Goal: Complete application form: Complete application form

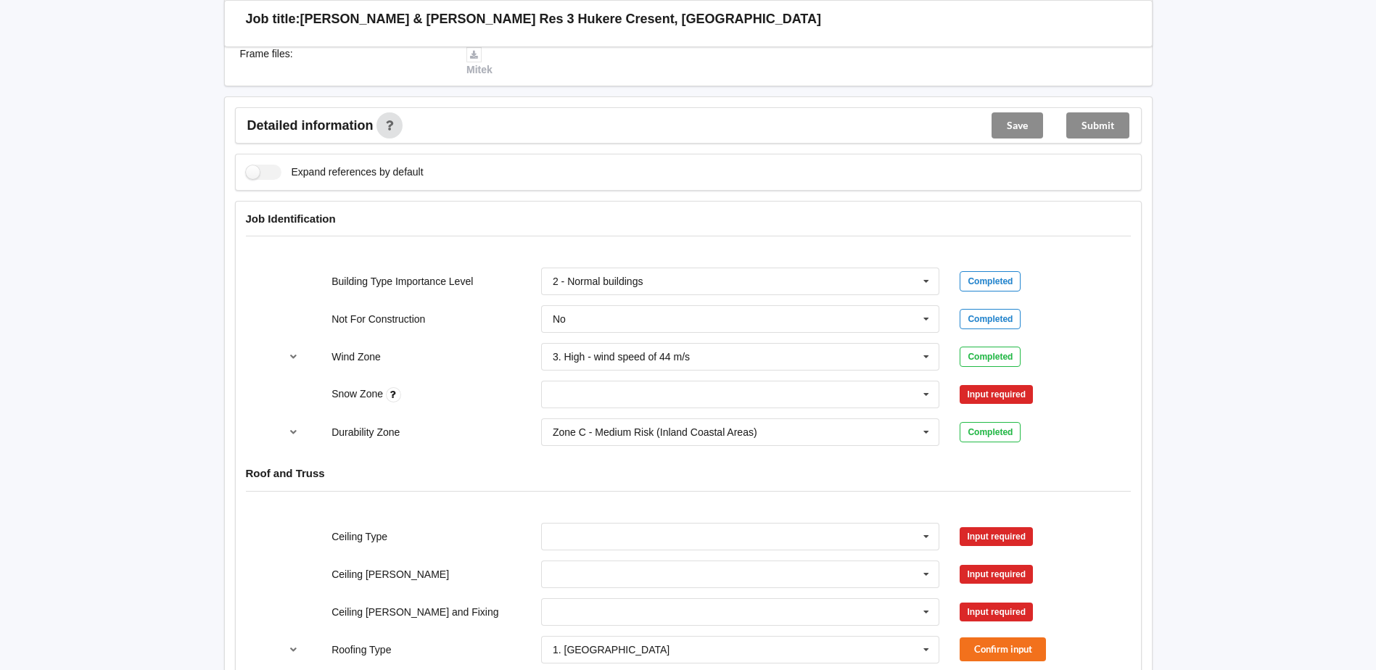
scroll to position [508, 0]
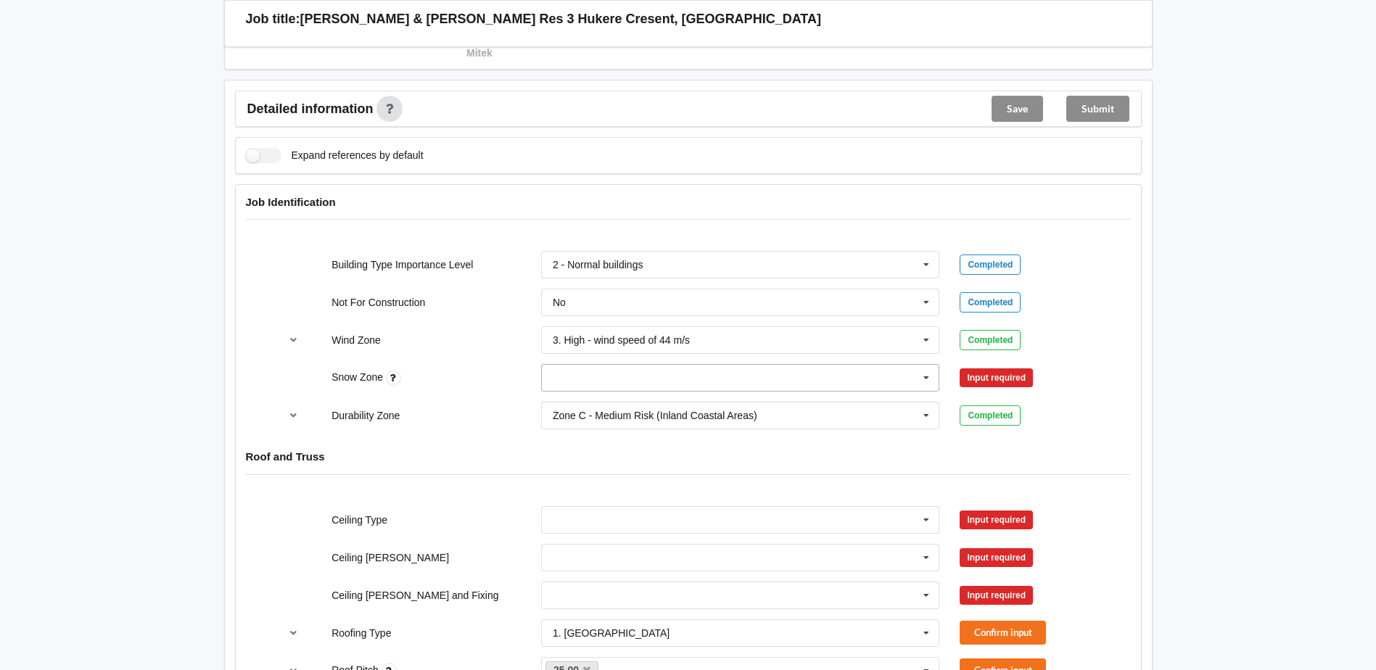
click at [633, 387] on input "text" at bounding box center [742, 378] width 398 height 26
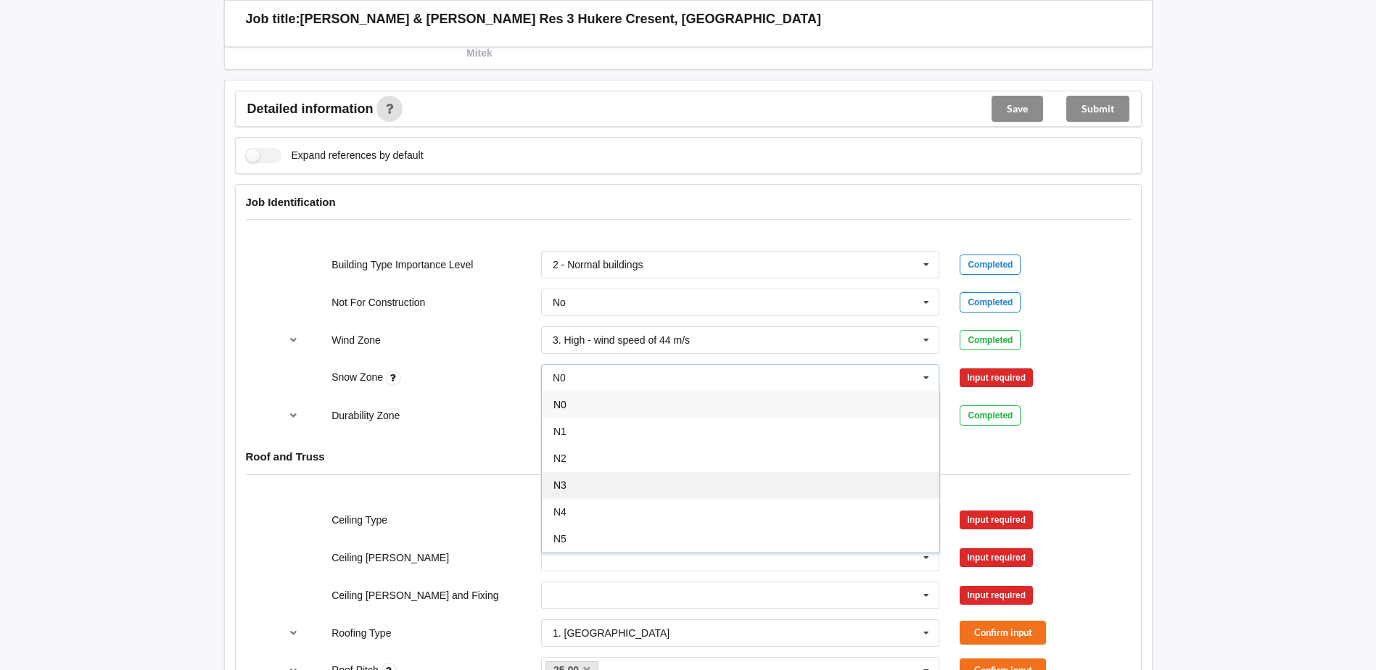
click at [596, 482] on div "N3" at bounding box center [741, 485] width 398 height 27
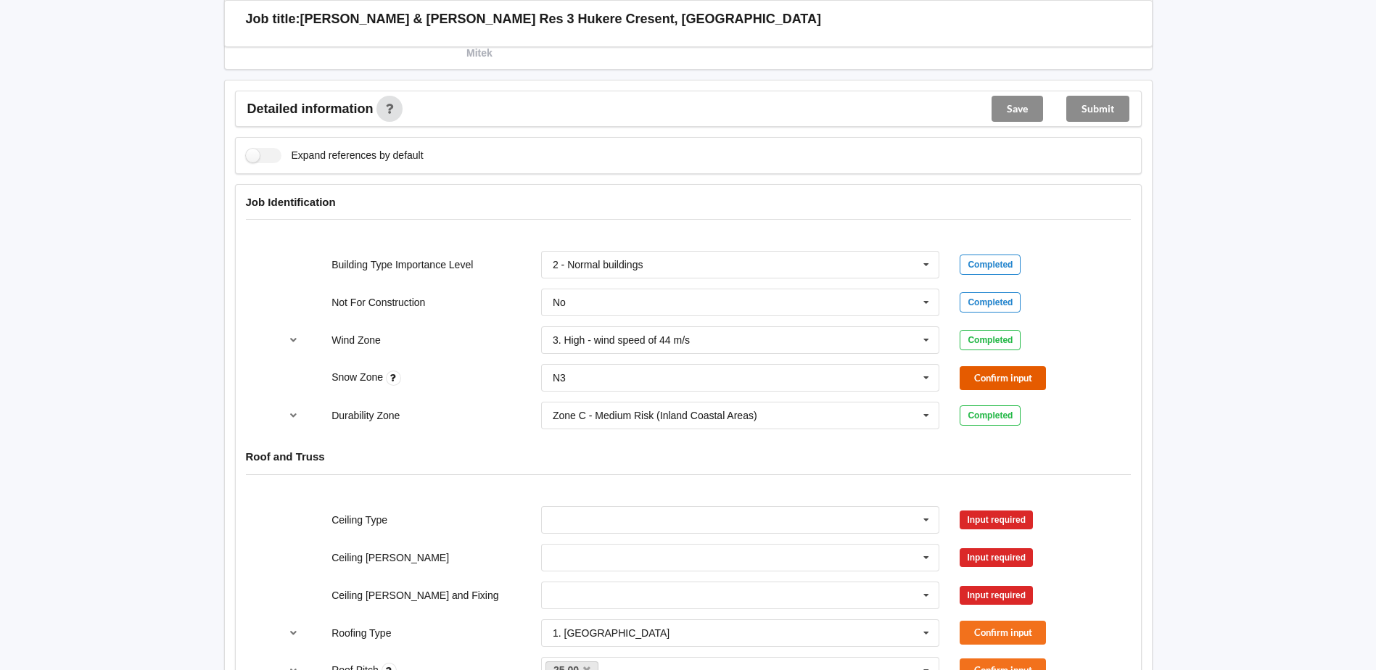
click at [979, 379] on button "Confirm input" at bounding box center [1003, 378] width 86 height 24
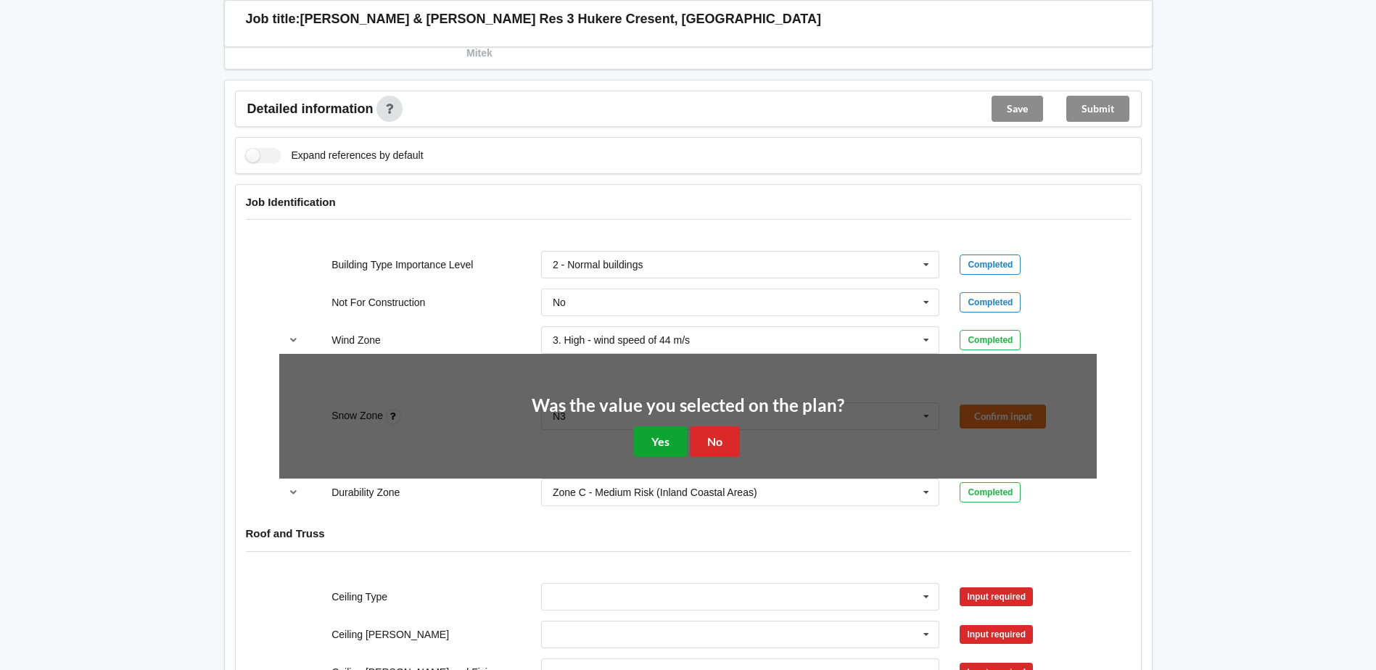
click at [659, 442] on button "Yes" at bounding box center [660, 442] width 53 height 30
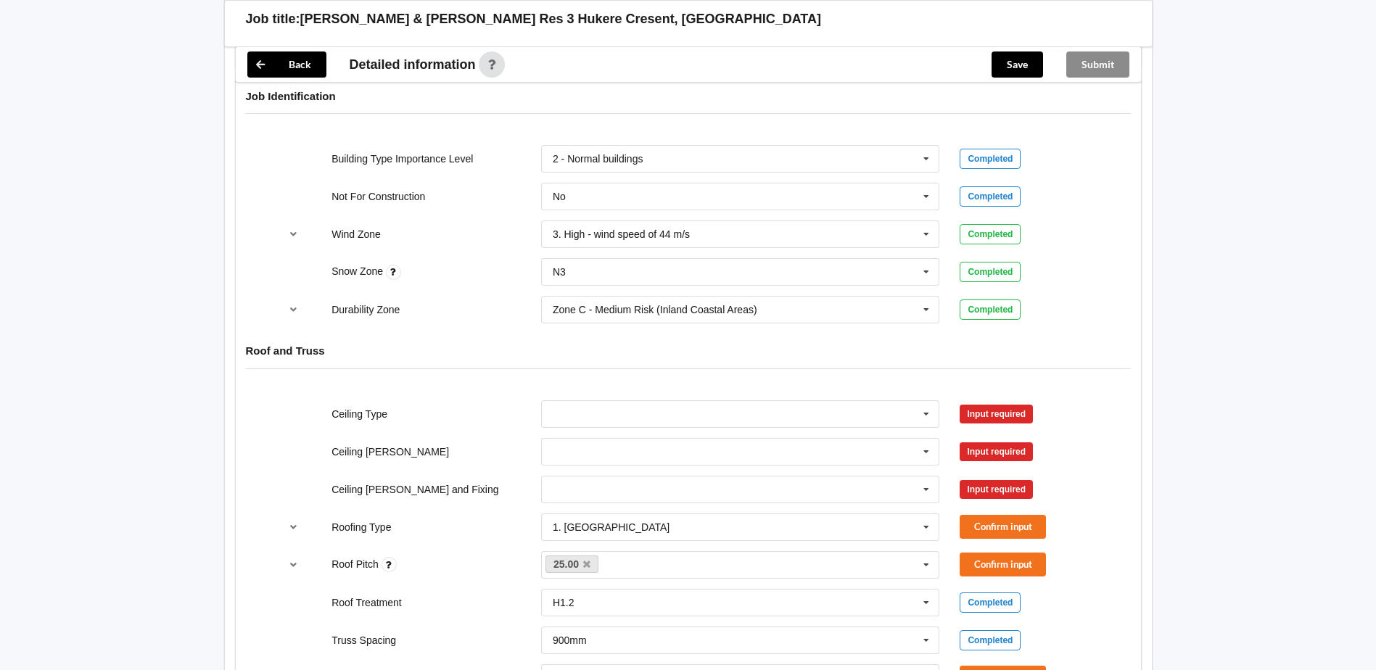
scroll to position [653, 0]
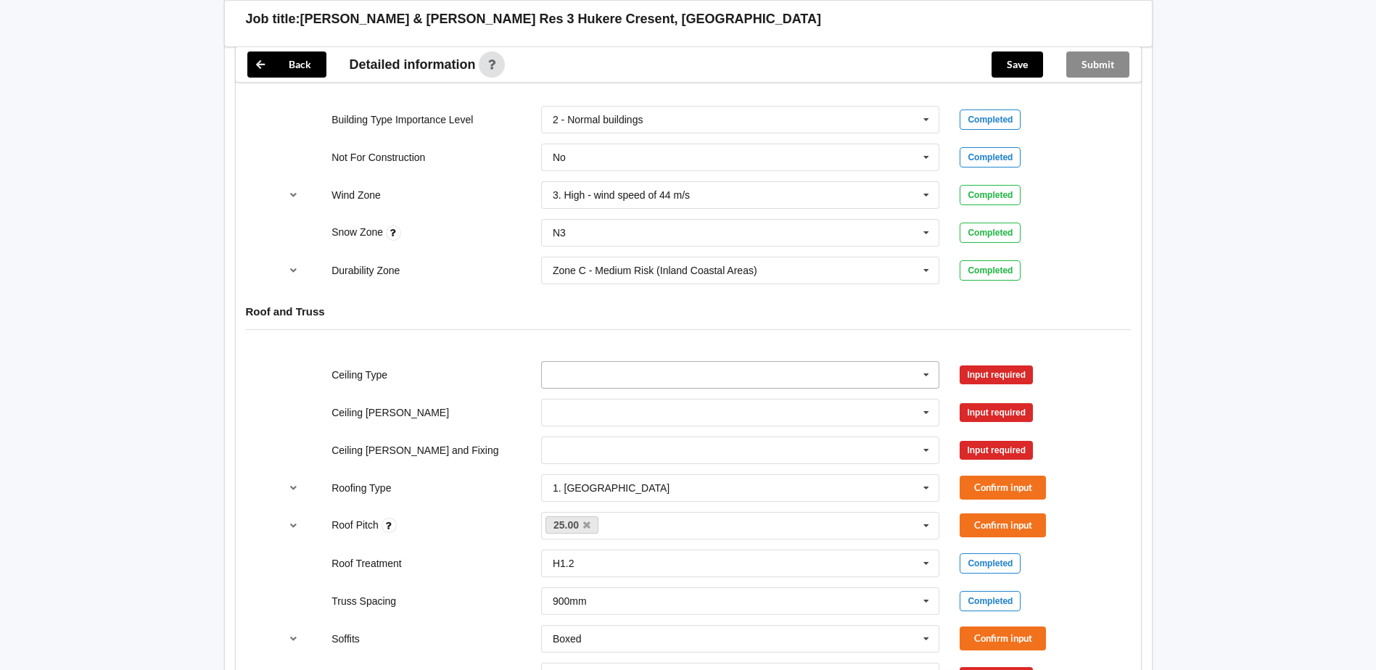
click at [792, 380] on input "text" at bounding box center [742, 375] width 398 height 26
click at [1095, 369] on div "Input required" at bounding box center [1028, 375] width 137 height 19
click at [926, 376] on icon at bounding box center [926, 375] width 22 height 27
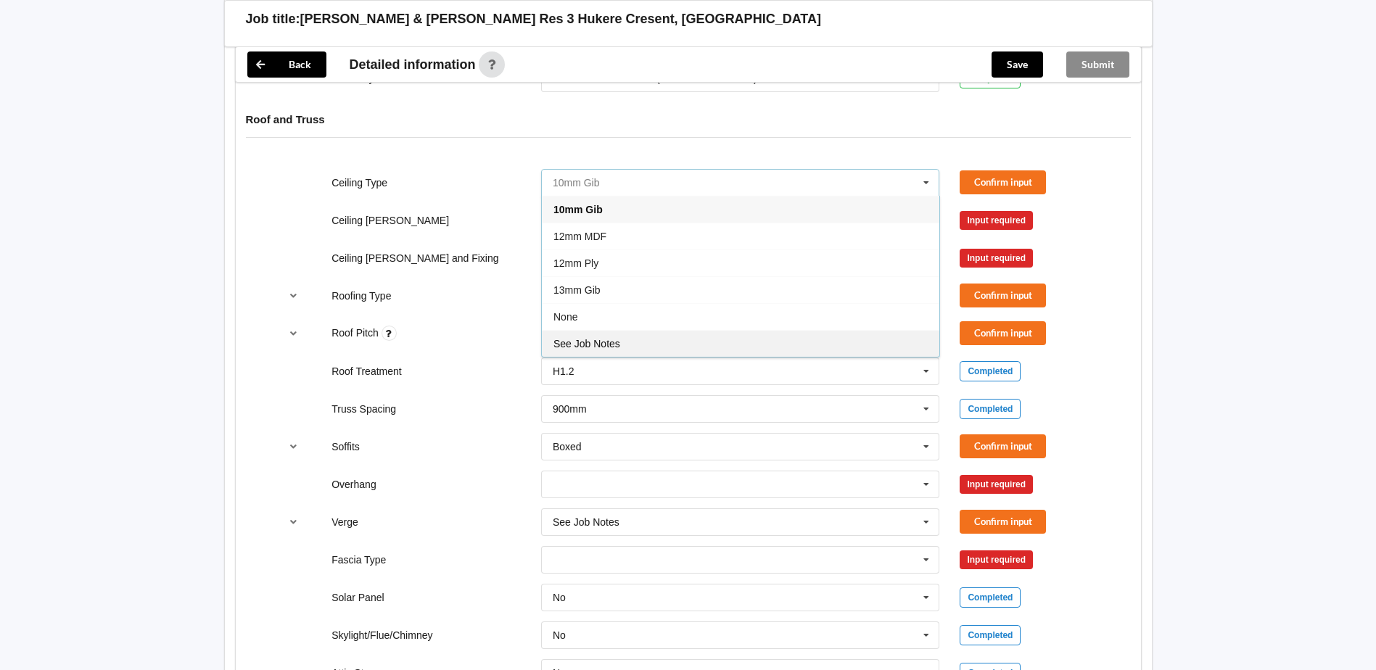
scroll to position [870, 0]
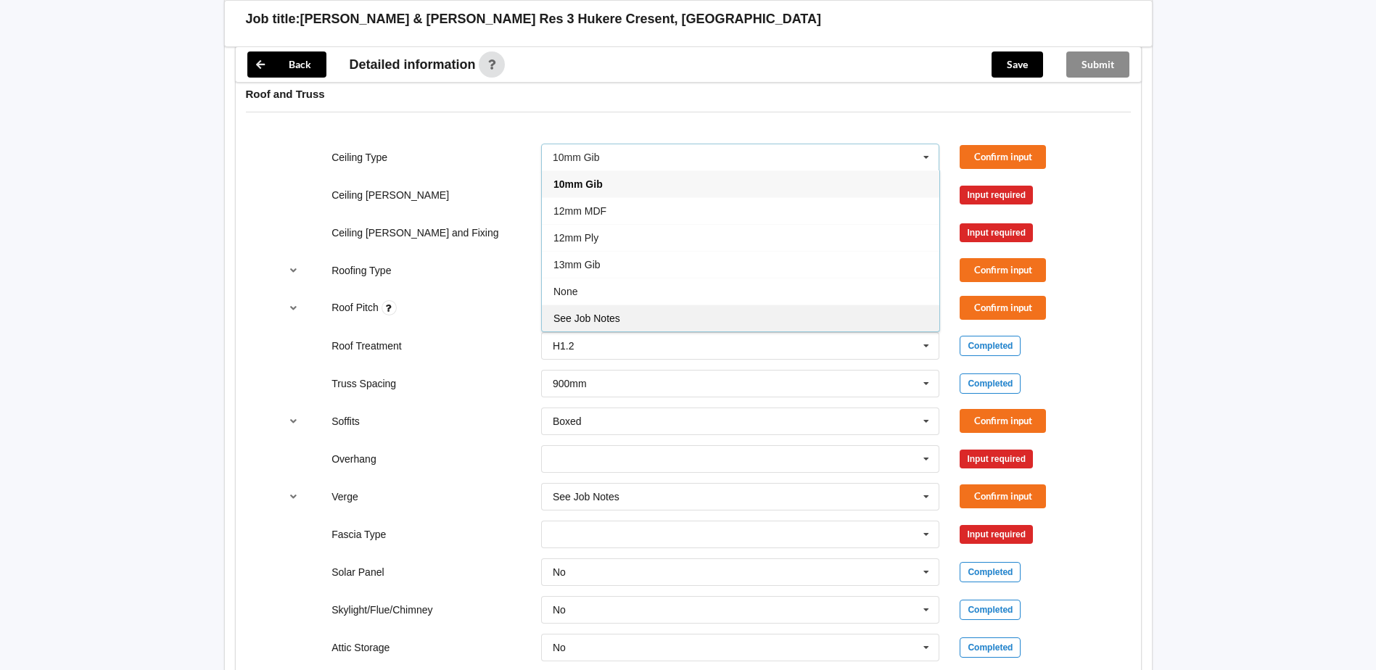
click at [613, 316] on span "See Job Notes" at bounding box center [586, 319] width 67 height 12
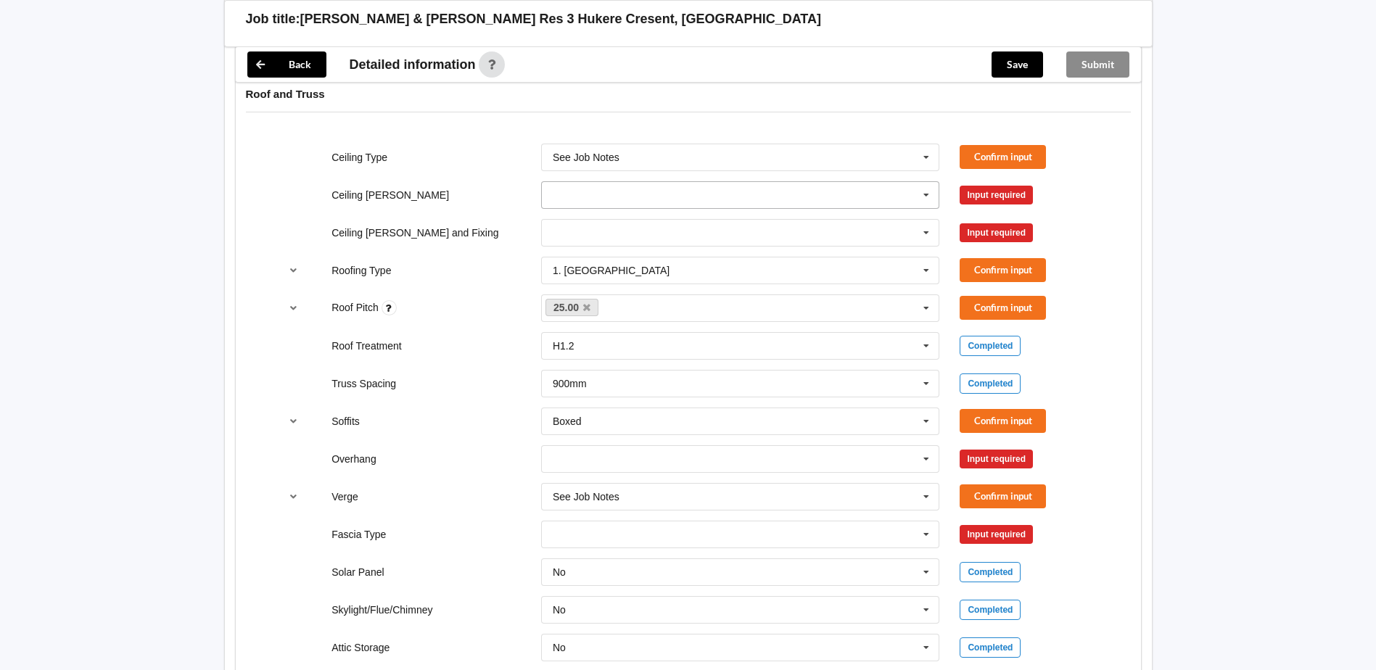
click at [931, 194] on icon at bounding box center [926, 195] width 22 height 27
drag, startPoint x: 628, startPoint y: 296, endPoint x: 627, endPoint y: 287, distance: 9.5
click at [628, 297] on div "See Job Notes" at bounding box center [741, 302] width 398 height 27
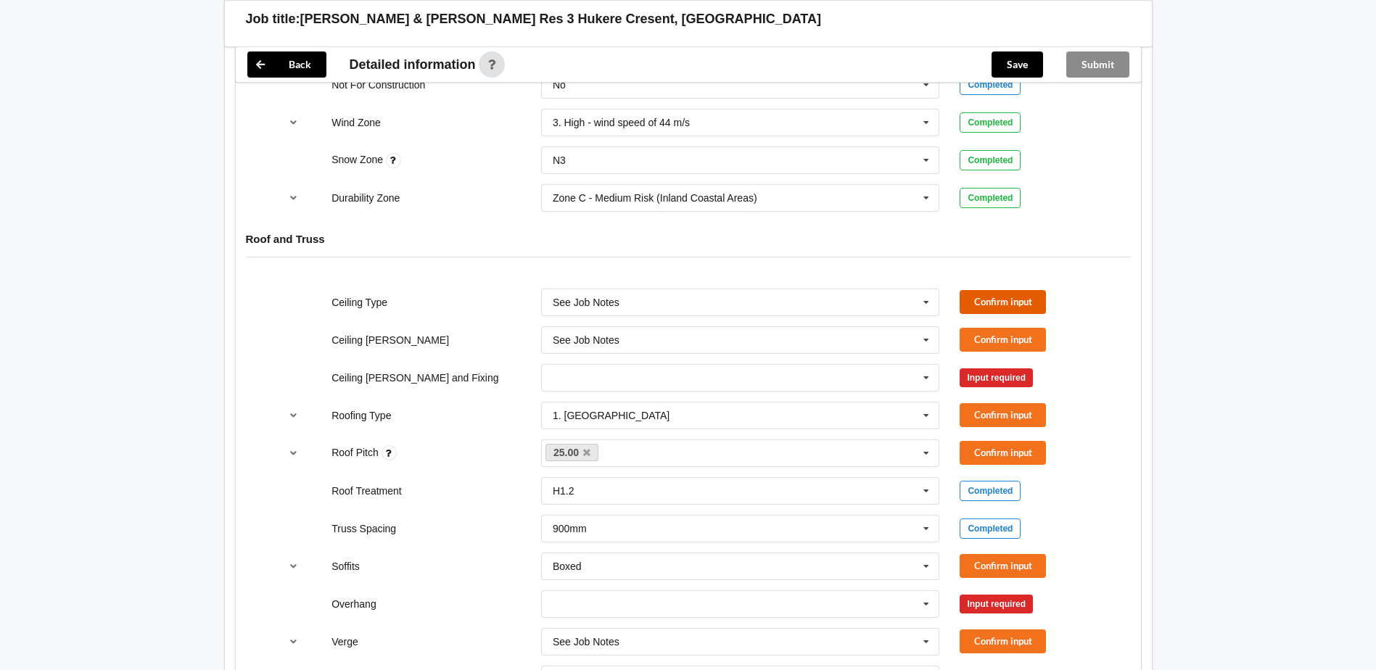
click at [1017, 304] on button "Confirm input" at bounding box center [1003, 302] width 86 height 24
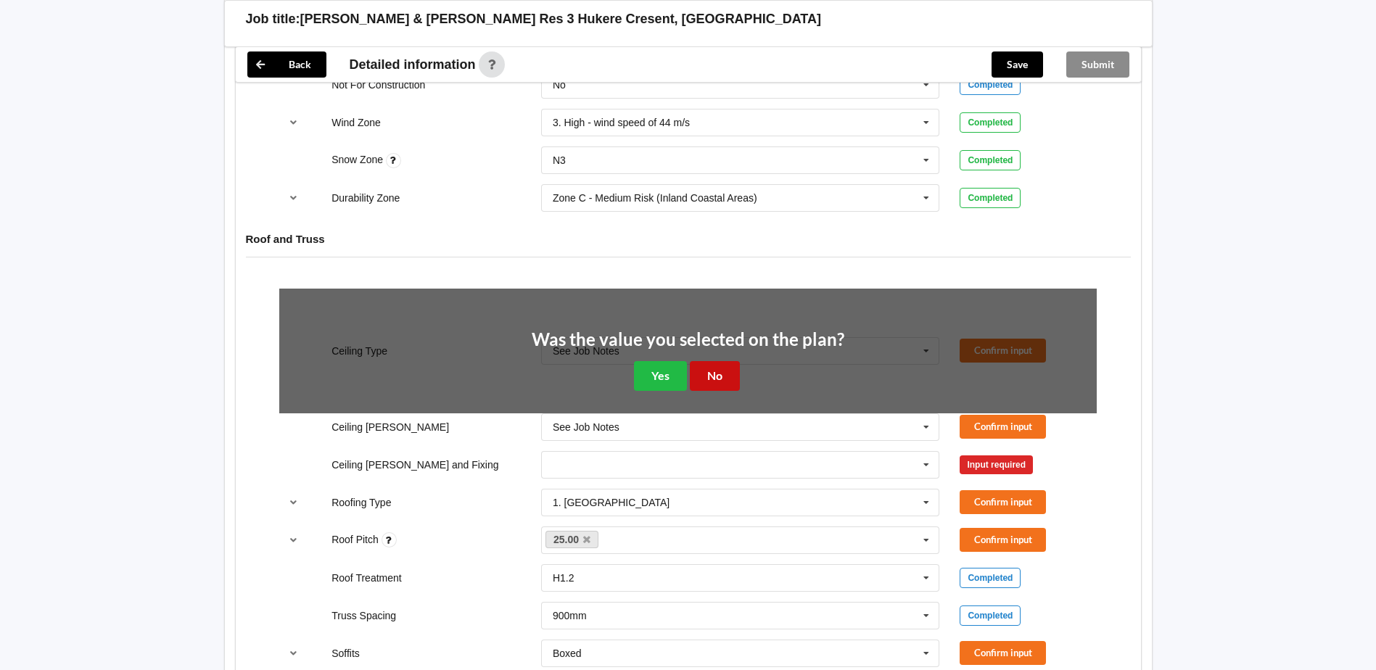
click at [707, 376] on button "No" at bounding box center [715, 376] width 50 height 30
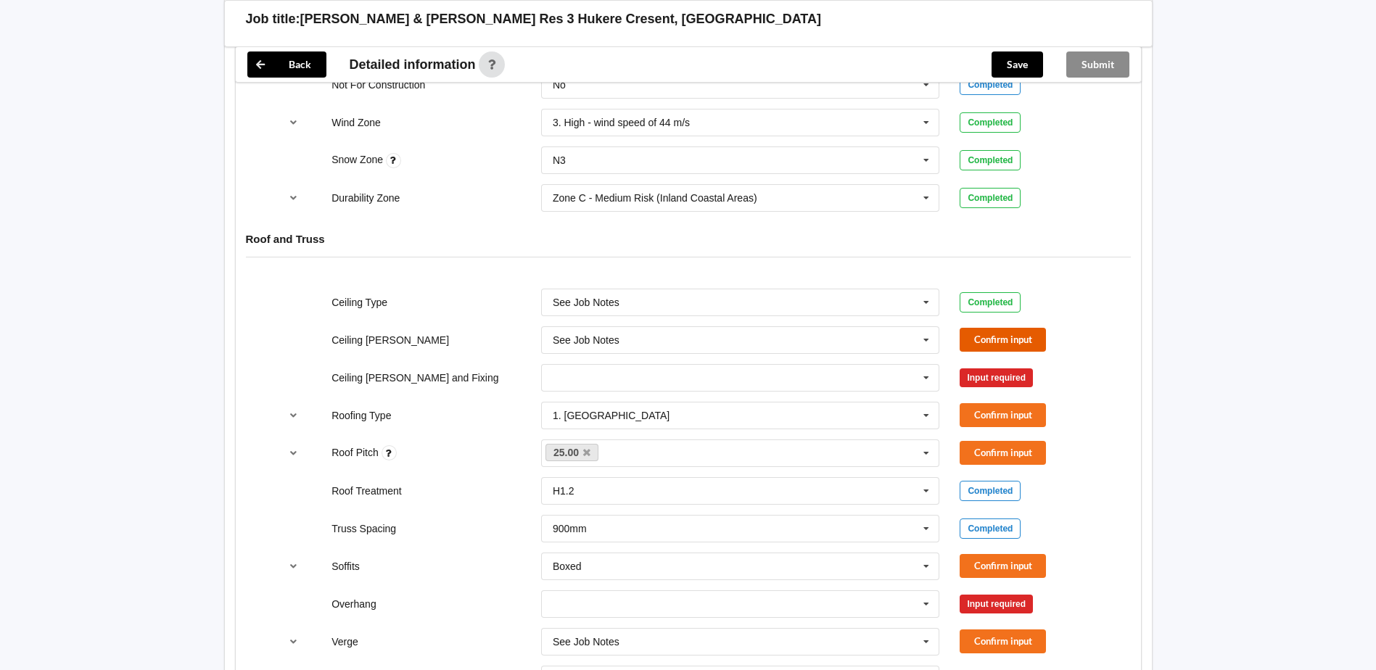
click at [991, 340] on button "Confirm input" at bounding box center [1003, 340] width 86 height 24
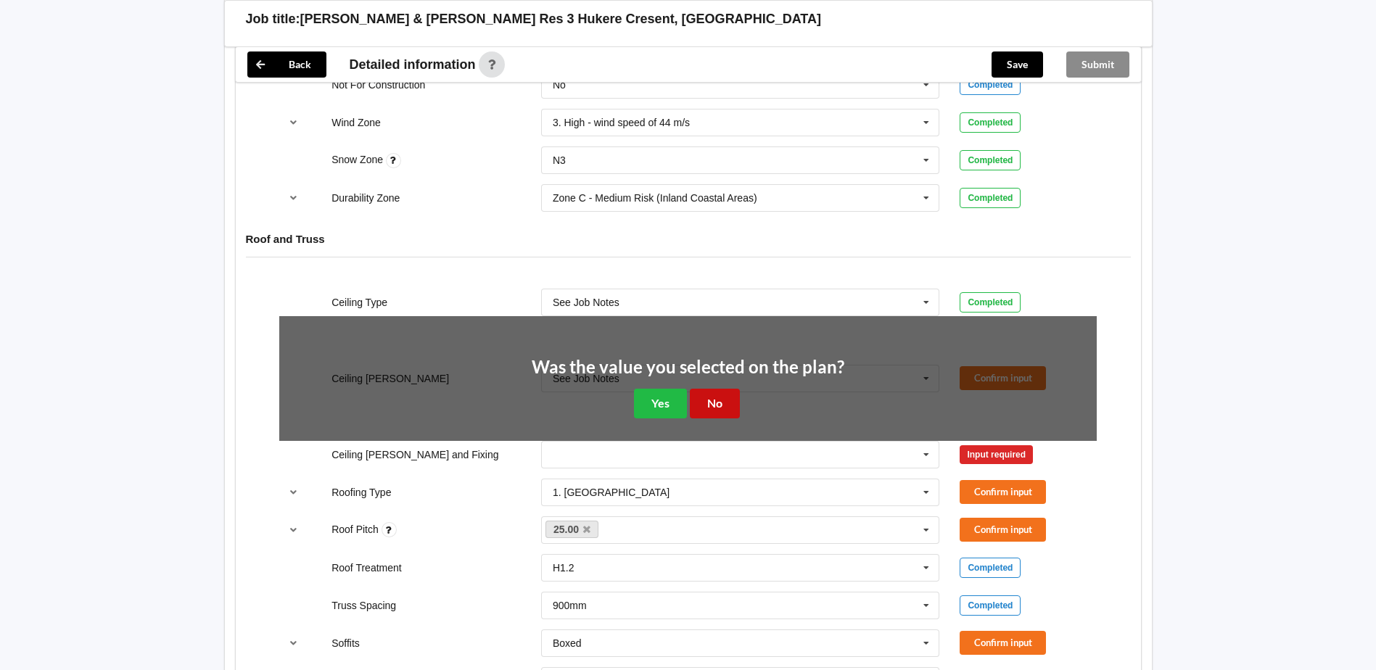
click at [733, 400] on button "No" at bounding box center [715, 404] width 50 height 30
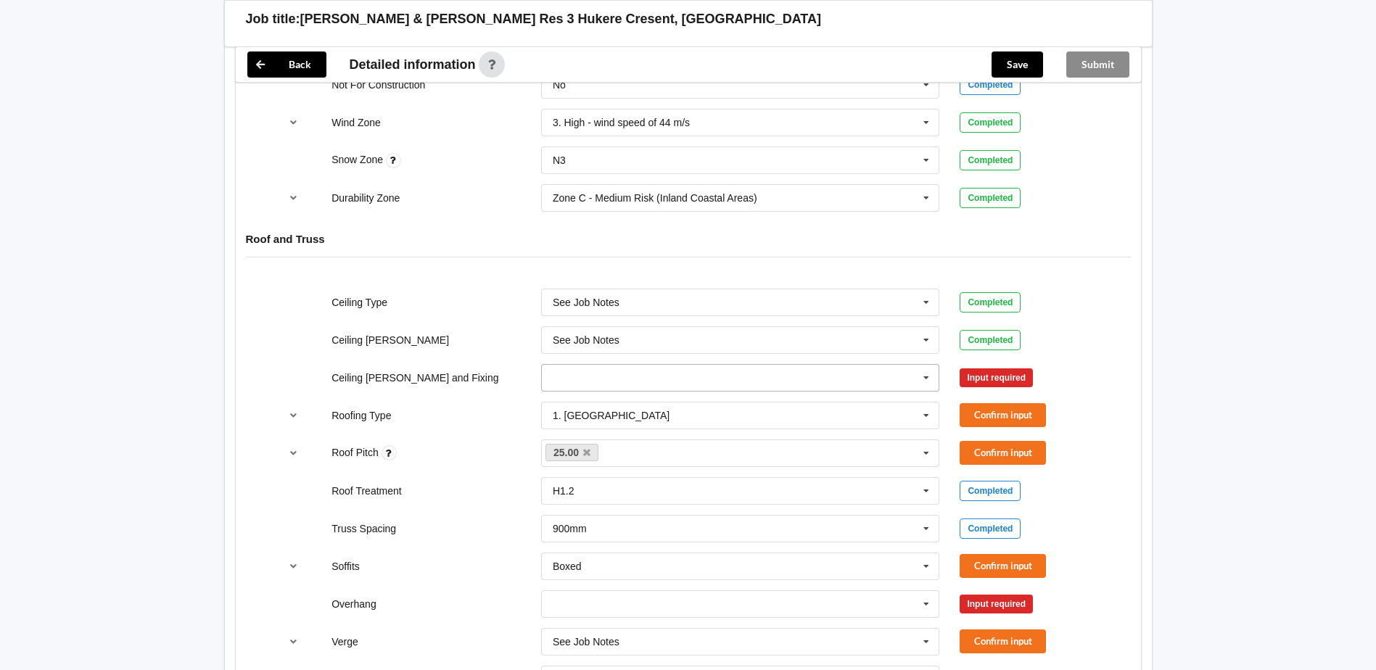
click at [926, 376] on icon at bounding box center [926, 378] width 22 height 27
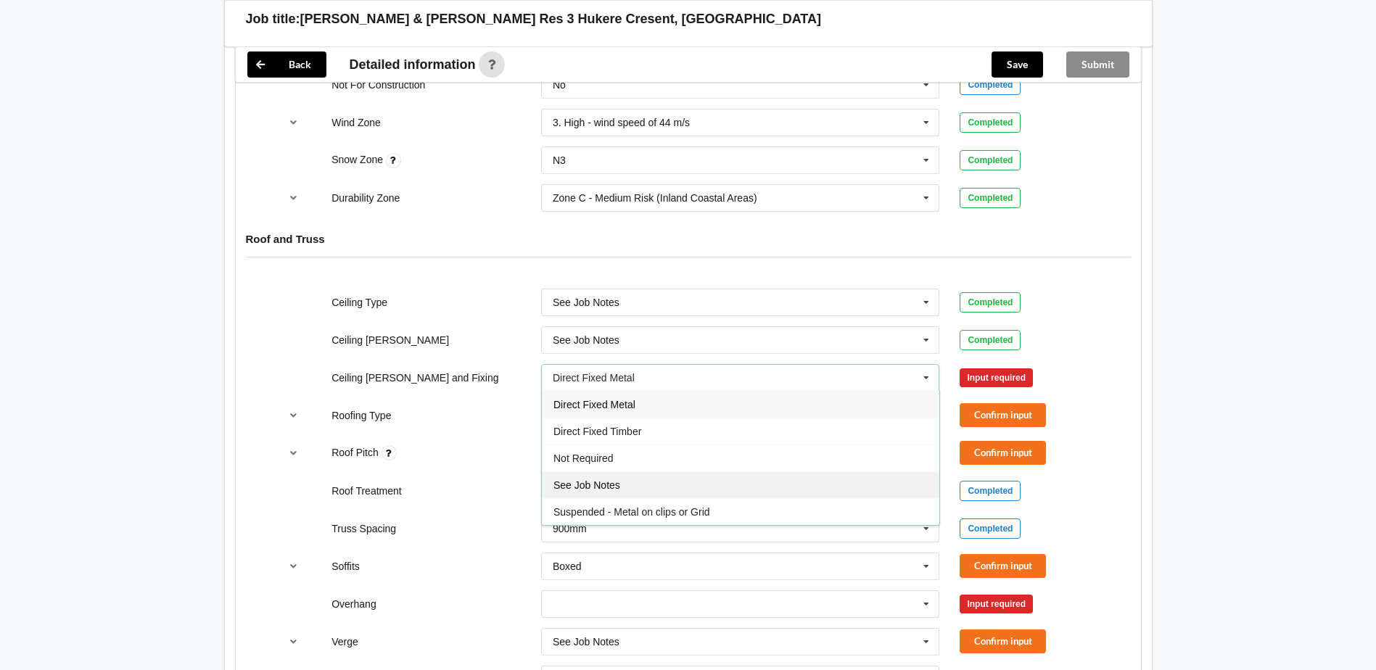
click at [617, 485] on span "See Job Notes" at bounding box center [586, 485] width 67 height 12
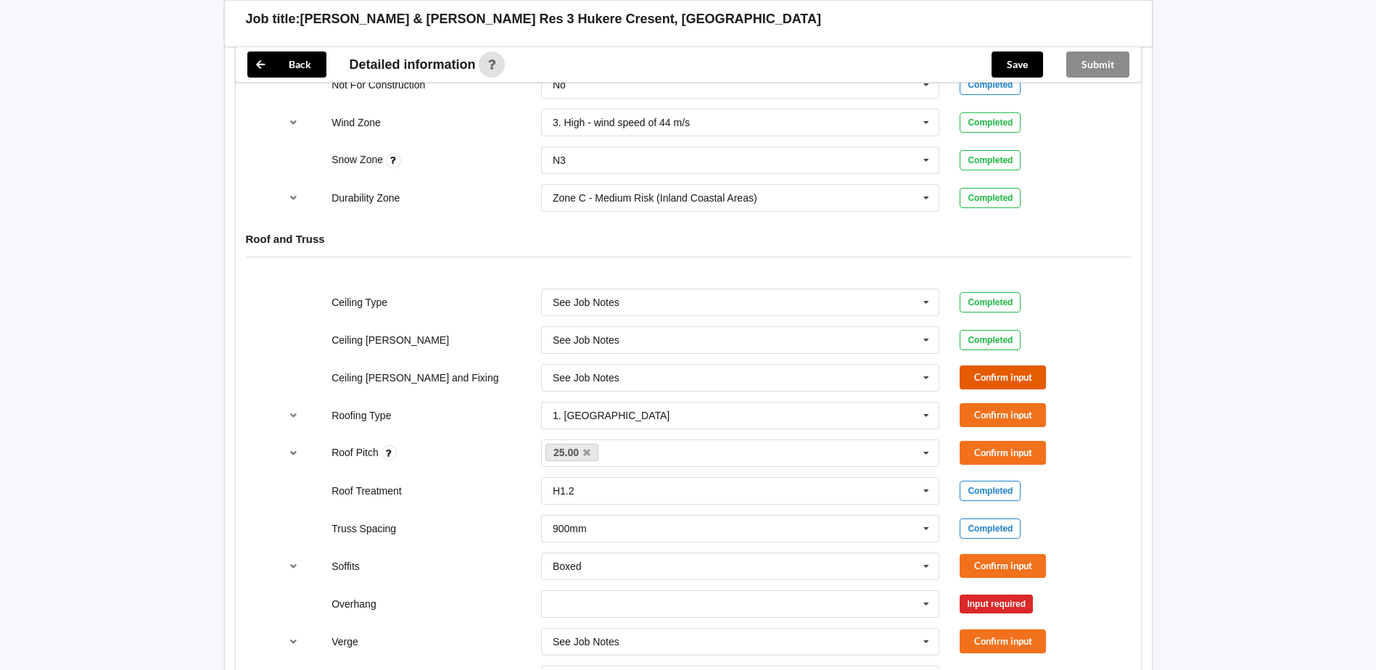
click at [993, 376] on button "Confirm input" at bounding box center [1003, 378] width 86 height 24
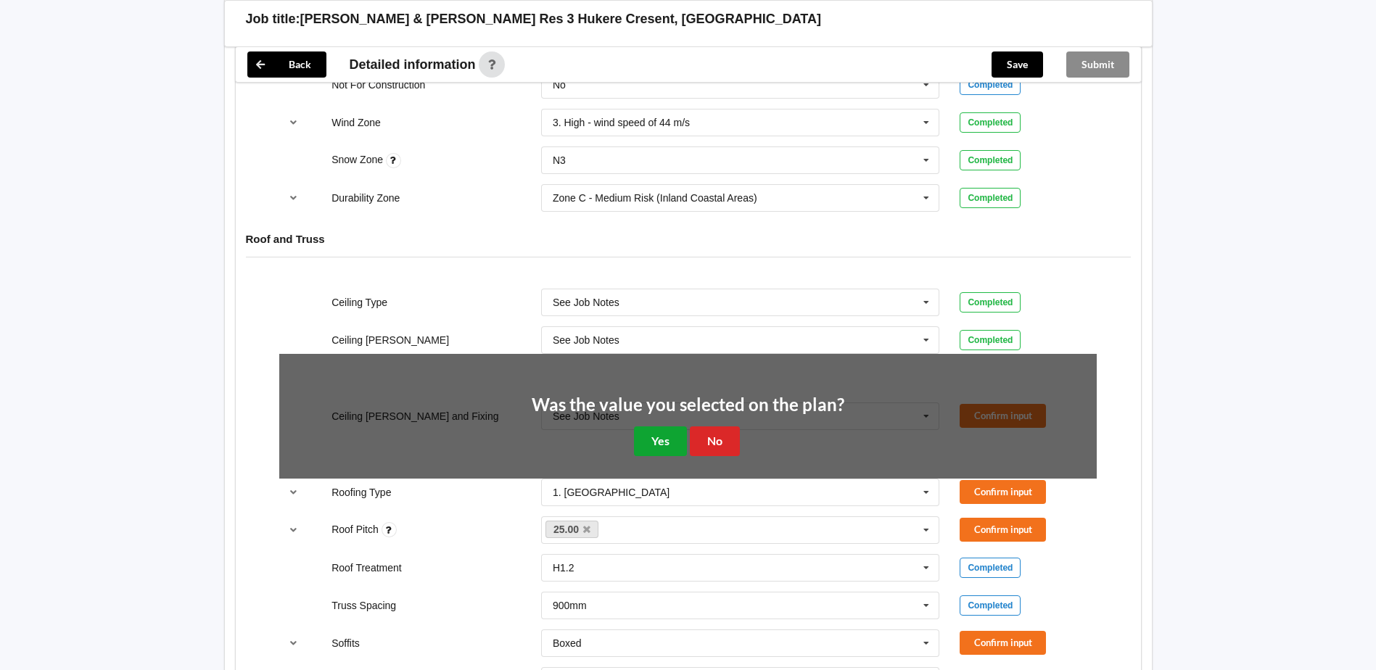
click at [669, 440] on button "Yes" at bounding box center [660, 442] width 53 height 30
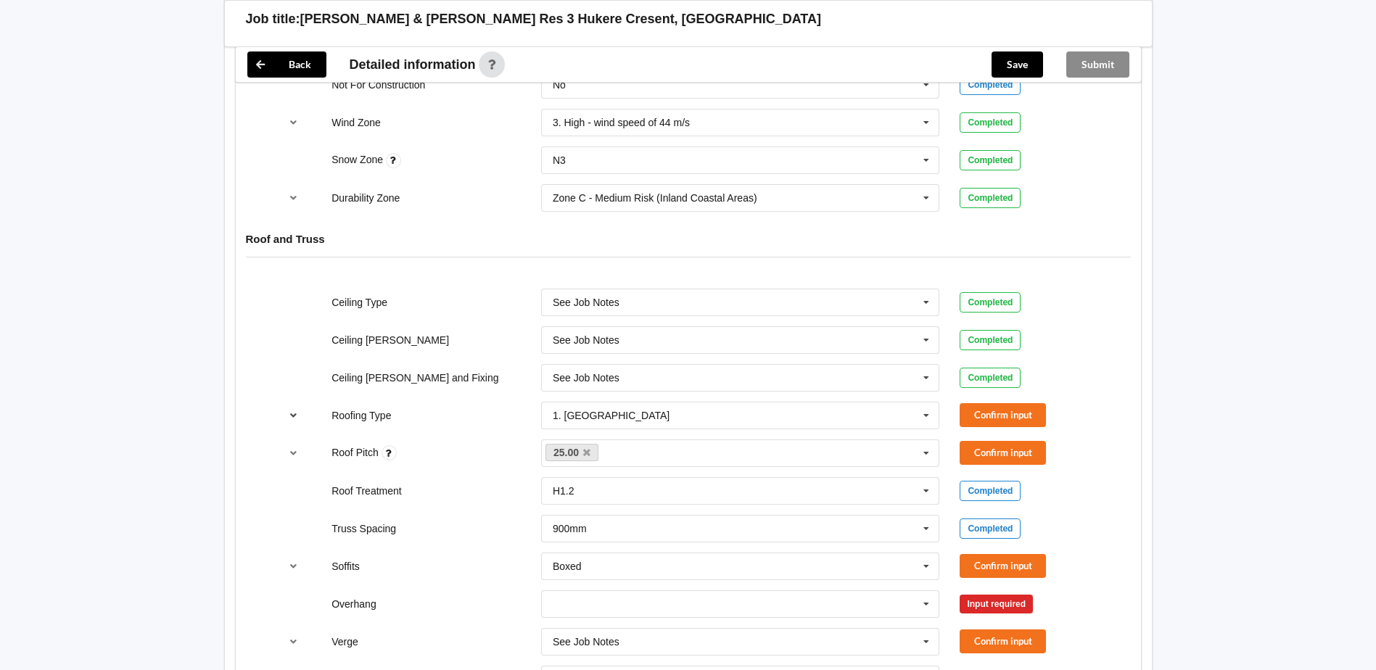
click at [291, 415] on icon "reference-toggle" at bounding box center [293, 415] width 12 height 9
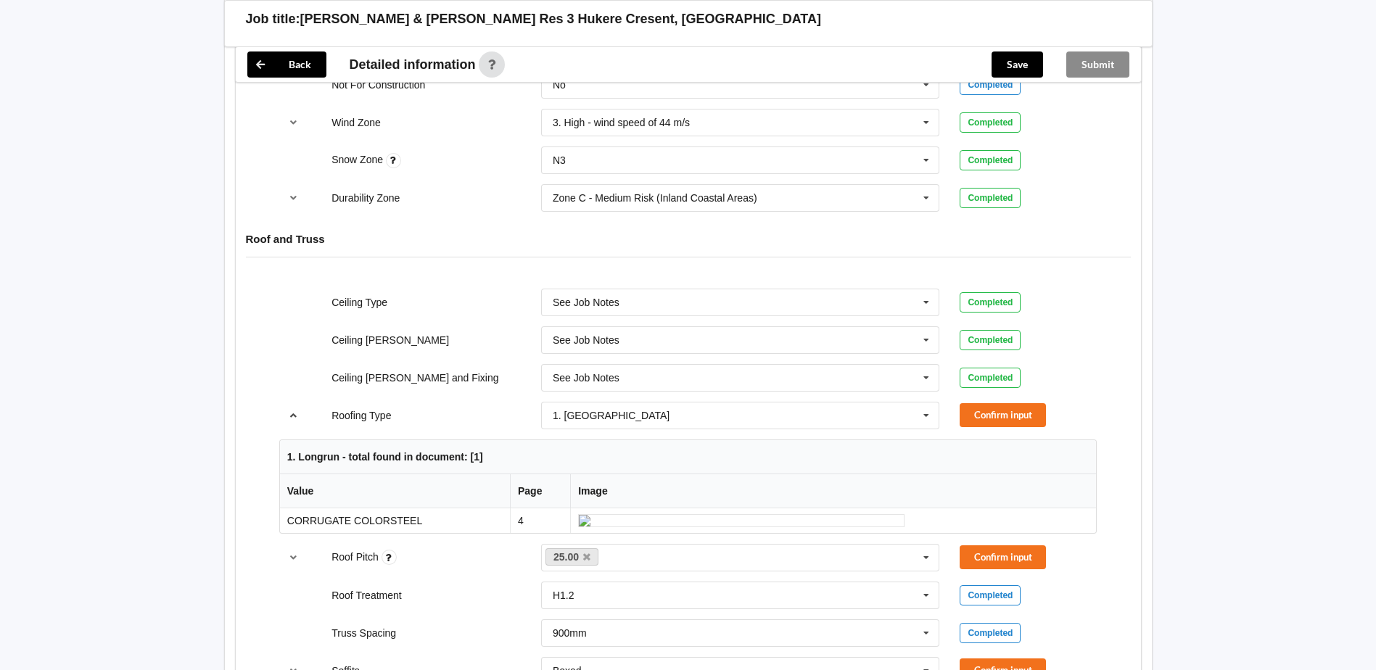
click at [290, 417] on icon "reference-toggle" at bounding box center [293, 415] width 12 height 9
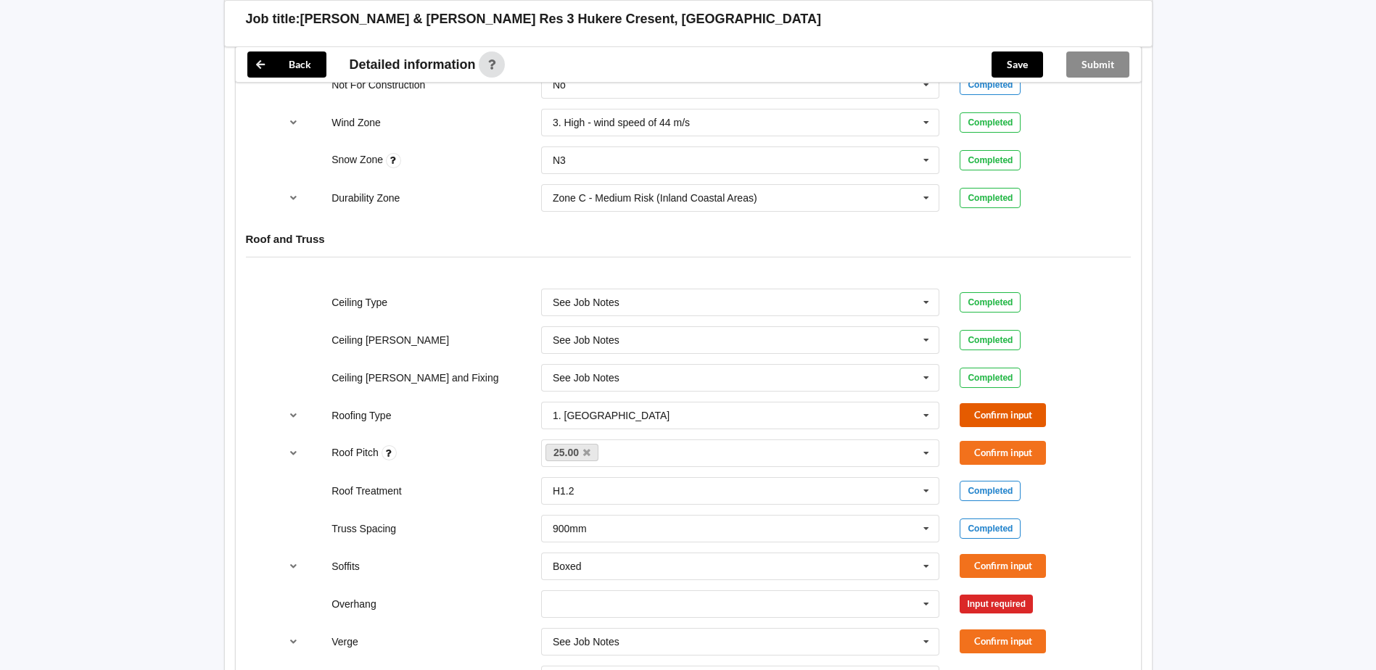
click at [1001, 412] on button "Confirm input" at bounding box center [1003, 415] width 86 height 24
click at [979, 453] on button "Confirm input" at bounding box center [1003, 453] width 86 height 24
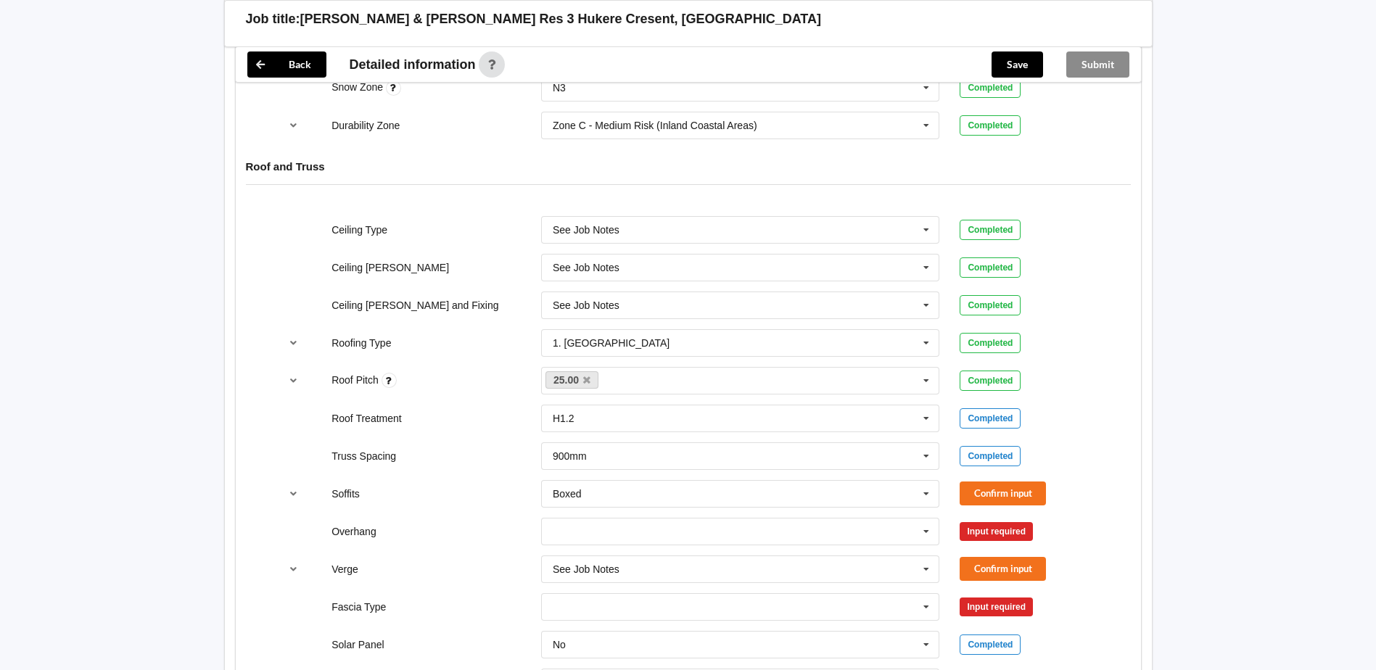
scroll to position [870, 0]
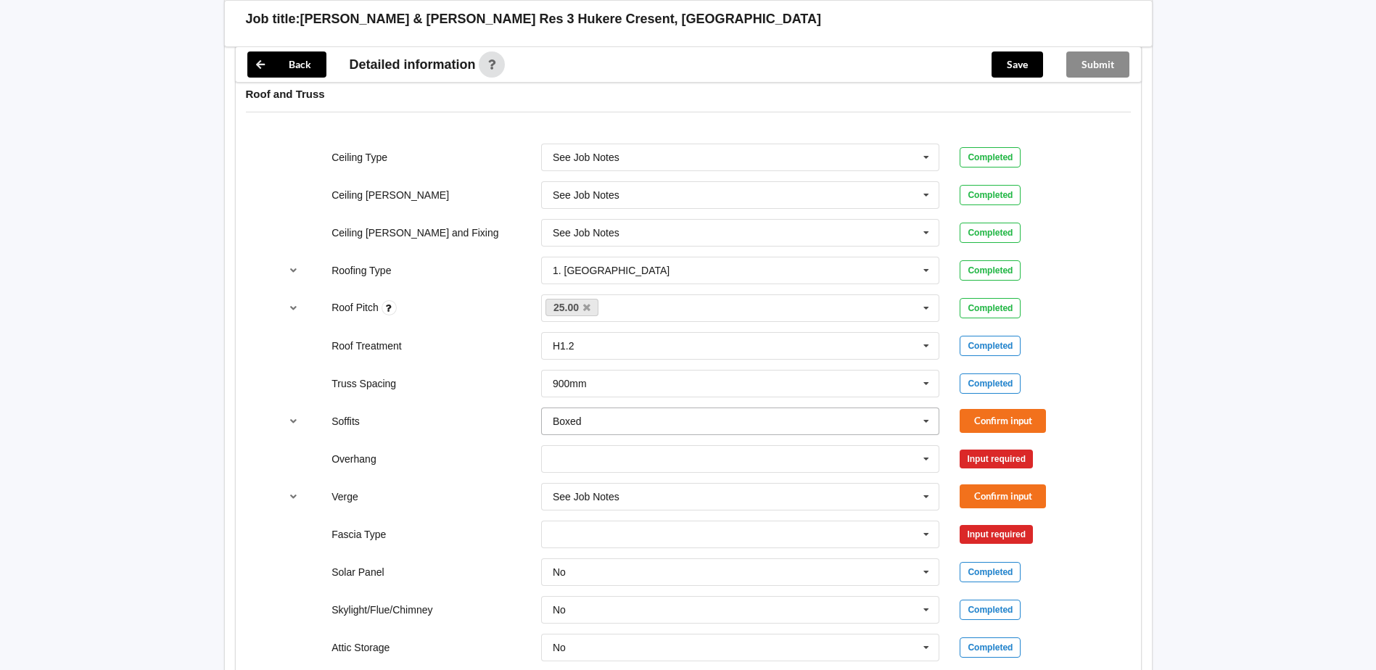
click at [926, 422] on icon at bounding box center [926, 421] width 22 height 27
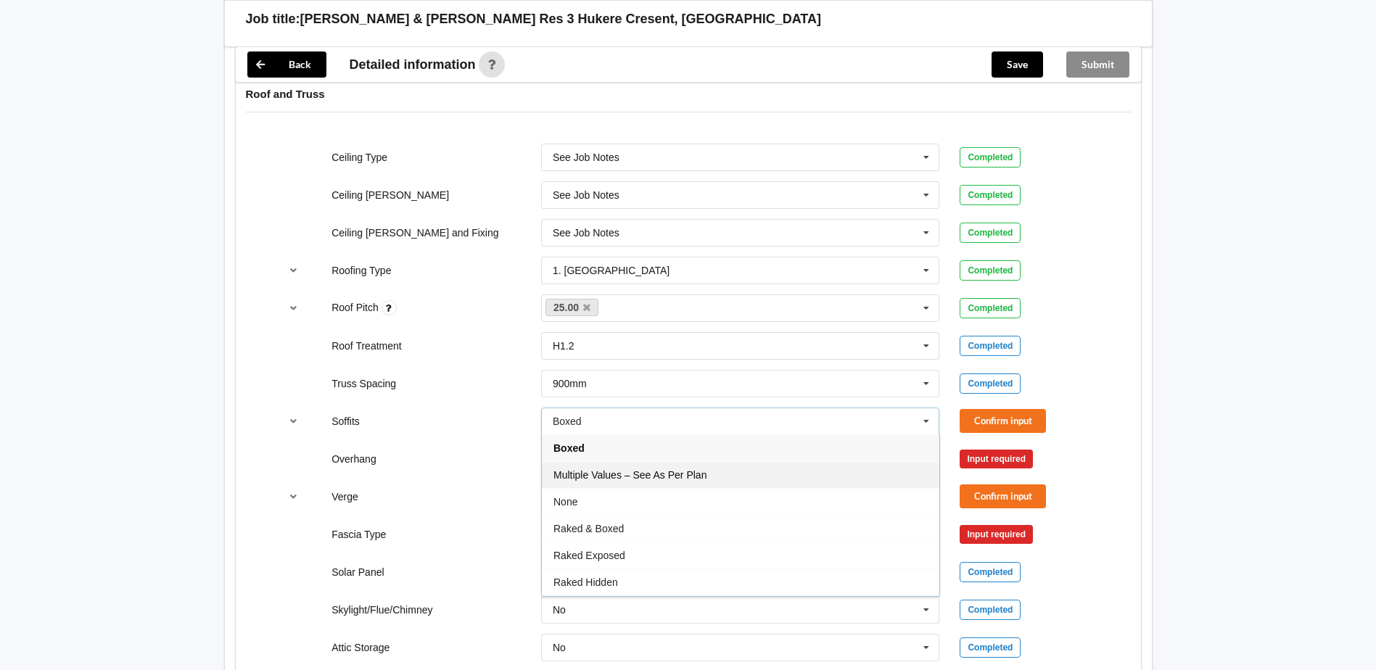
click at [649, 480] on span "Multiple Values – See As Per Plan" at bounding box center [629, 475] width 153 height 12
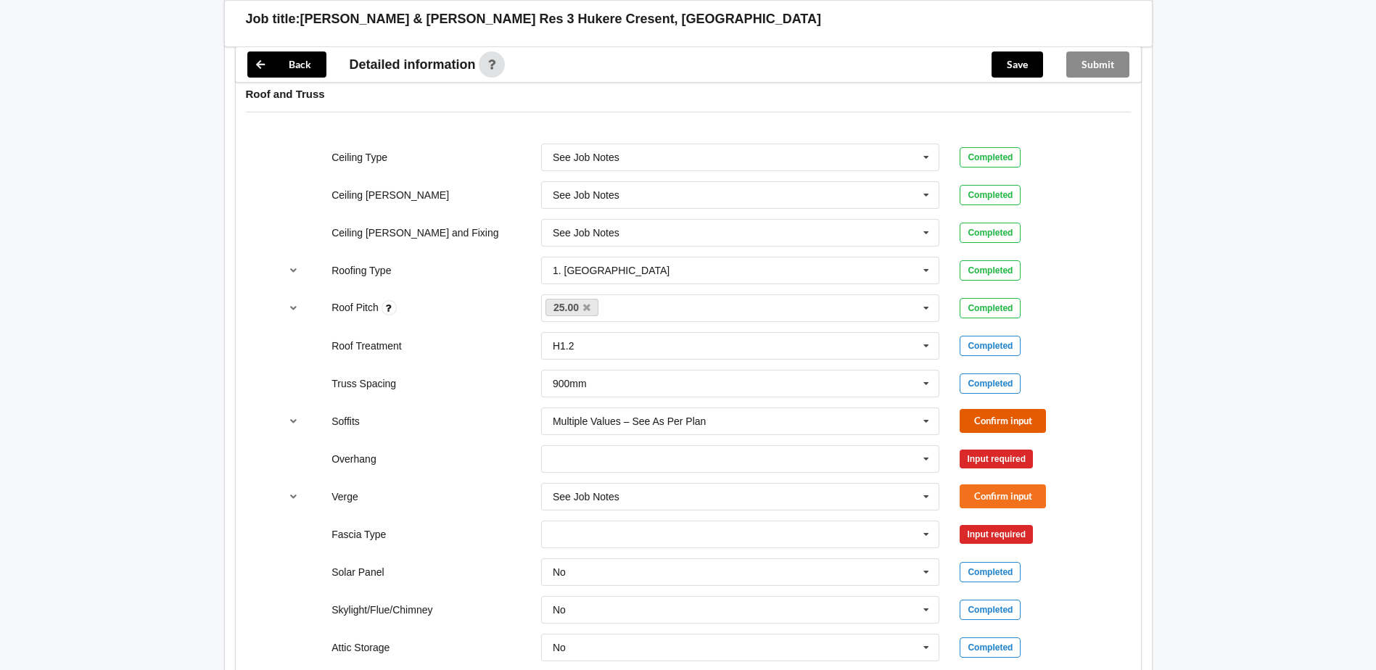
click at [997, 423] on button "Confirm input" at bounding box center [1003, 421] width 86 height 24
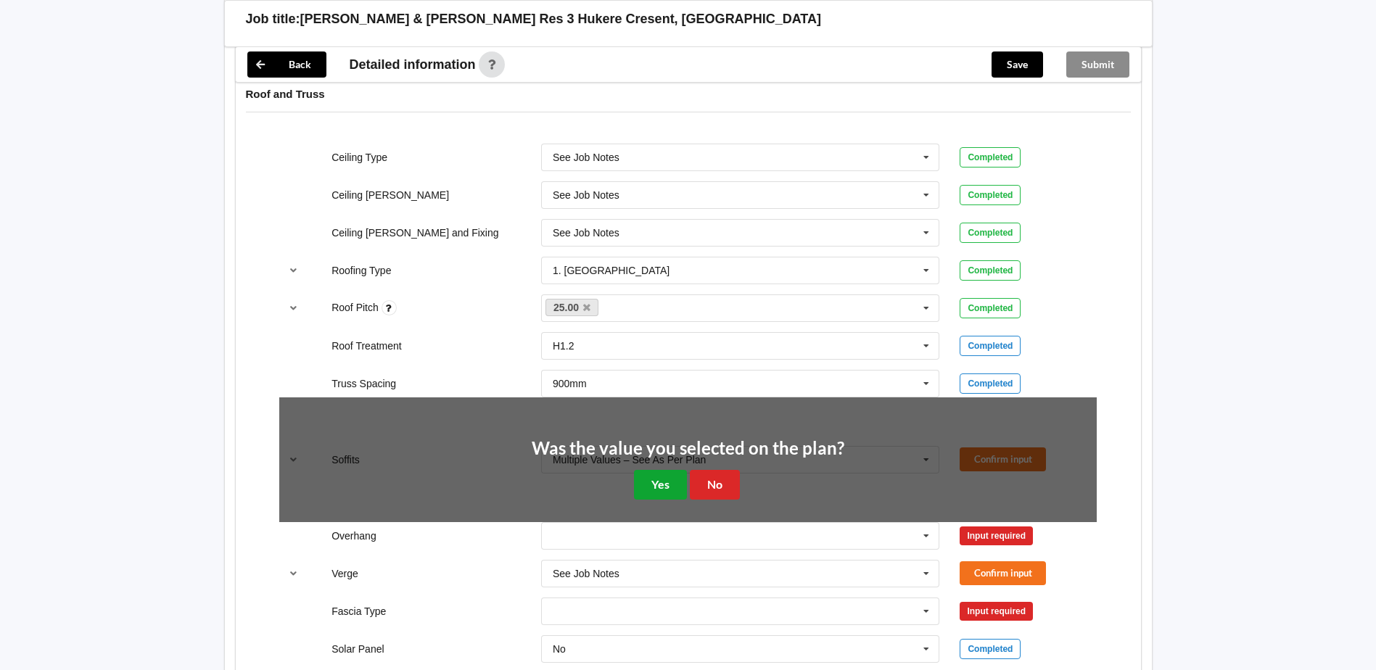
click at [672, 484] on button "Yes" at bounding box center [660, 485] width 53 height 30
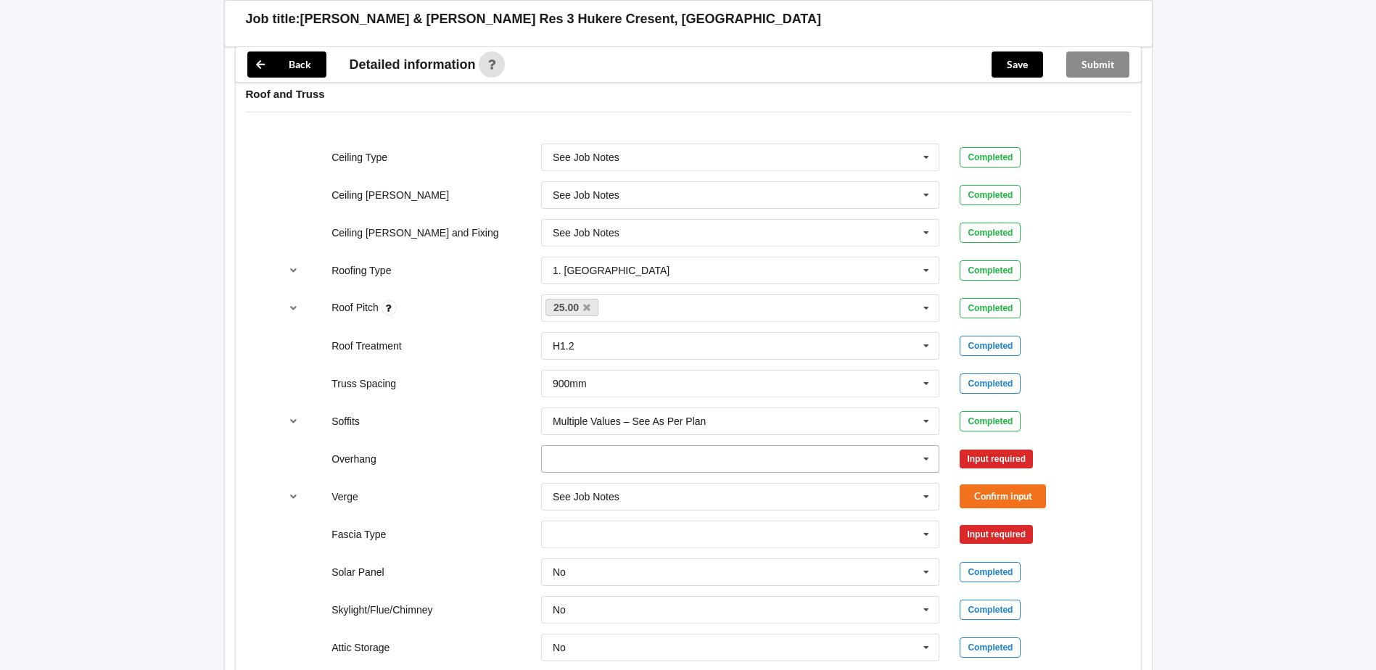
click at [926, 460] on icon at bounding box center [926, 459] width 22 height 27
click at [670, 594] on span "Multiple Values – See As Per Plan" at bounding box center [629, 594] width 153 height 12
click at [976, 461] on button "Confirm input" at bounding box center [1003, 459] width 86 height 24
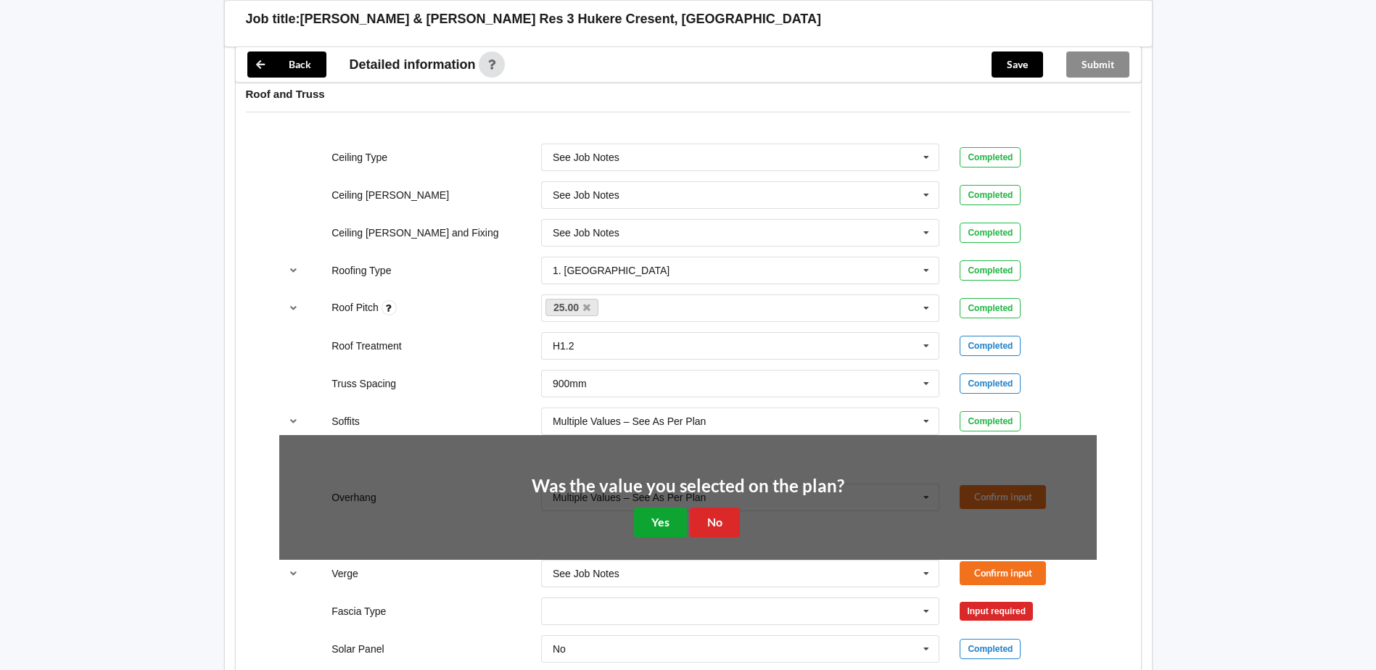
click at [675, 520] on button "Yes" at bounding box center [660, 523] width 53 height 30
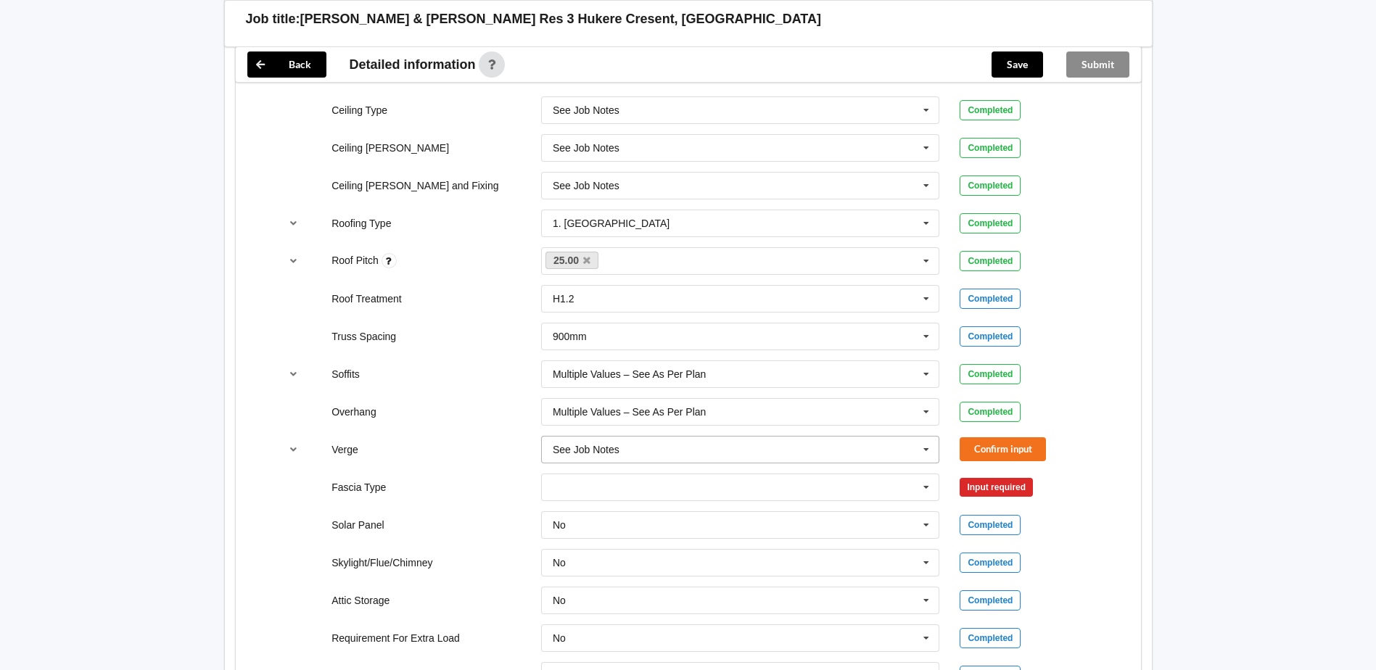
scroll to position [943, 0]
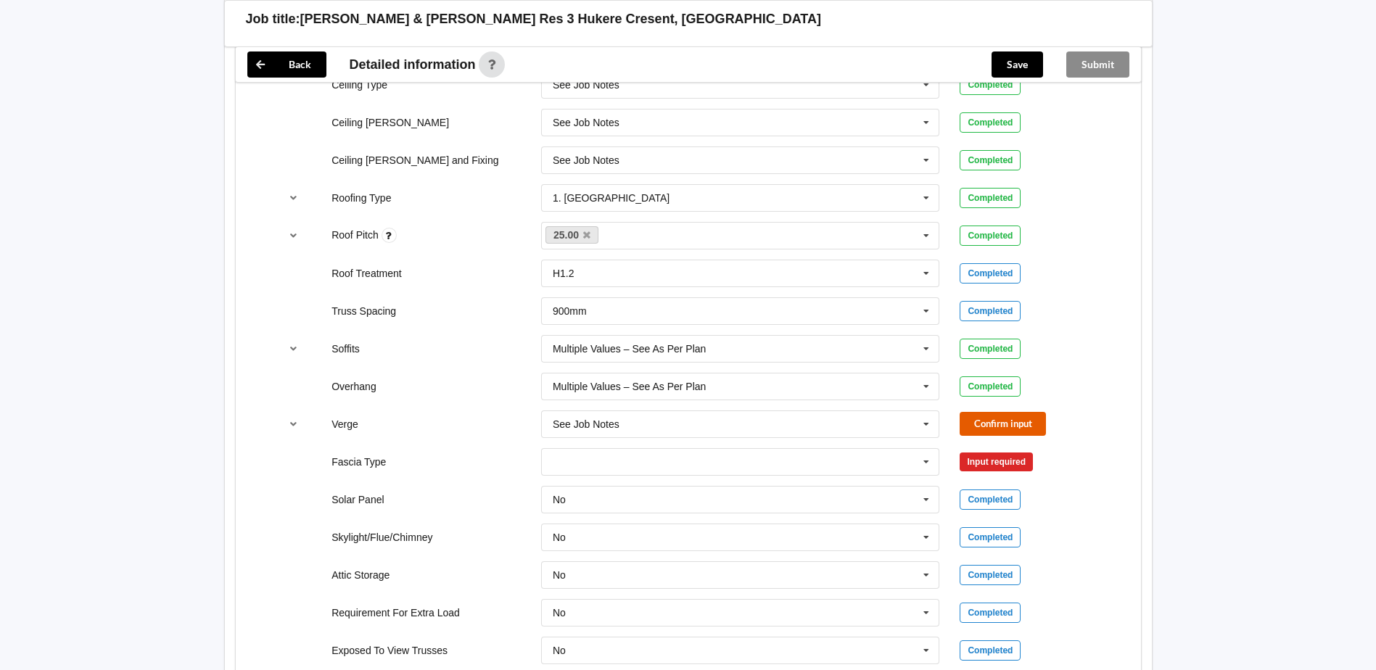
click at [997, 422] on button "Confirm input" at bounding box center [1003, 424] width 86 height 24
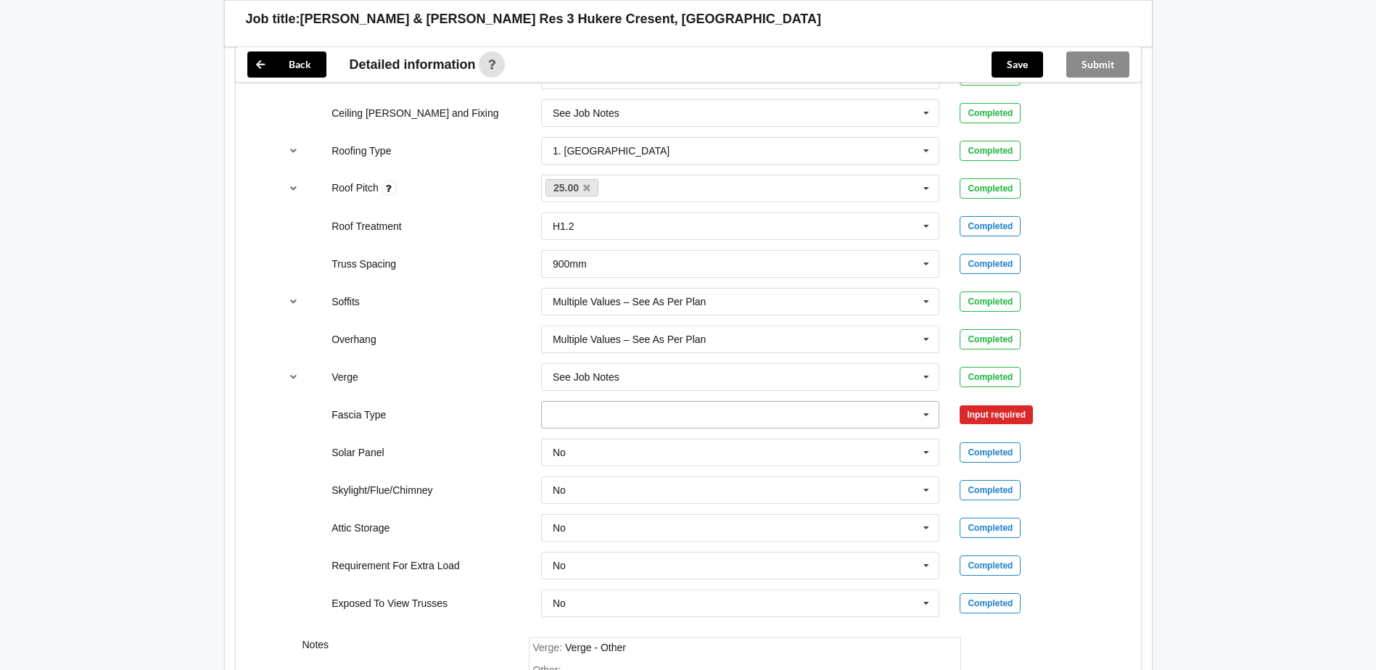
scroll to position [1016, 0]
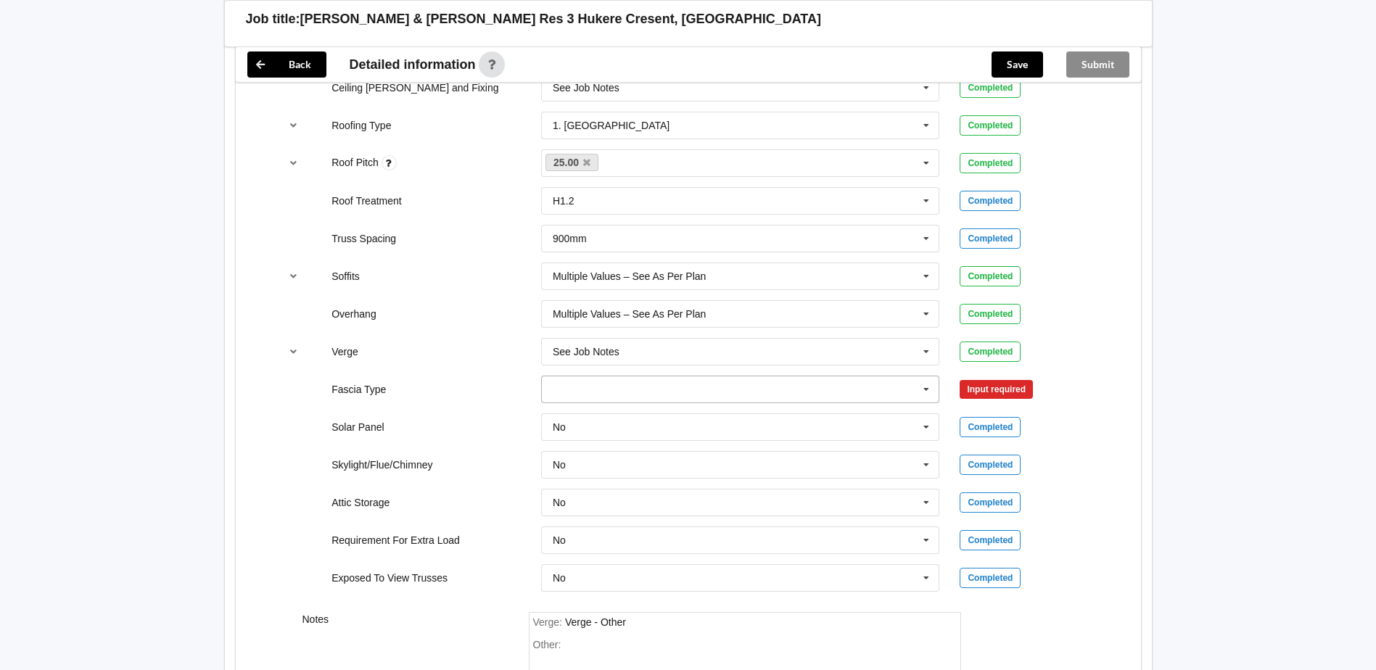
click at [929, 389] on icon at bounding box center [926, 389] width 22 height 27
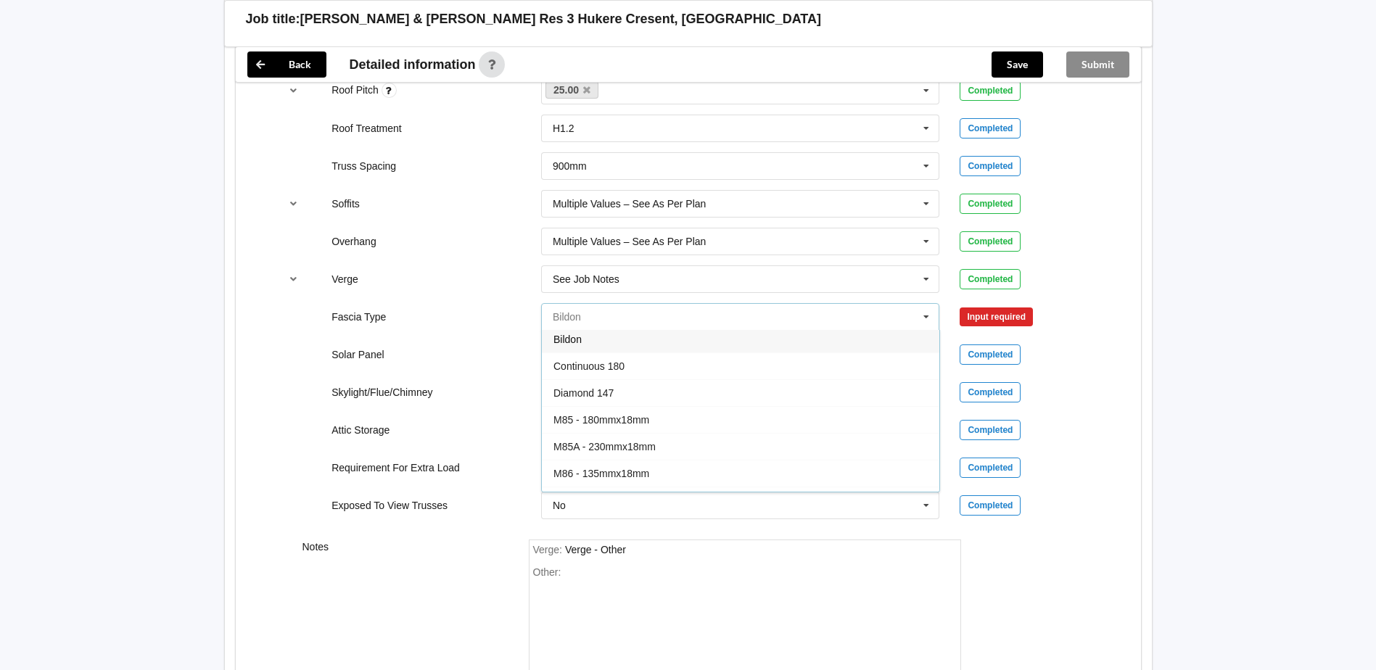
scroll to position [0, 0]
click at [1070, 407] on div "Attic Storage No No Yes Completed" at bounding box center [688, 430] width 838 height 48
click at [929, 321] on icon at bounding box center [926, 317] width 22 height 27
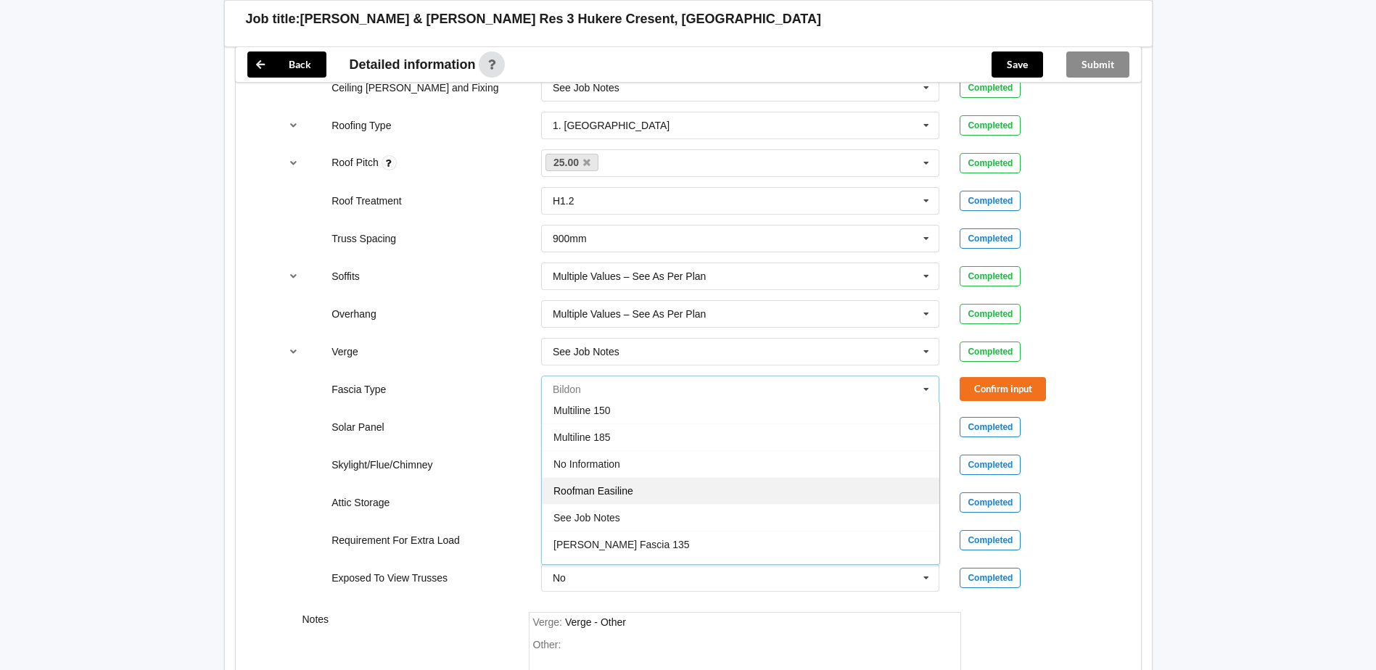
scroll to position [482, 0]
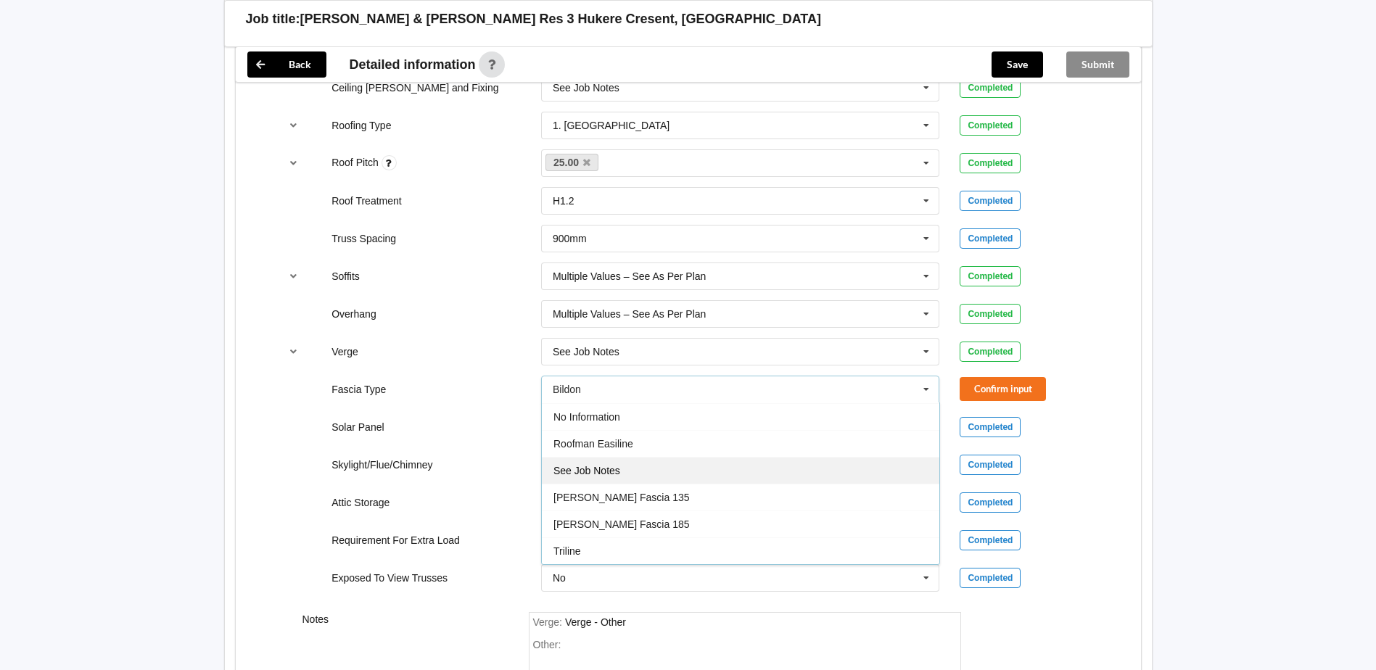
click at [641, 472] on div "See Job Notes" at bounding box center [741, 470] width 398 height 27
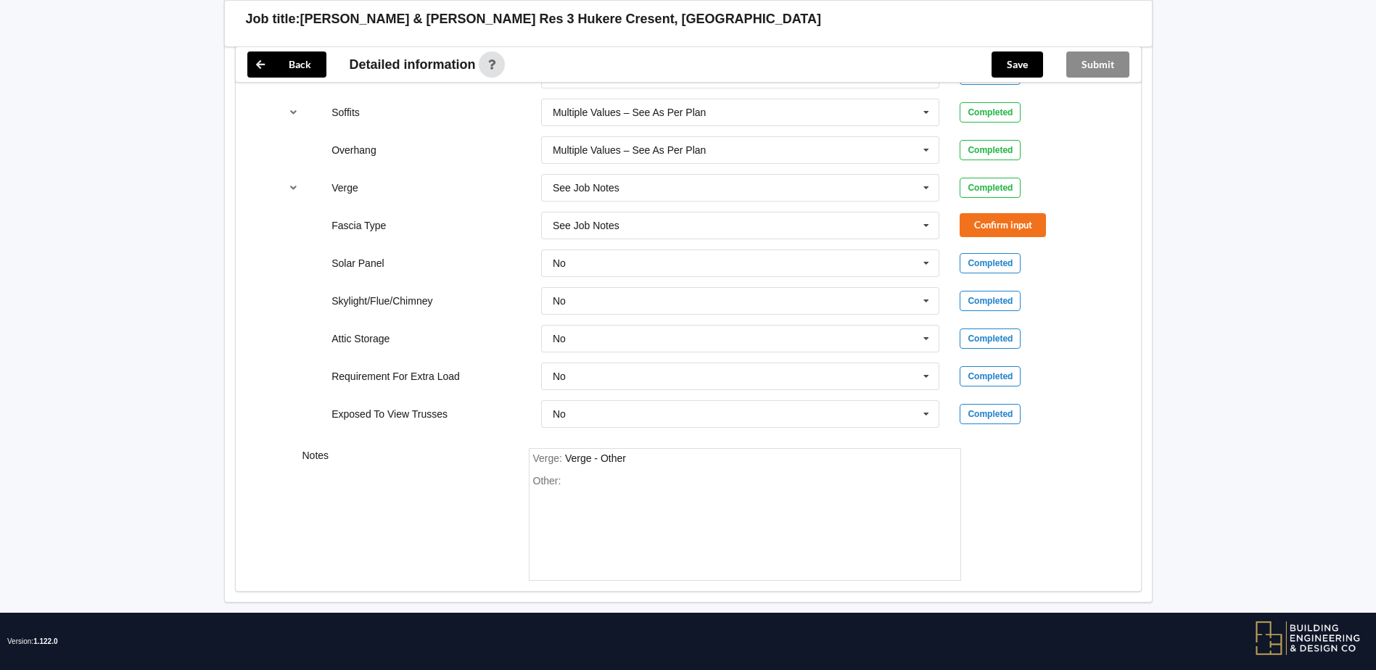
scroll to position [1195, 0]
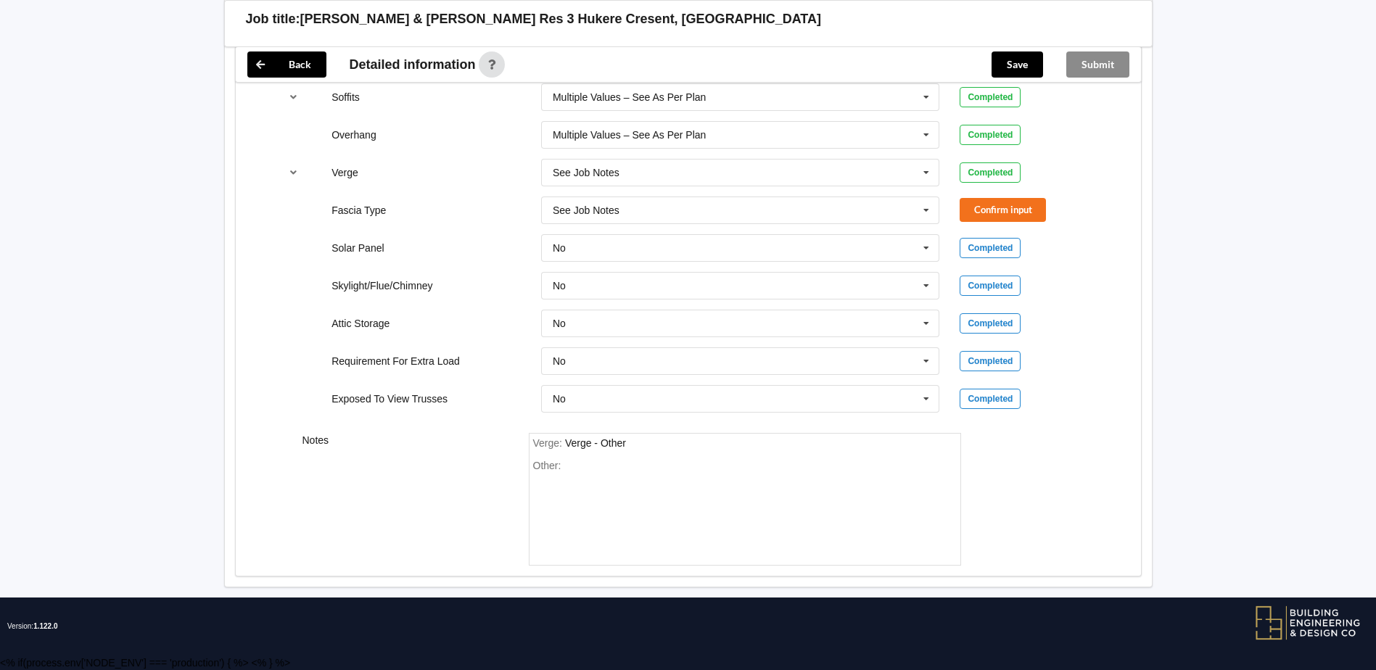
click at [555, 482] on div "Other:" at bounding box center [745, 511] width 424 height 102
click at [595, 462] on div "Other:" at bounding box center [745, 511] width 424 height 102
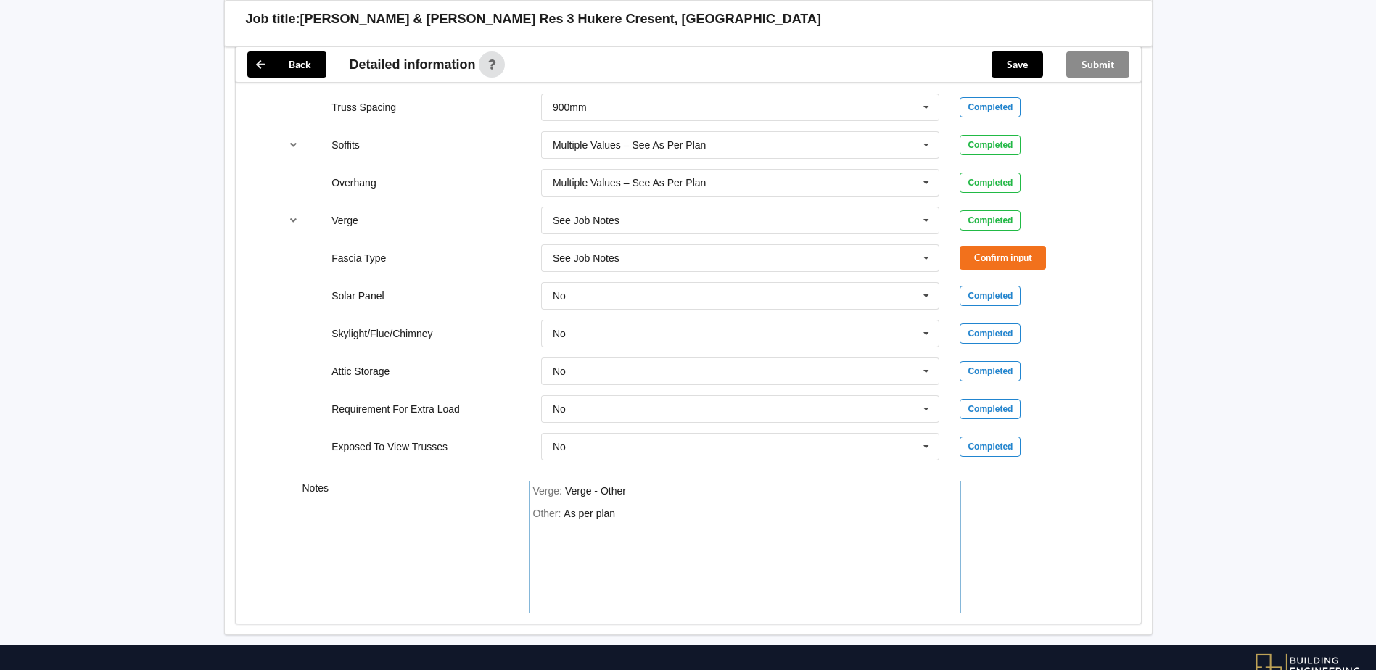
scroll to position [1122, 0]
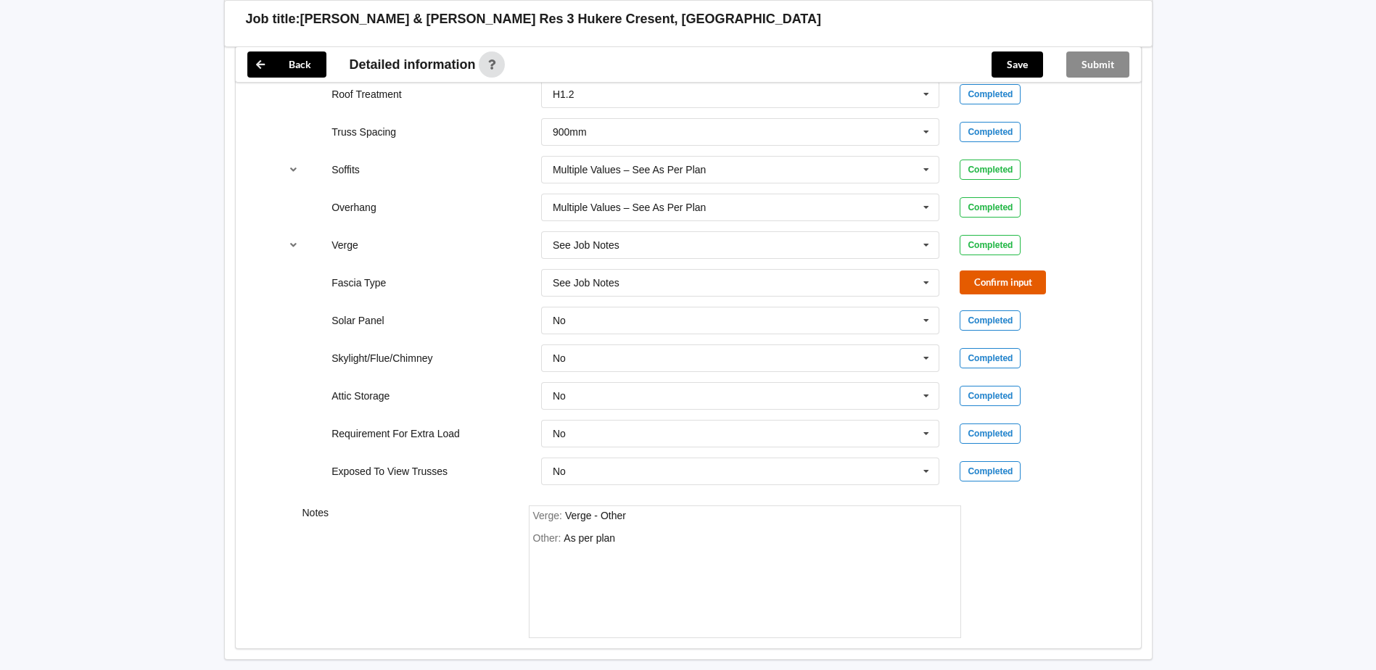
click at [1016, 286] on button "Confirm input" at bounding box center [1003, 283] width 86 height 24
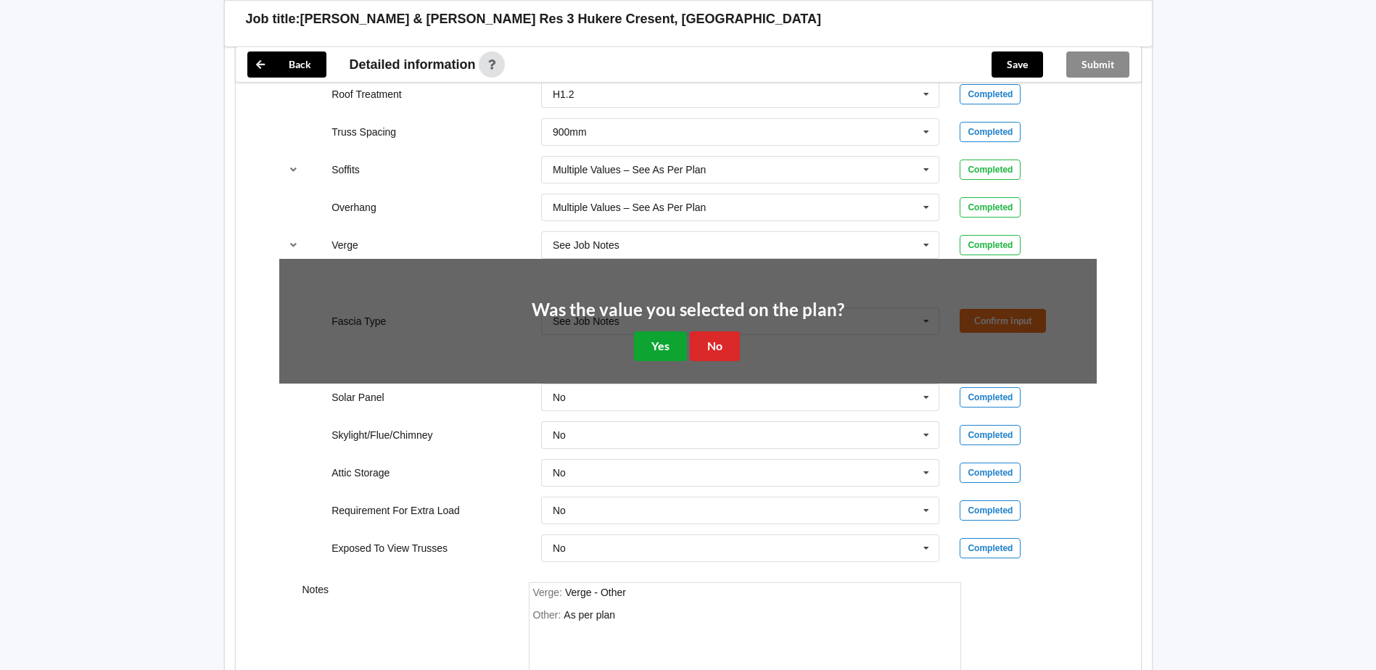
click at [670, 341] on button "Yes" at bounding box center [660, 347] width 53 height 30
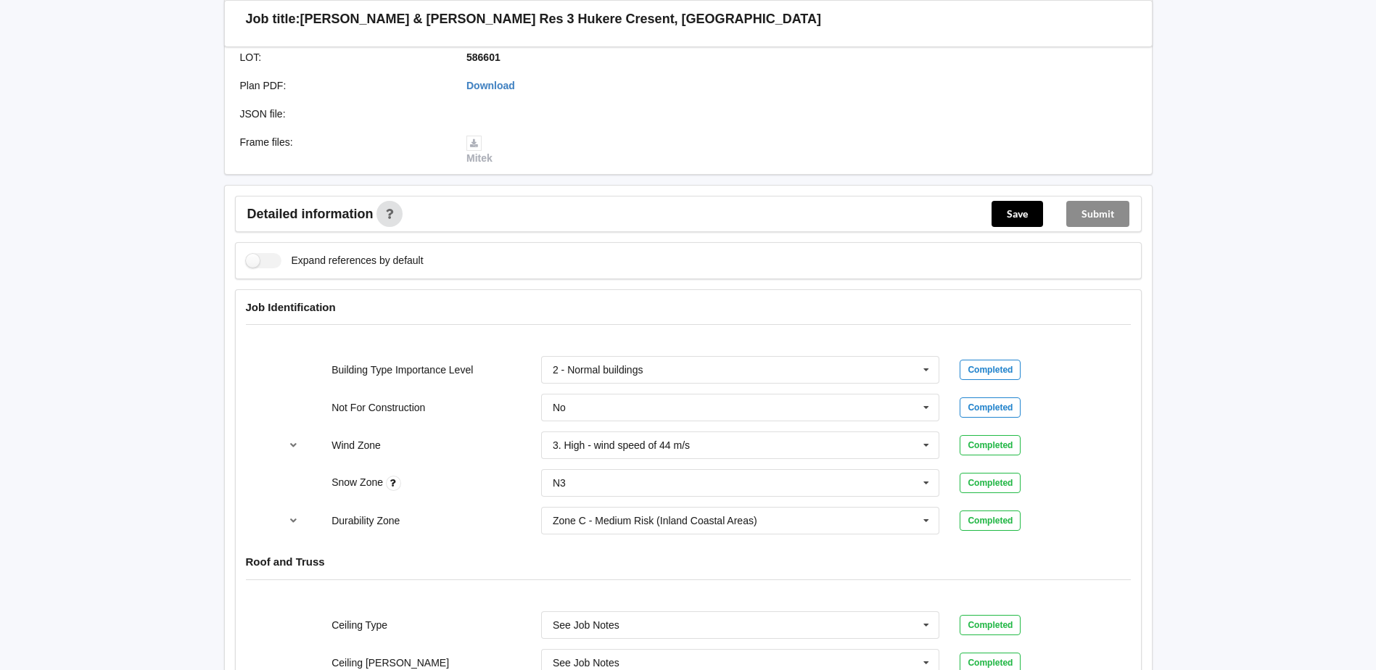
scroll to position [397, 0]
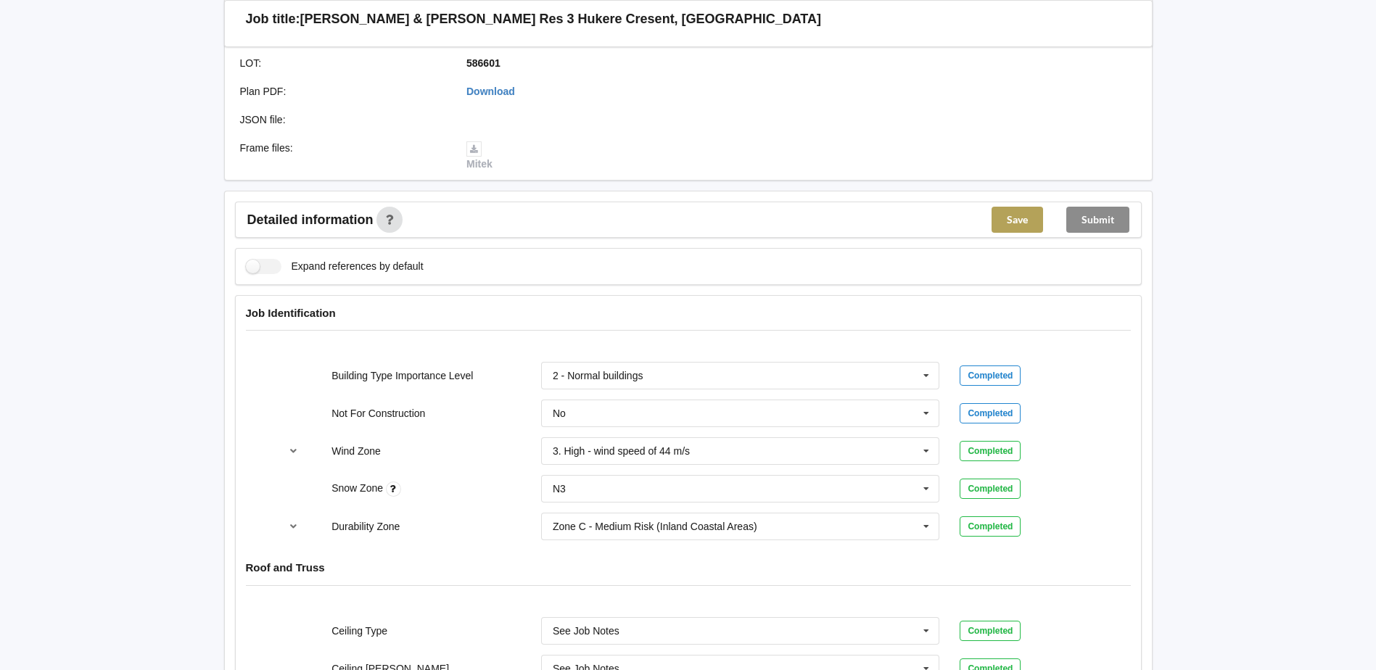
click at [1008, 224] on button "Save" at bounding box center [1018, 220] width 52 height 26
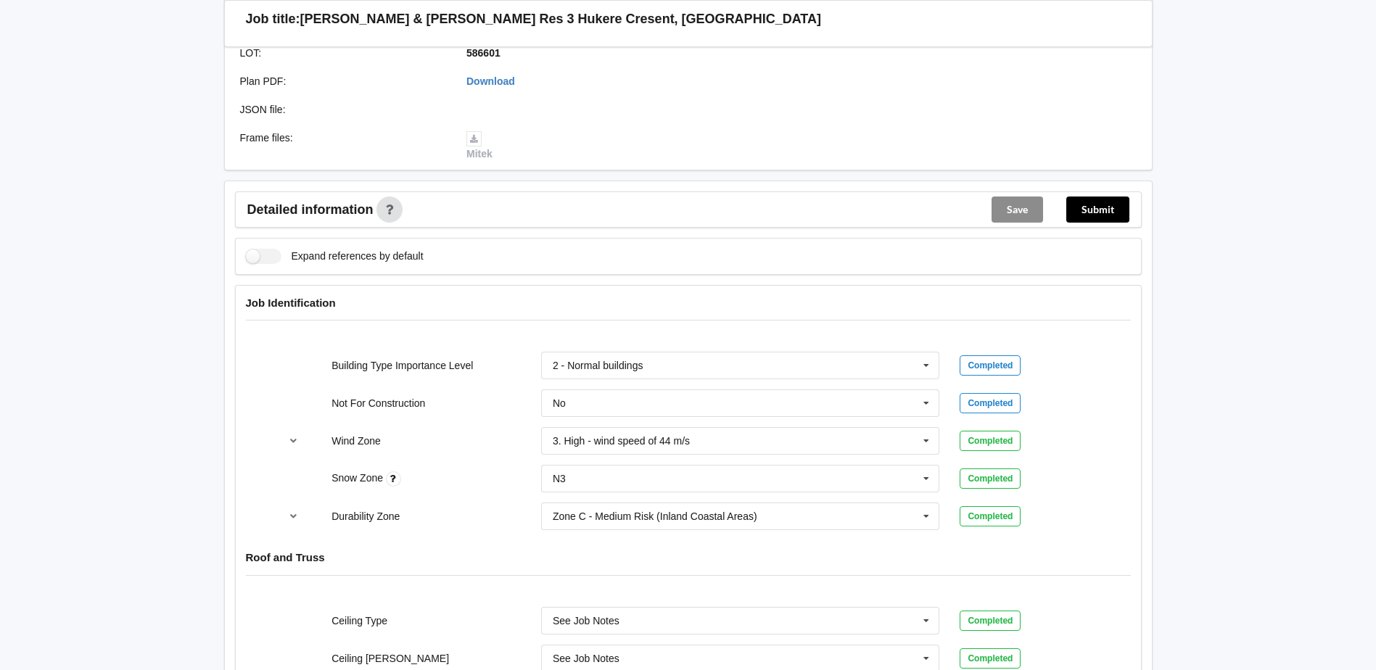
scroll to position [324, 0]
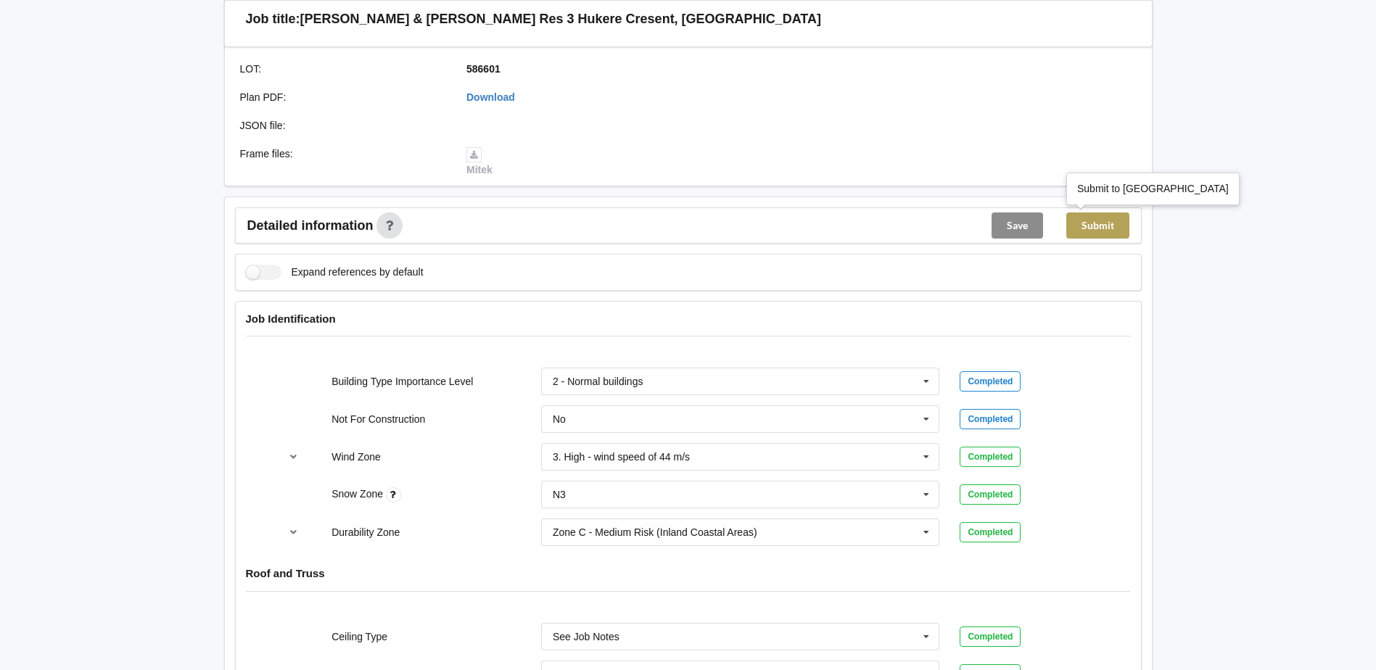
click at [1101, 231] on button "Submit" at bounding box center [1097, 226] width 63 height 26
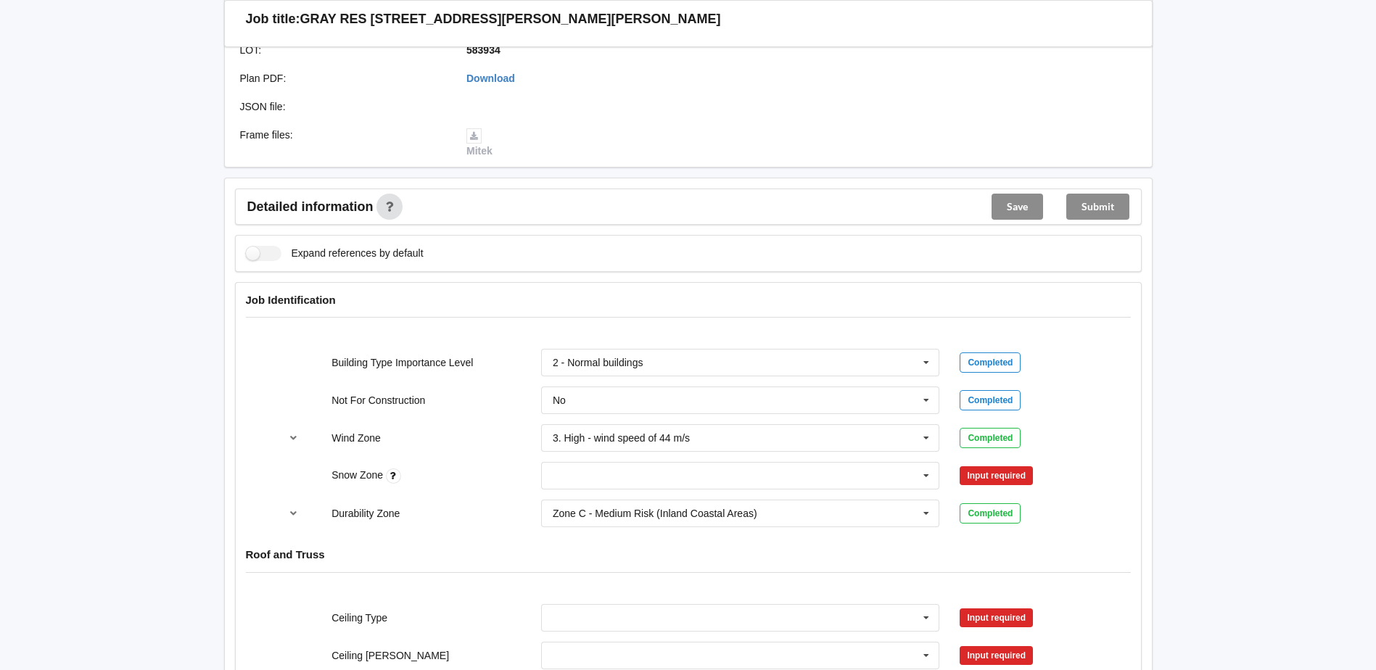
scroll to position [435, 0]
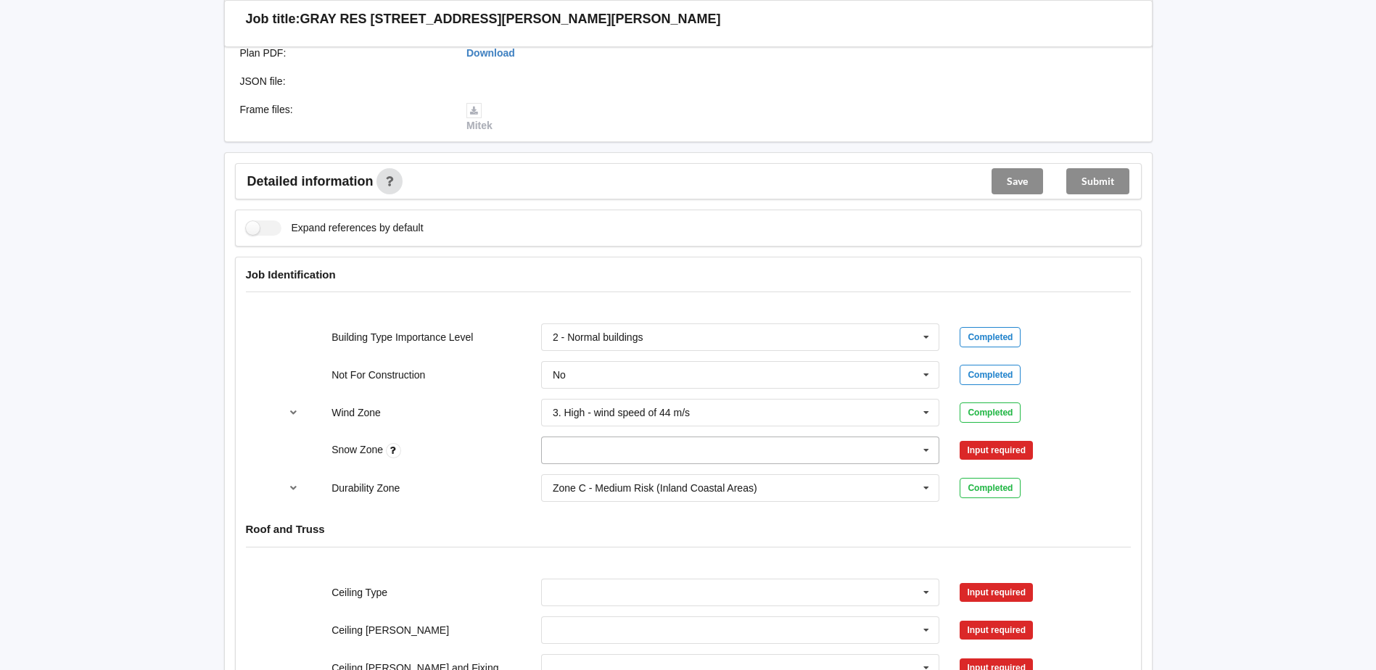
click at [590, 452] on input "text" at bounding box center [742, 450] width 398 height 26
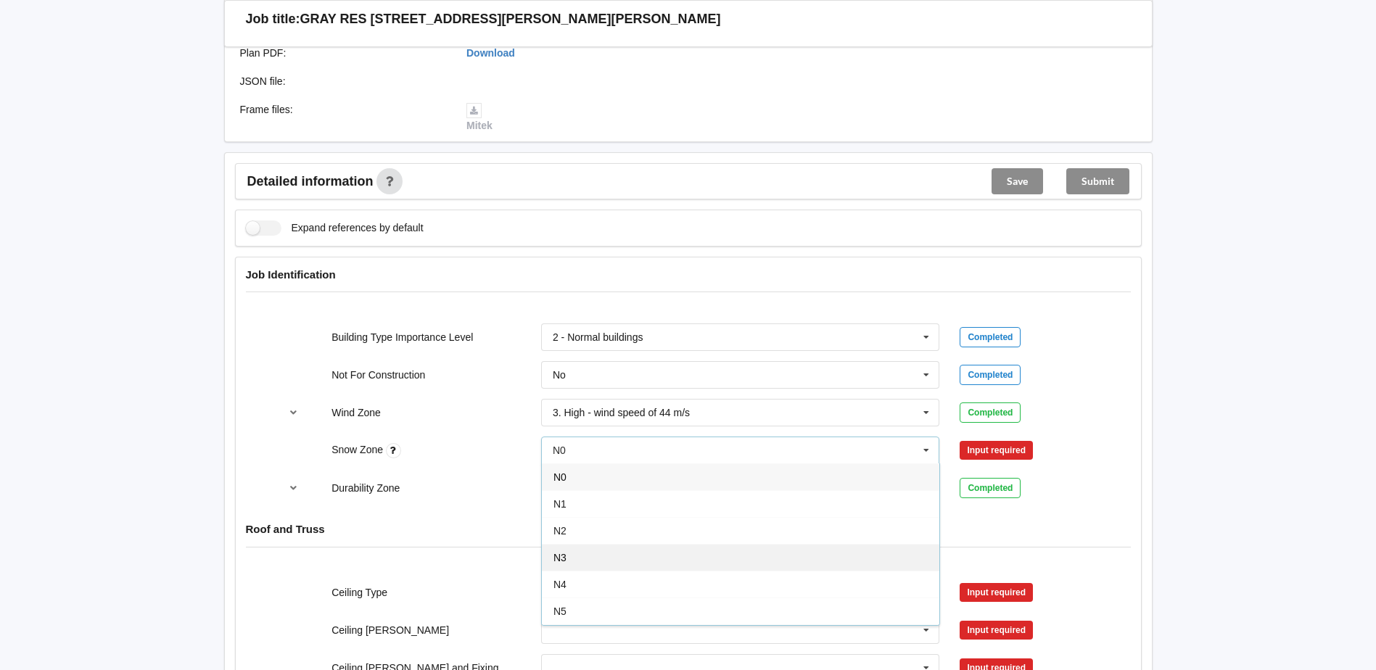
click at [572, 561] on div "N3" at bounding box center [741, 557] width 398 height 27
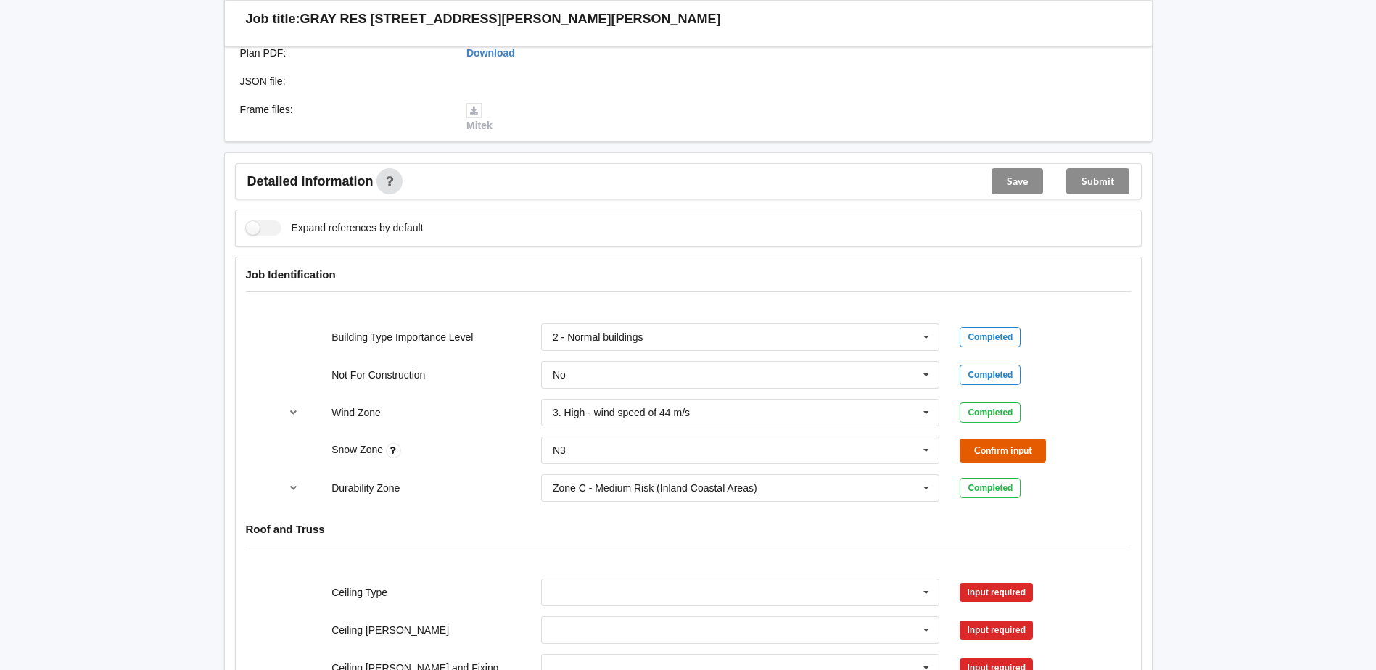
click at [1031, 449] on button "Confirm input" at bounding box center [1003, 451] width 86 height 24
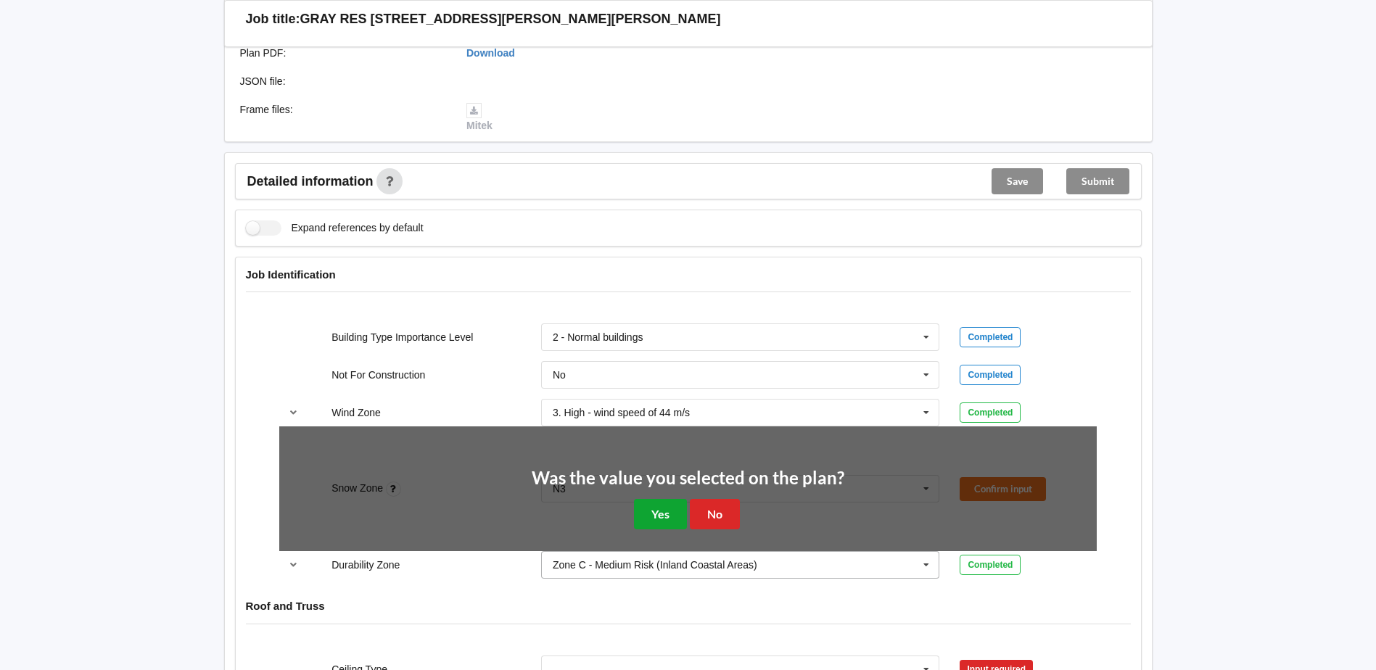
drag, startPoint x: 666, startPoint y: 512, endPoint x: 842, endPoint y: 501, distance: 176.6
click at [670, 511] on button "Yes" at bounding box center [660, 514] width 53 height 30
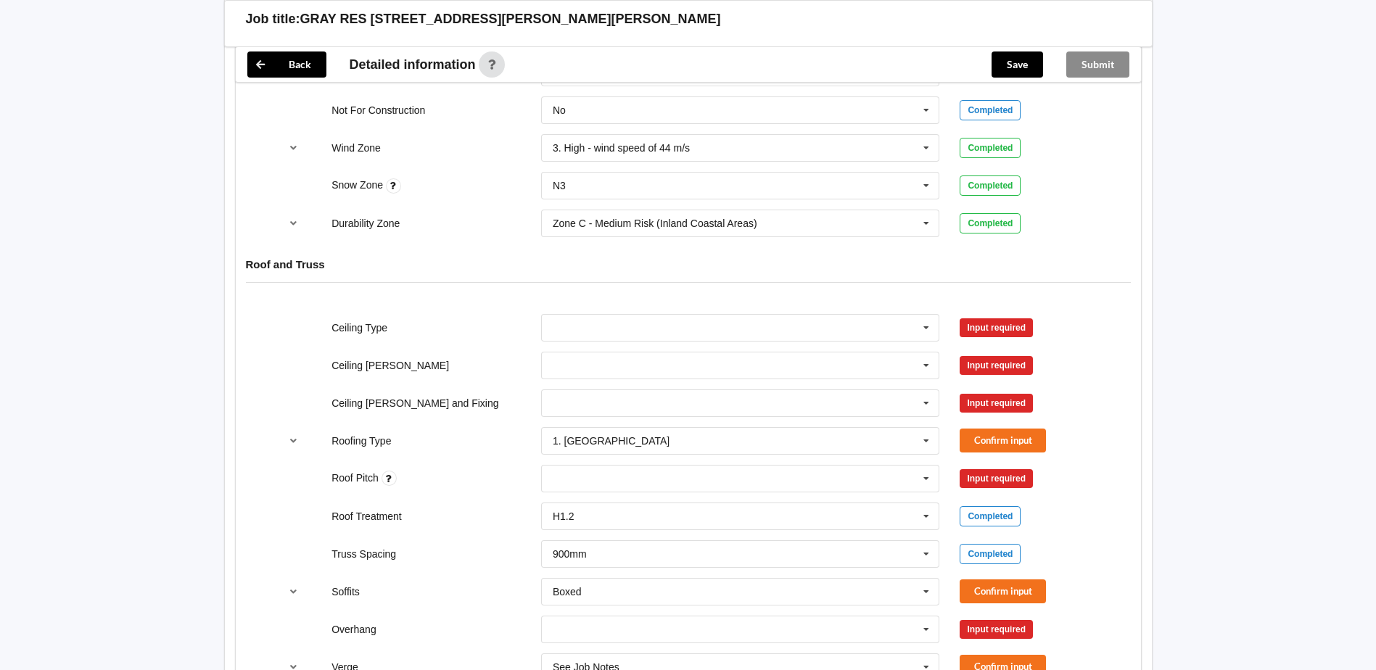
scroll to position [725, 0]
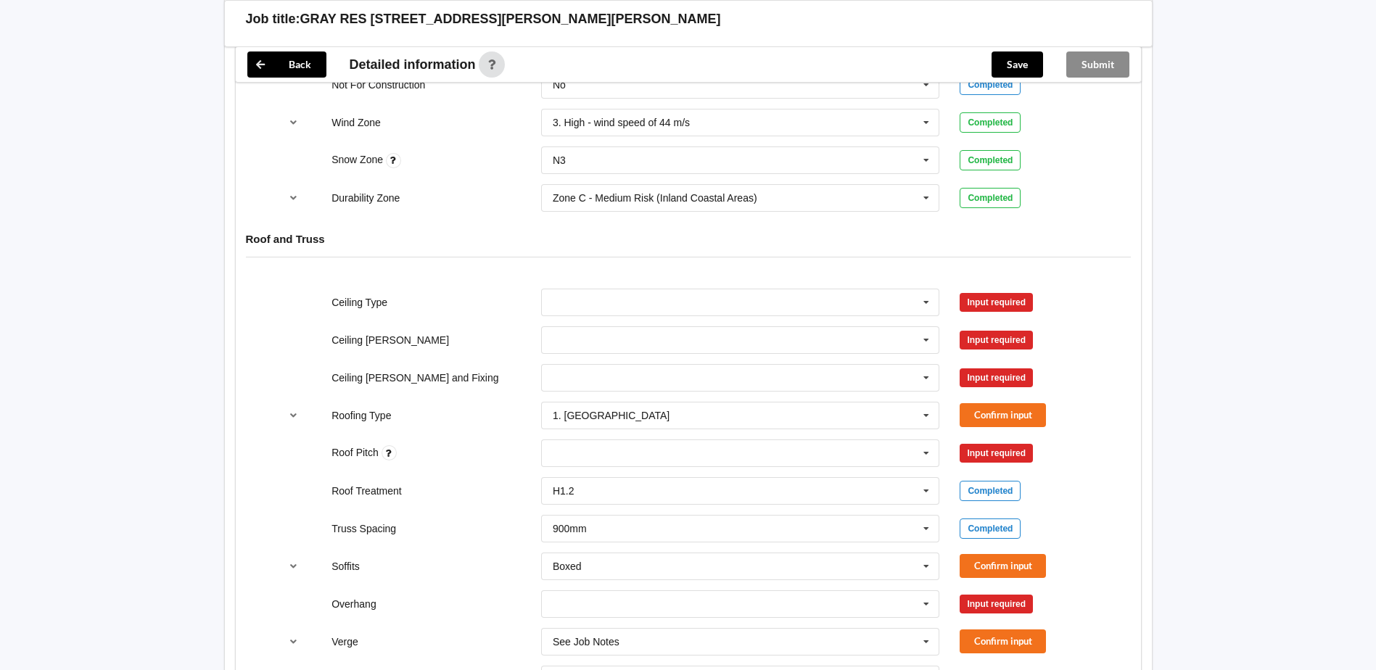
click at [940, 302] on div "10mm Gib 12mm MDF 12mm Ply 13mm Gib None See Job Notes" at bounding box center [740, 303] width 419 height 48
click at [923, 305] on icon at bounding box center [926, 302] width 22 height 27
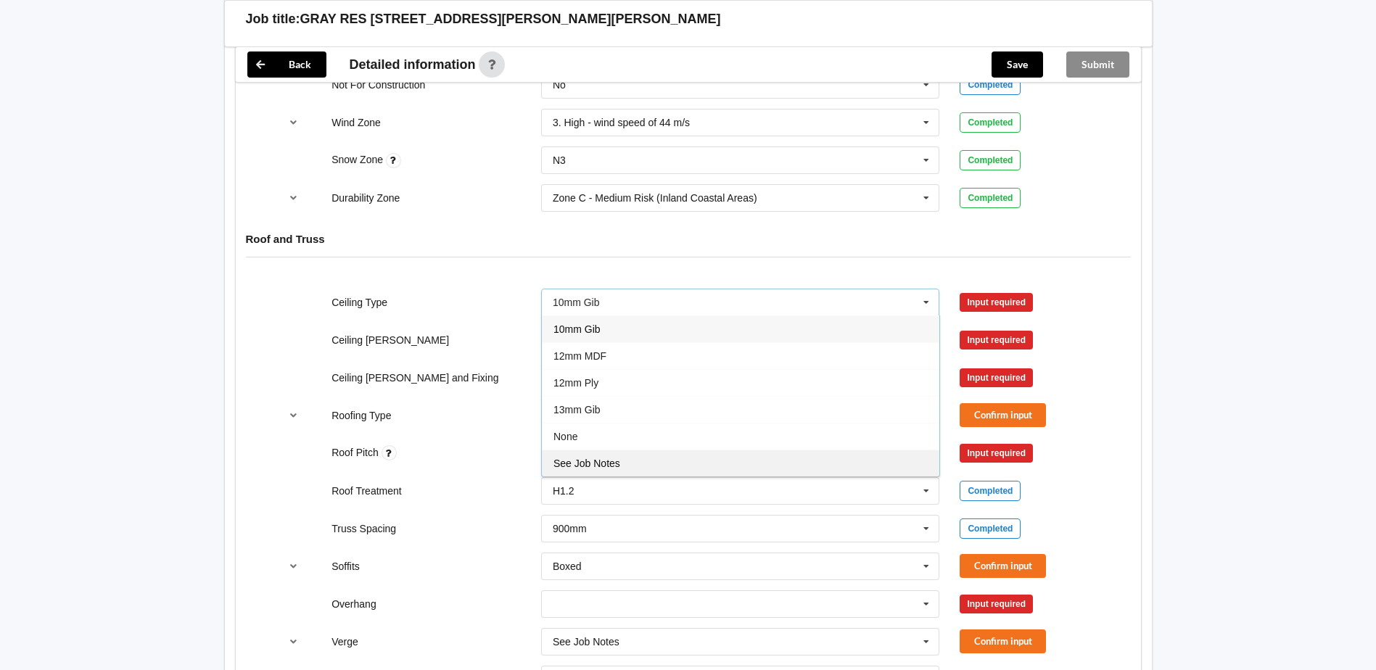
drag, startPoint x: 689, startPoint y: 468, endPoint x: 696, endPoint y: 461, distance: 9.2
click at [690, 467] on div "See Job Notes" at bounding box center [741, 463] width 398 height 27
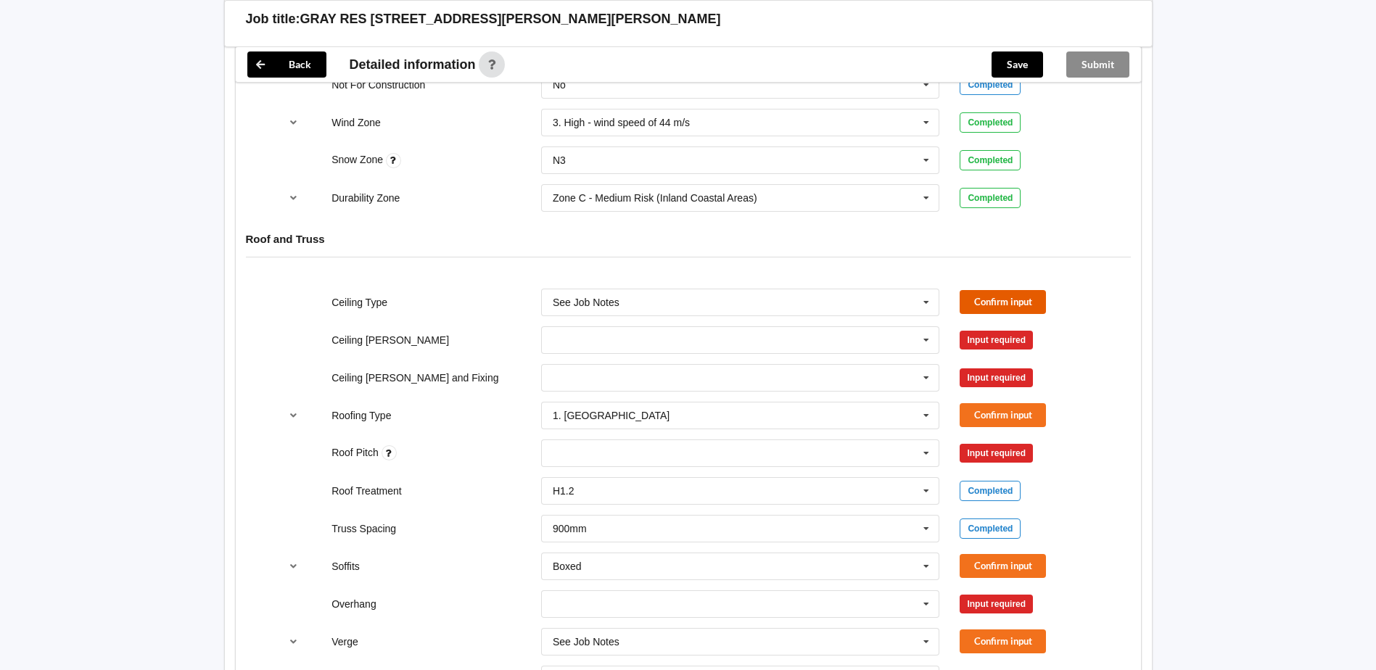
click at [1010, 303] on button "Confirm input" at bounding box center [1003, 302] width 86 height 24
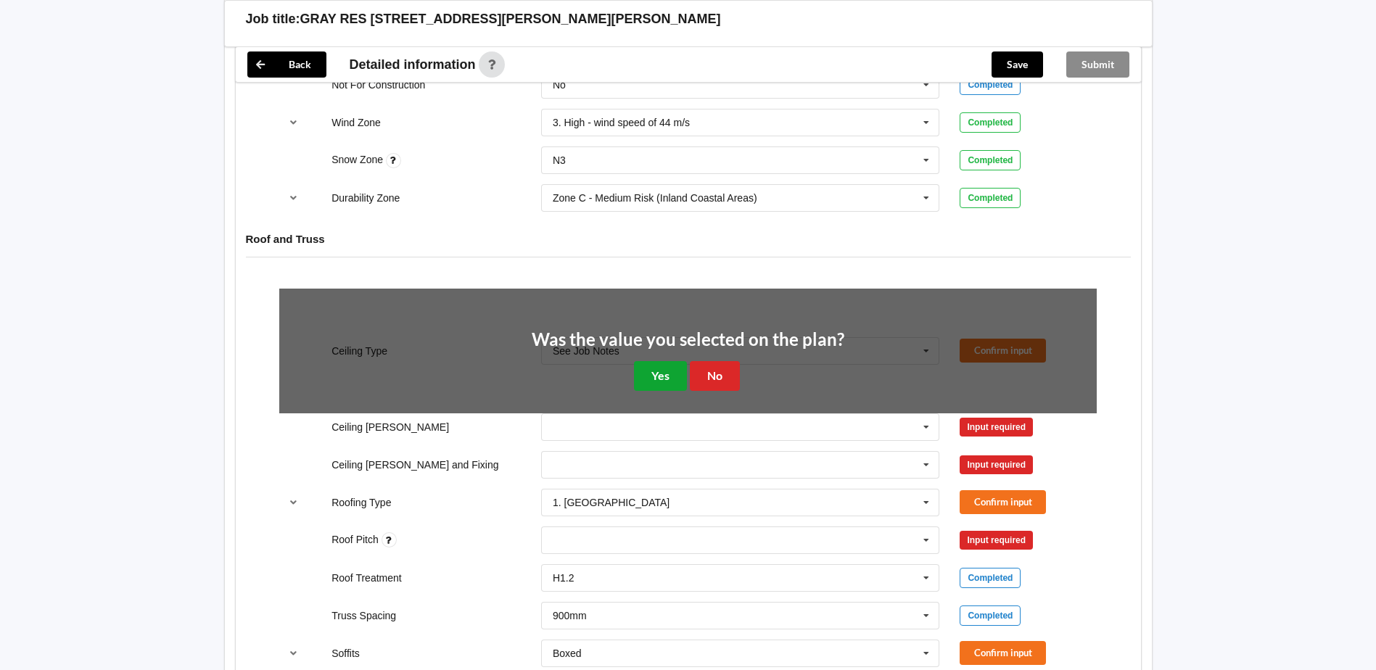
click at [682, 374] on button "Yes" at bounding box center [660, 376] width 53 height 30
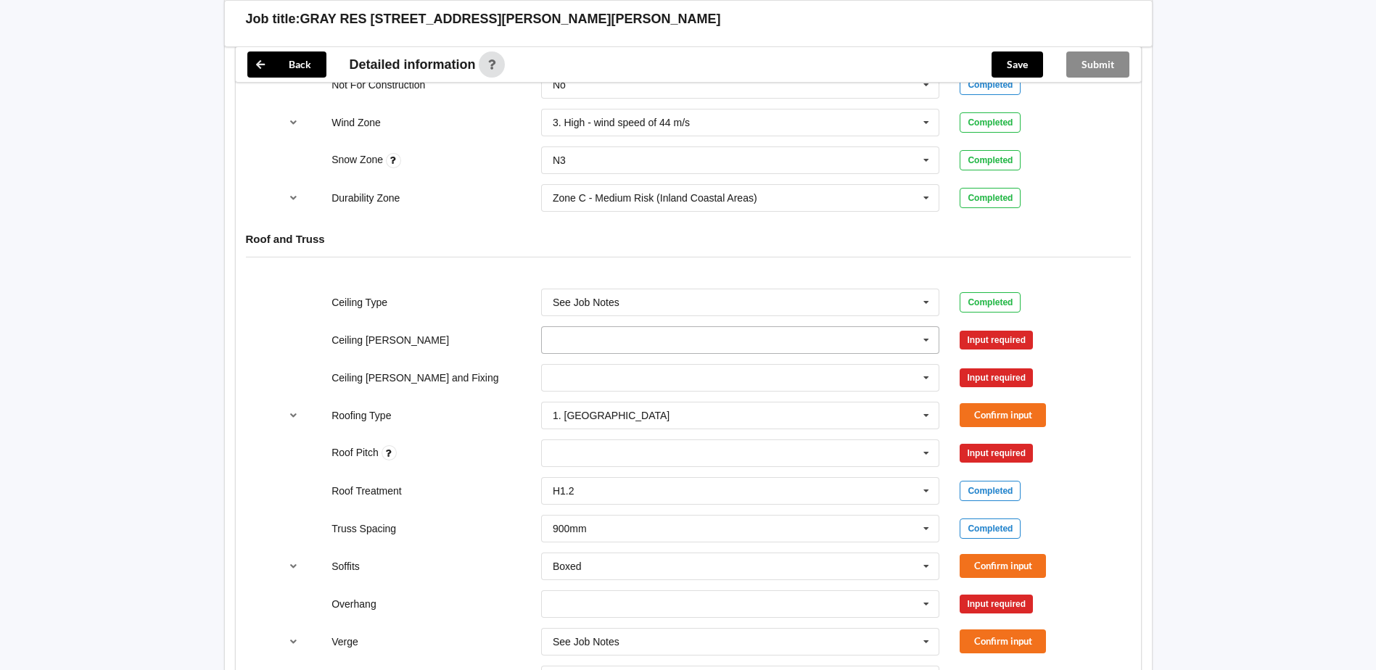
click at [922, 340] on icon at bounding box center [926, 340] width 22 height 27
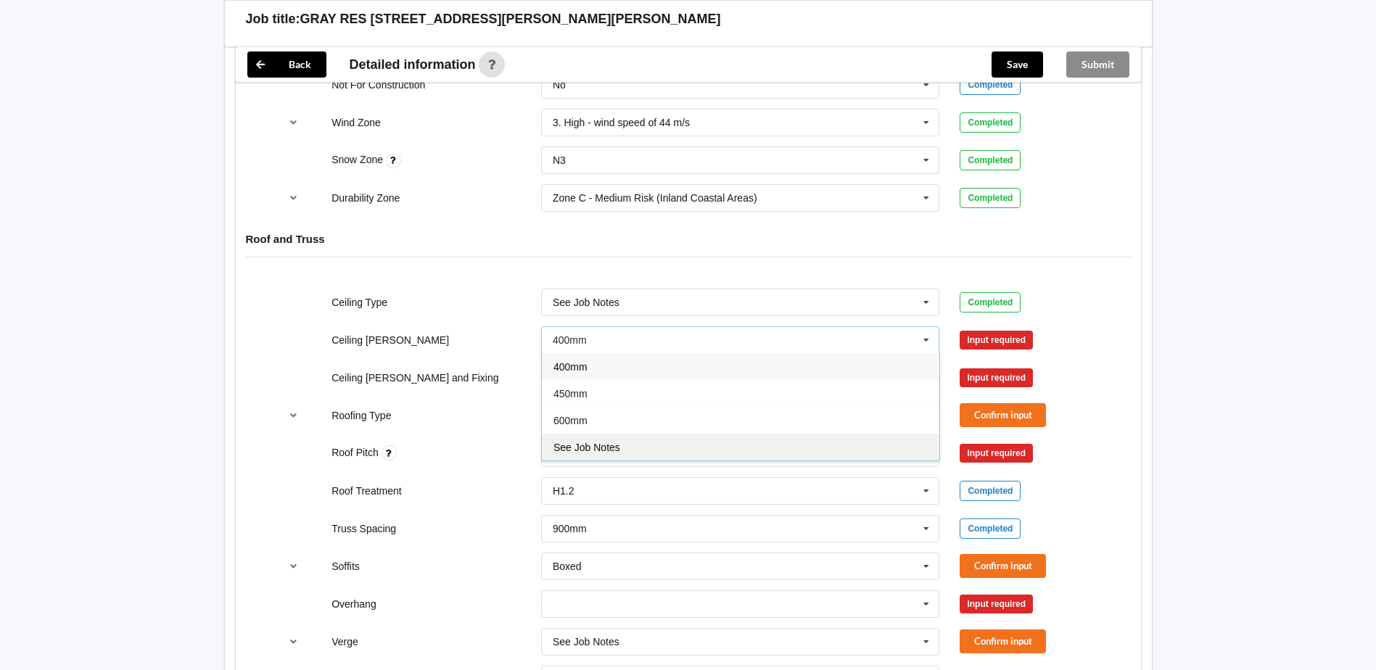
click at [676, 443] on div "See Job Notes" at bounding box center [741, 447] width 398 height 27
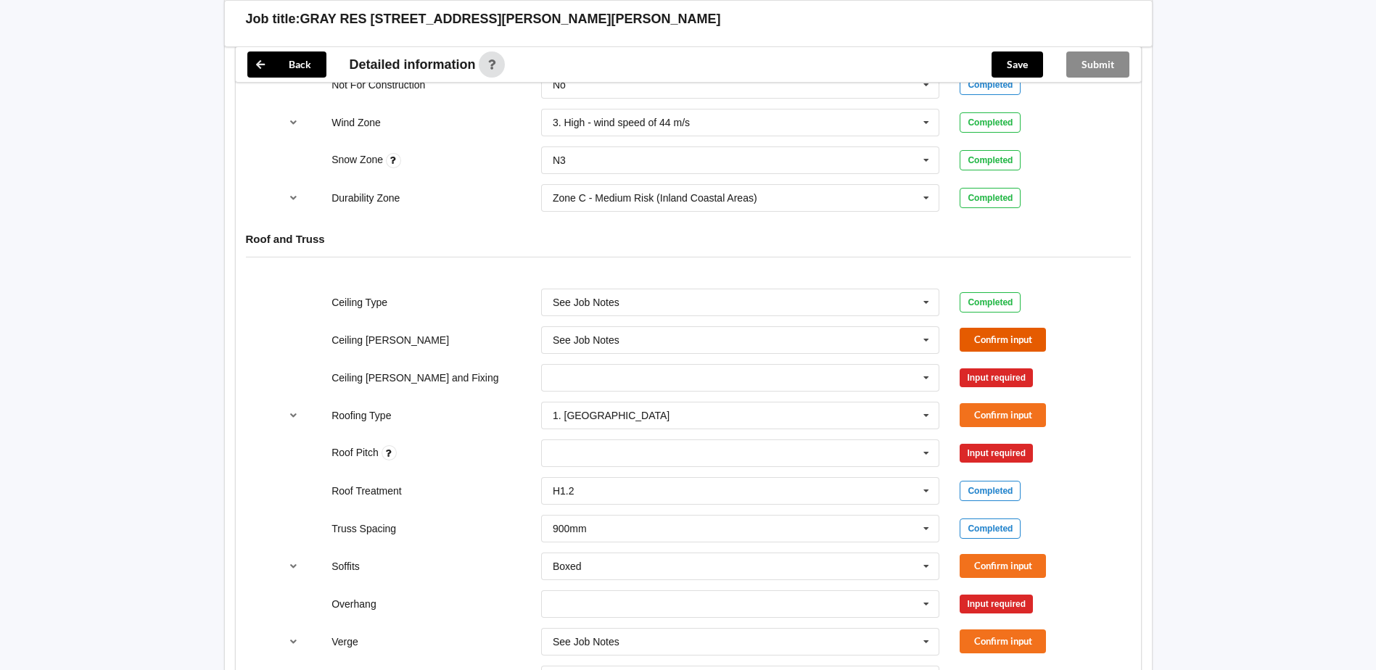
click at [977, 339] on button "Confirm input" at bounding box center [1003, 340] width 86 height 24
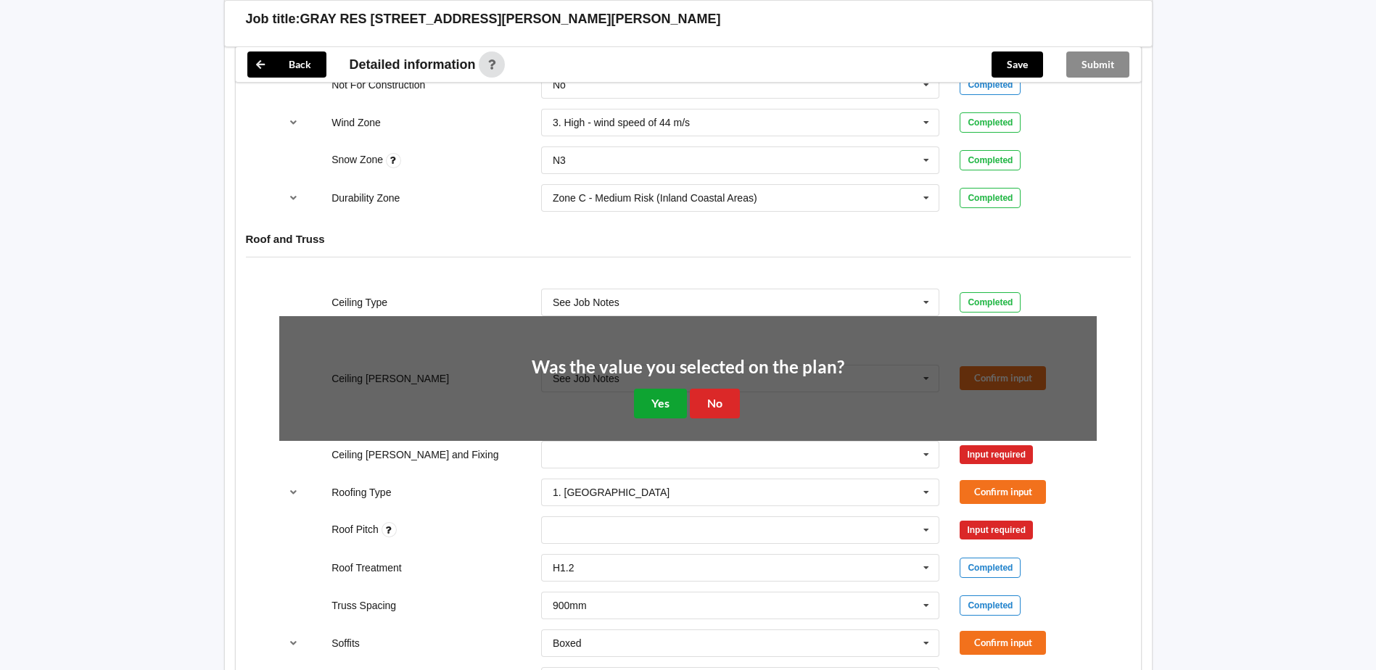
click at [669, 397] on button "Yes" at bounding box center [660, 404] width 53 height 30
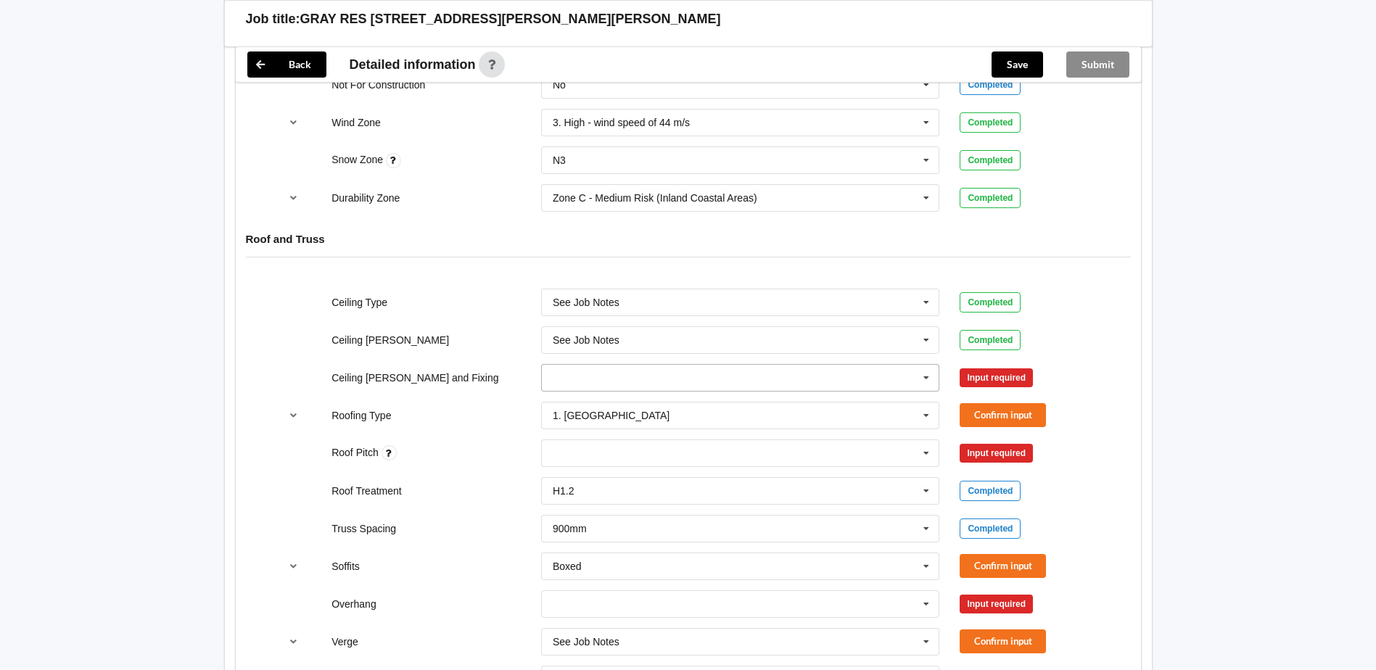
click at [926, 381] on icon at bounding box center [926, 378] width 22 height 27
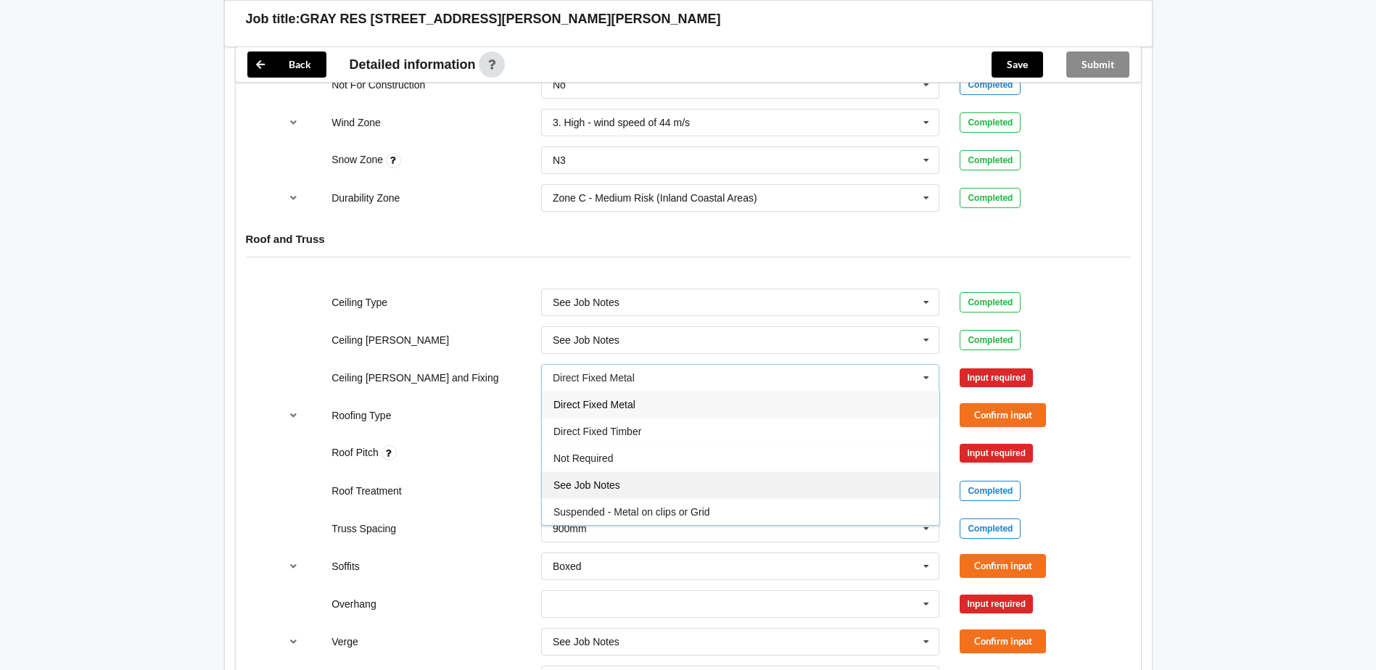
click at [649, 490] on div "See Job Notes" at bounding box center [741, 485] width 398 height 27
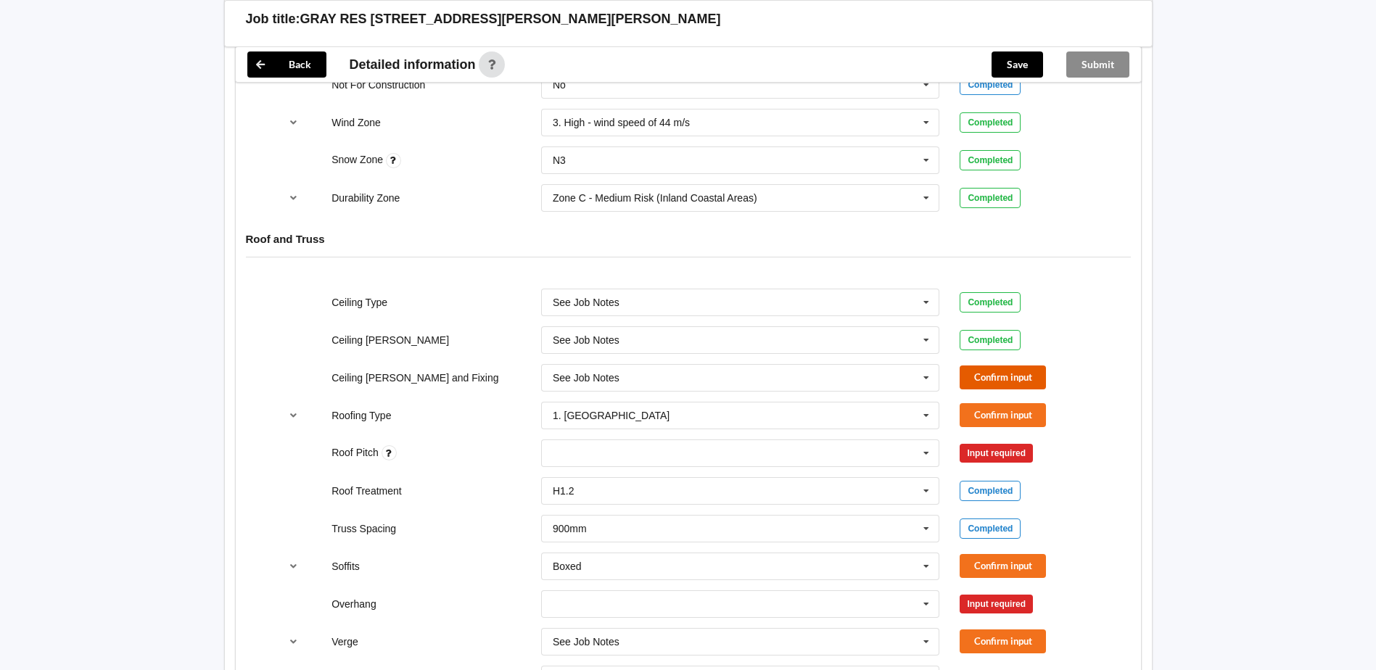
click at [987, 384] on button "Confirm input" at bounding box center [1003, 378] width 86 height 24
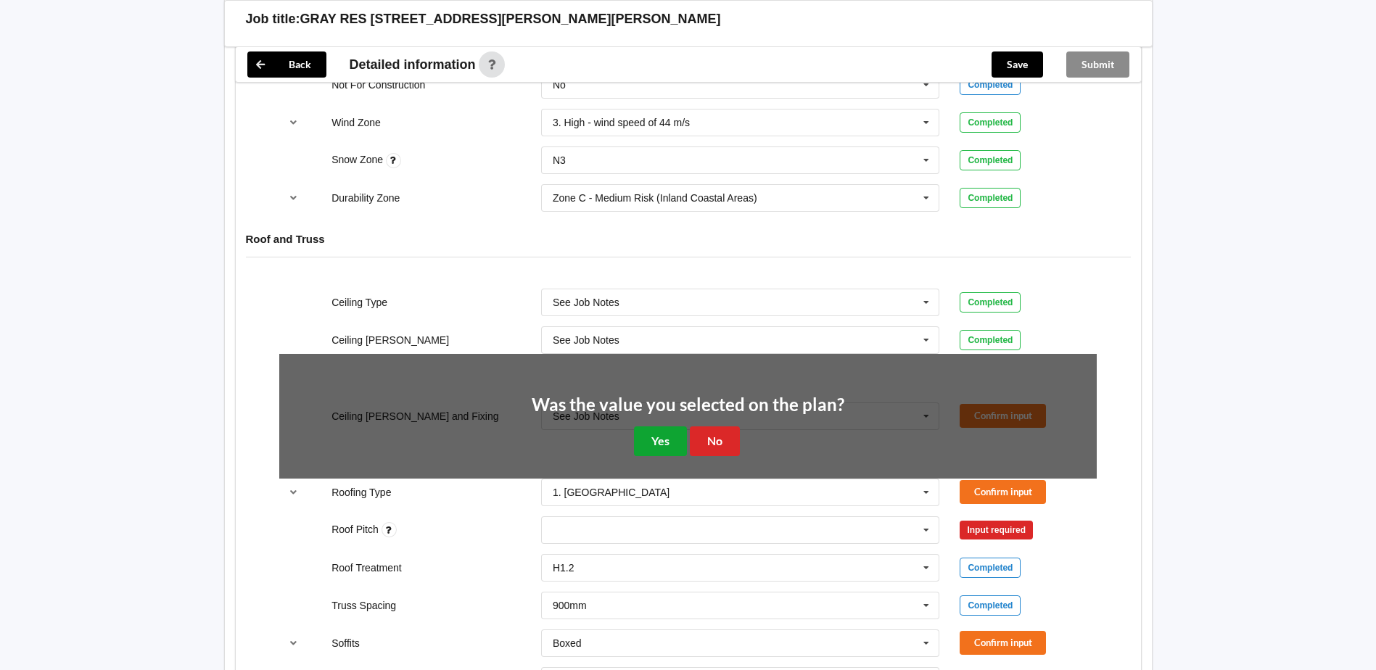
click at [671, 435] on button "Yes" at bounding box center [660, 442] width 53 height 30
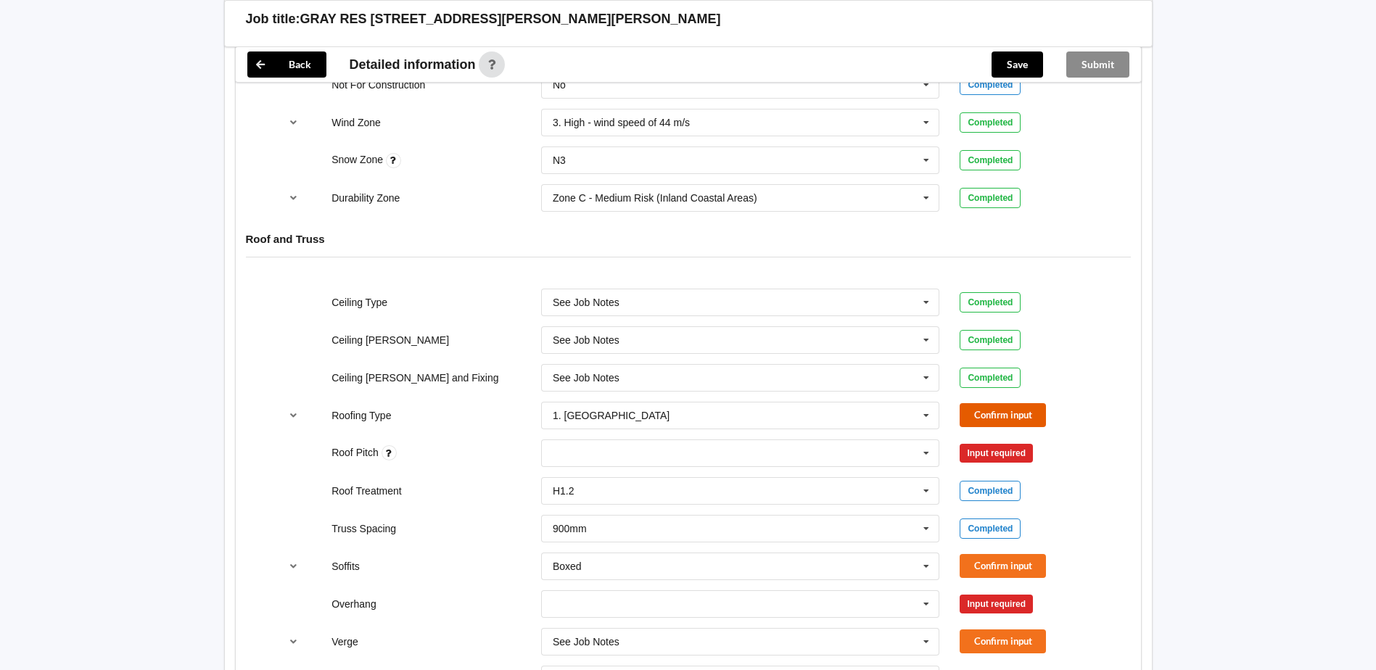
click at [984, 414] on button "Confirm input" at bounding box center [1003, 415] width 86 height 24
click at [579, 458] on div "None" at bounding box center [740, 454] width 399 height 28
type input "22.5"
click at [579, 477] on b "22.5" at bounding box center [582, 480] width 20 height 12
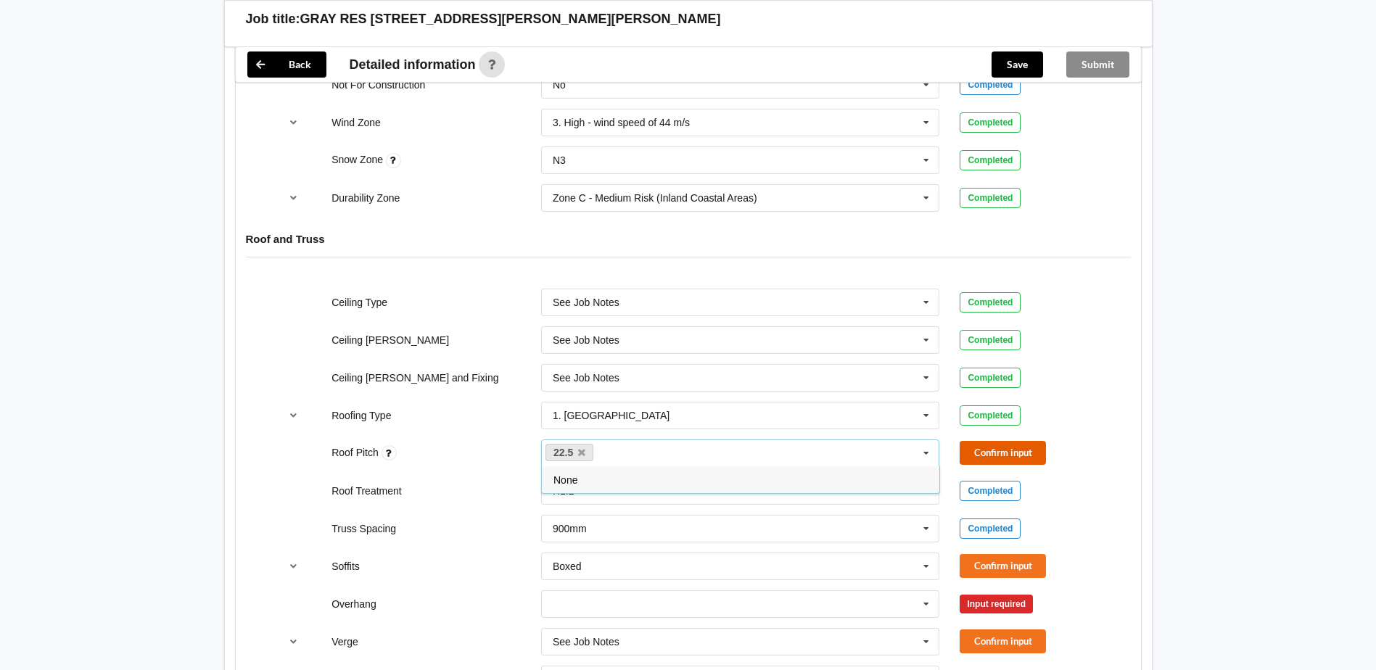
click at [1016, 451] on button "Confirm input" at bounding box center [1003, 453] width 86 height 24
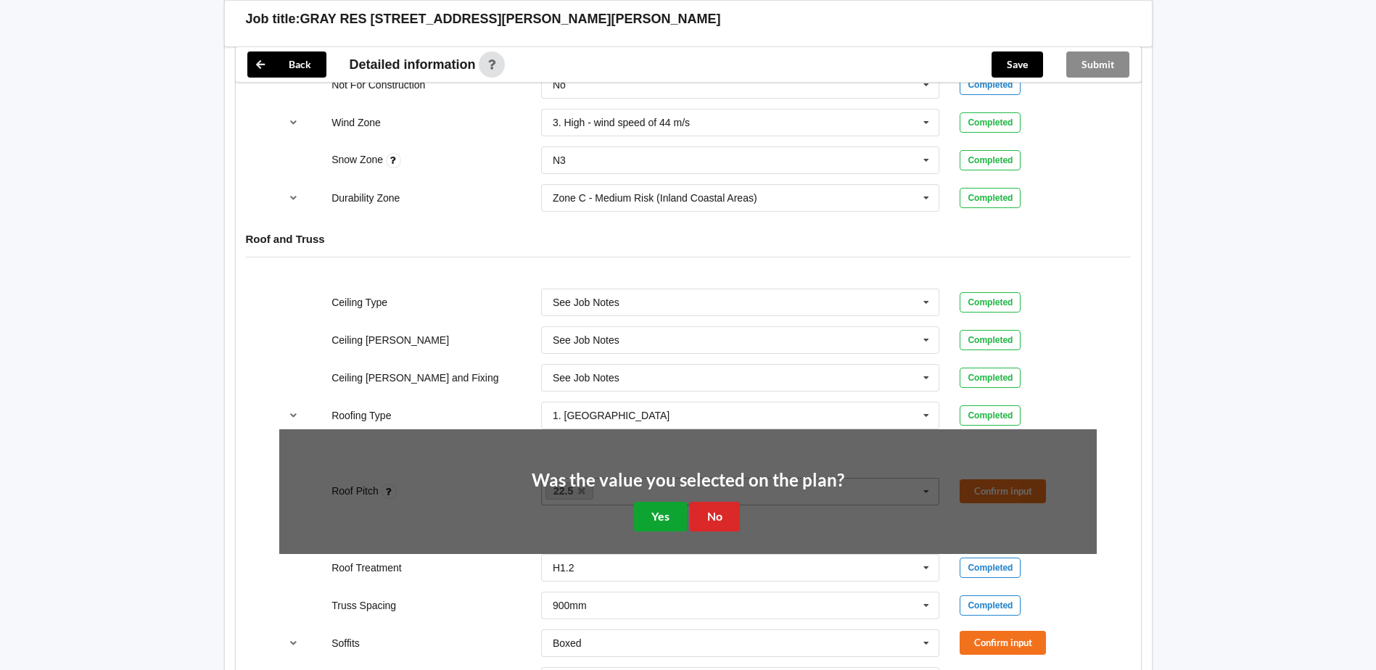
click at [659, 523] on button "Yes" at bounding box center [660, 517] width 53 height 30
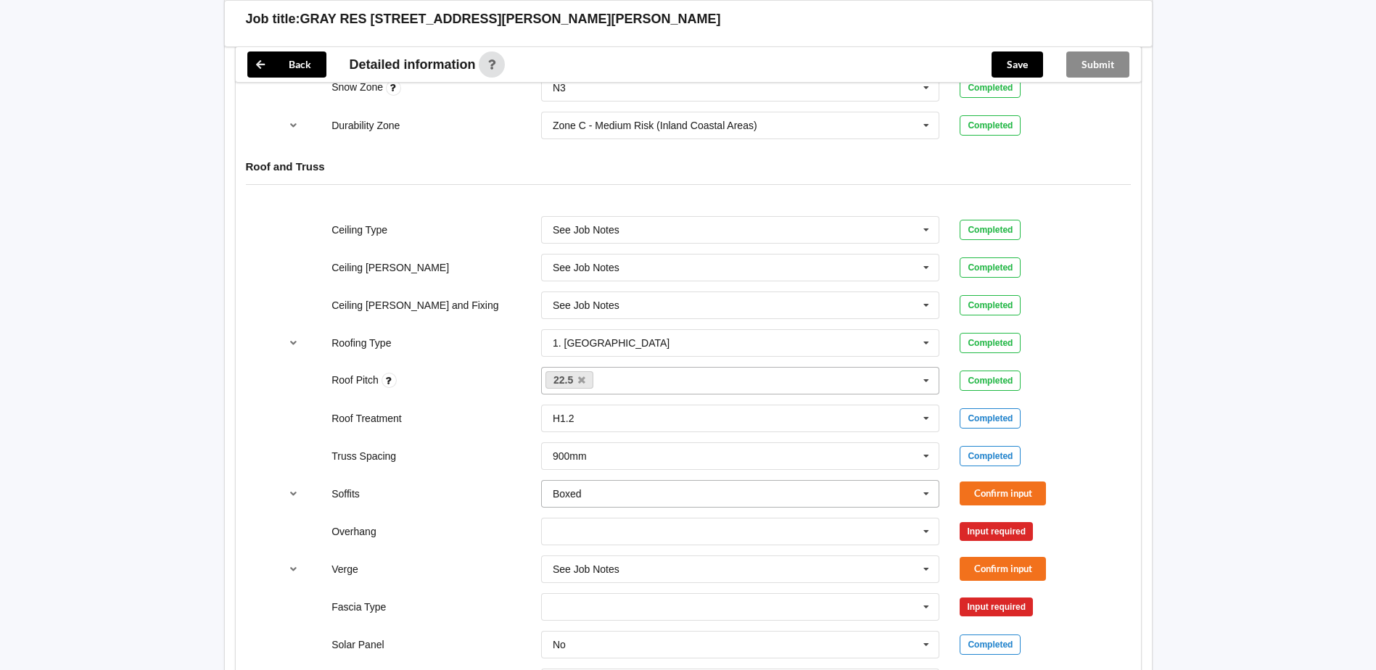
scroll to position [870, 0]
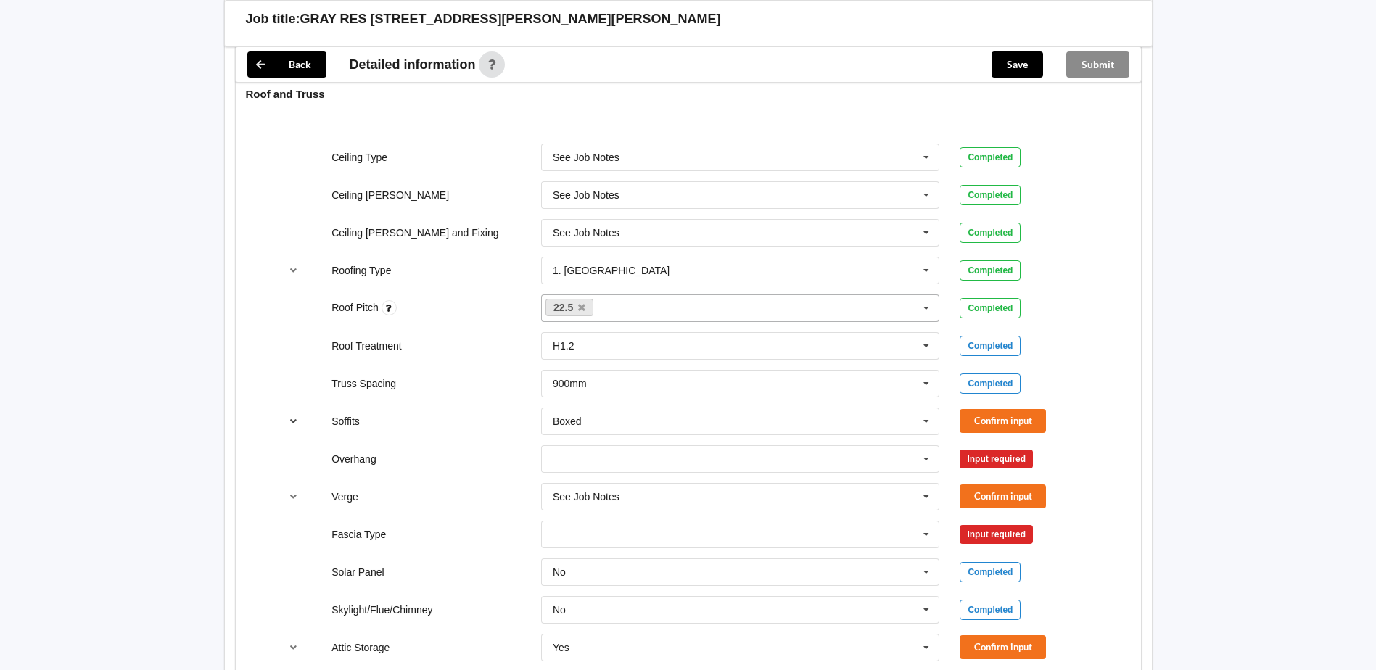
click at [294, 422] on icon "reference-toggle" at bounding box center [293, 420] width 12 height 9
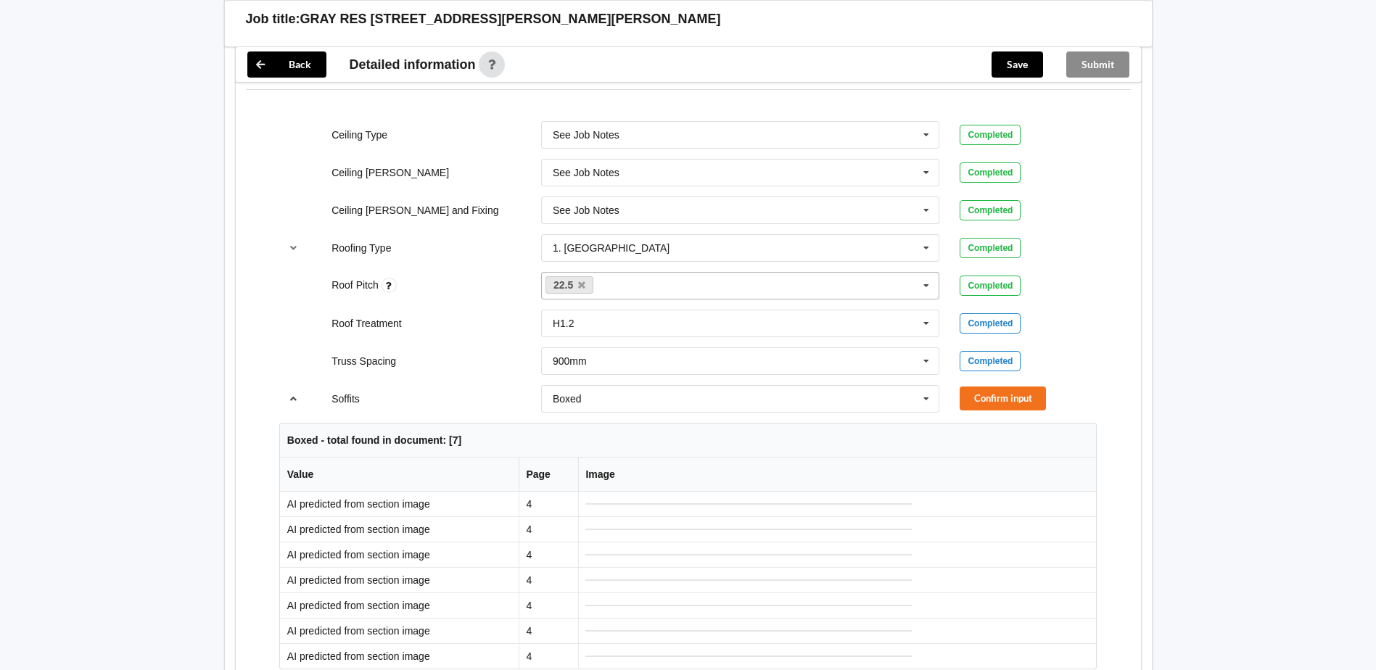
scroll to position [798, 0]
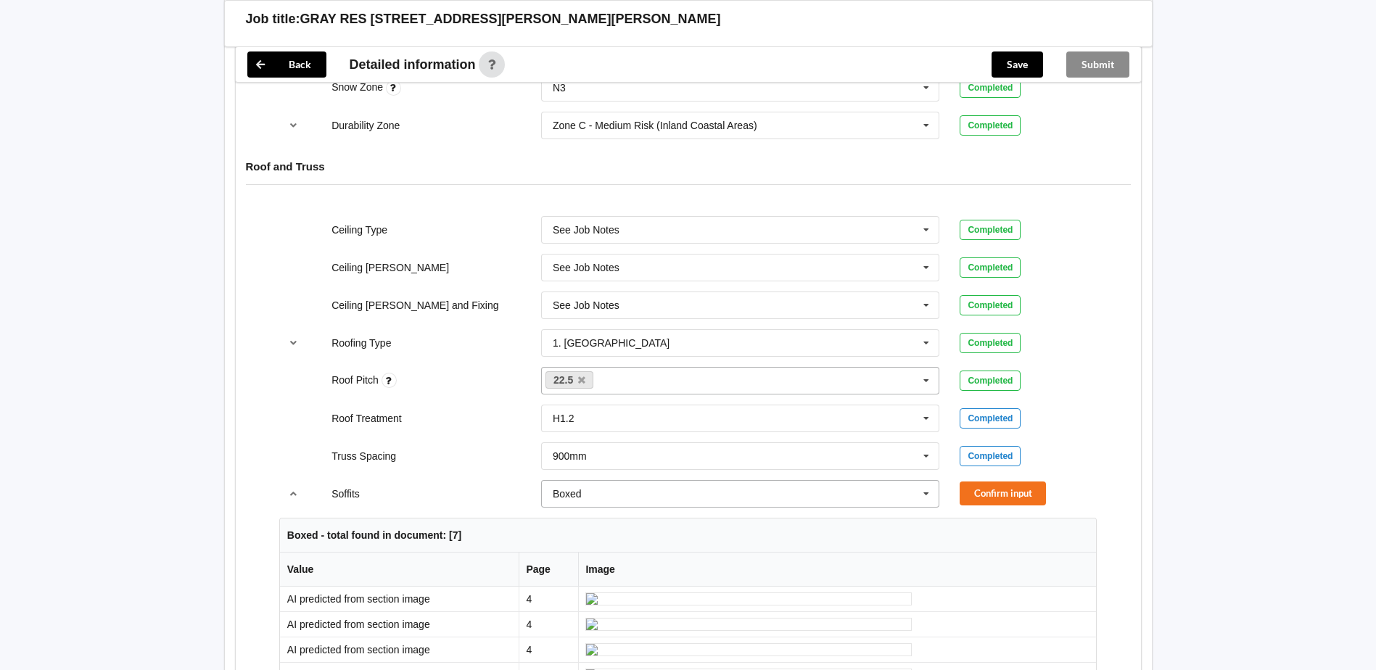
click at [928, 493] on icon at bounding box center [926, 494] width 22 height 27
click at [642, 548] on span "Multiple Values – See As Per Plan" at bounding box center [629, 548] width 153 height 12
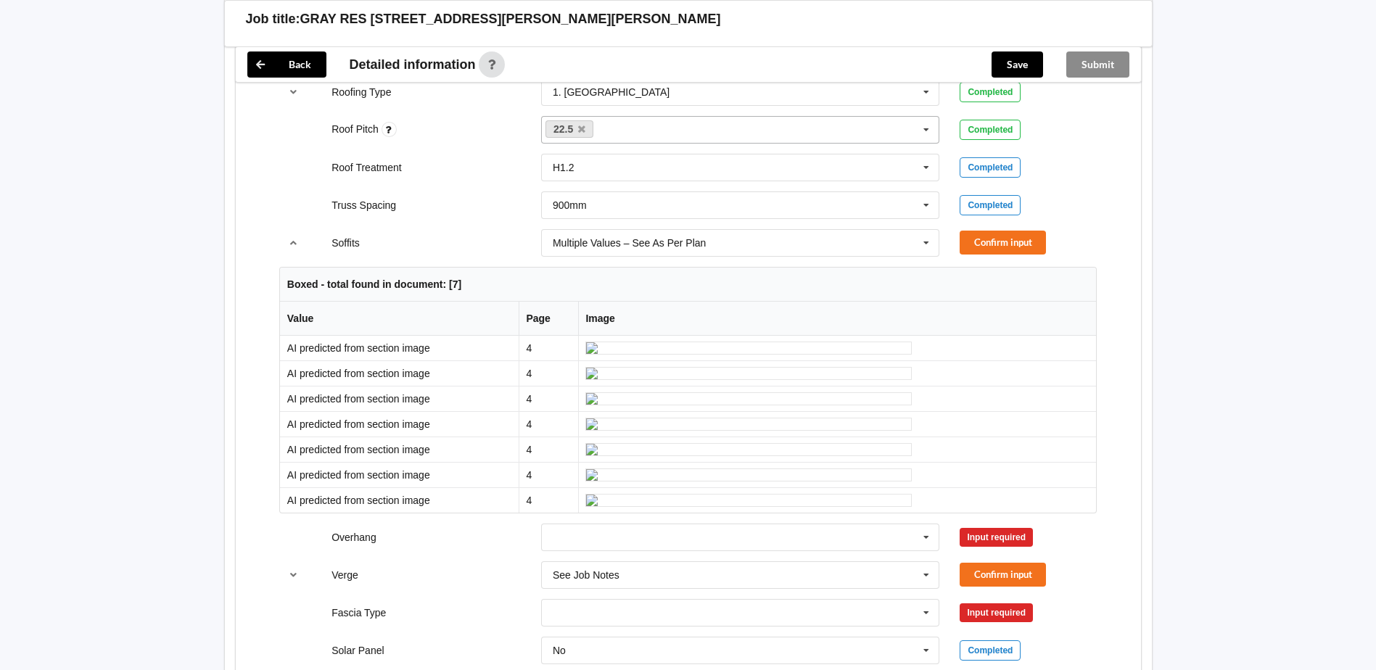
scroll to position [1088, 0]
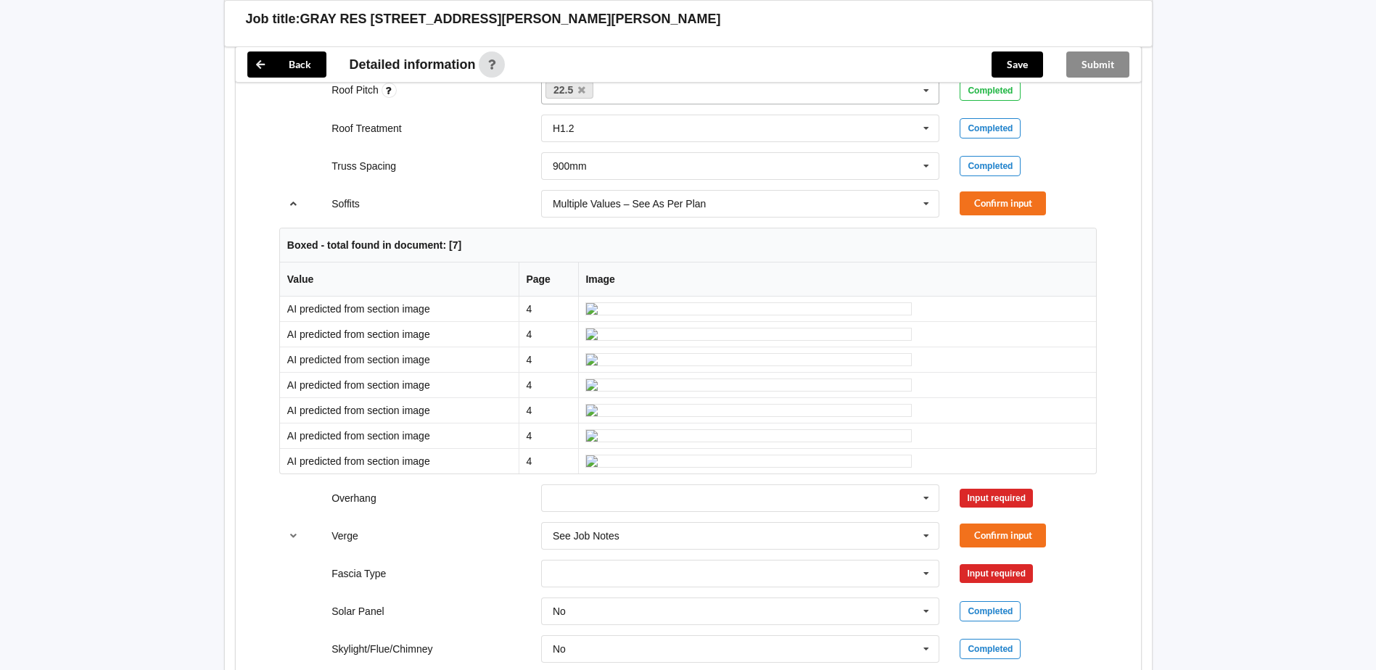
click at [295, 204] on icon "reference-toggle" at bounding box center [293, 203] width 12 height 9
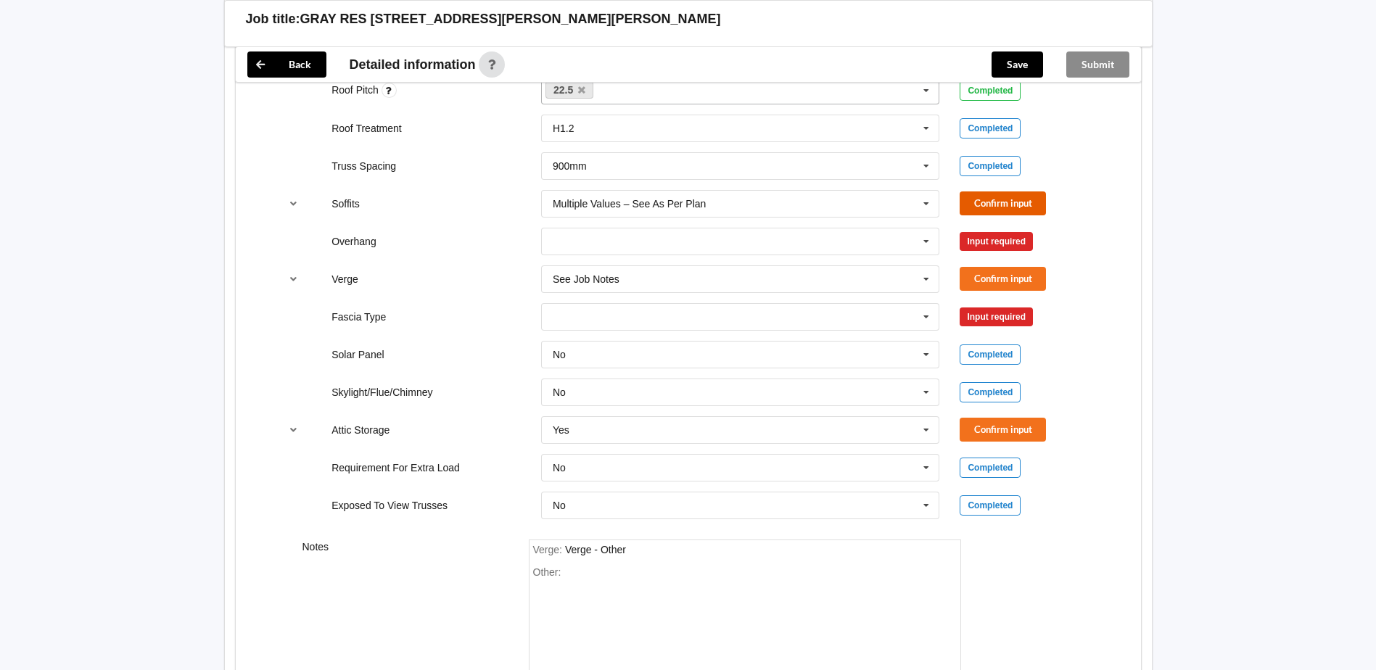
click at [989, 205] on button "Confirm input" at bounding box center [1003, 204] width 86 height 24
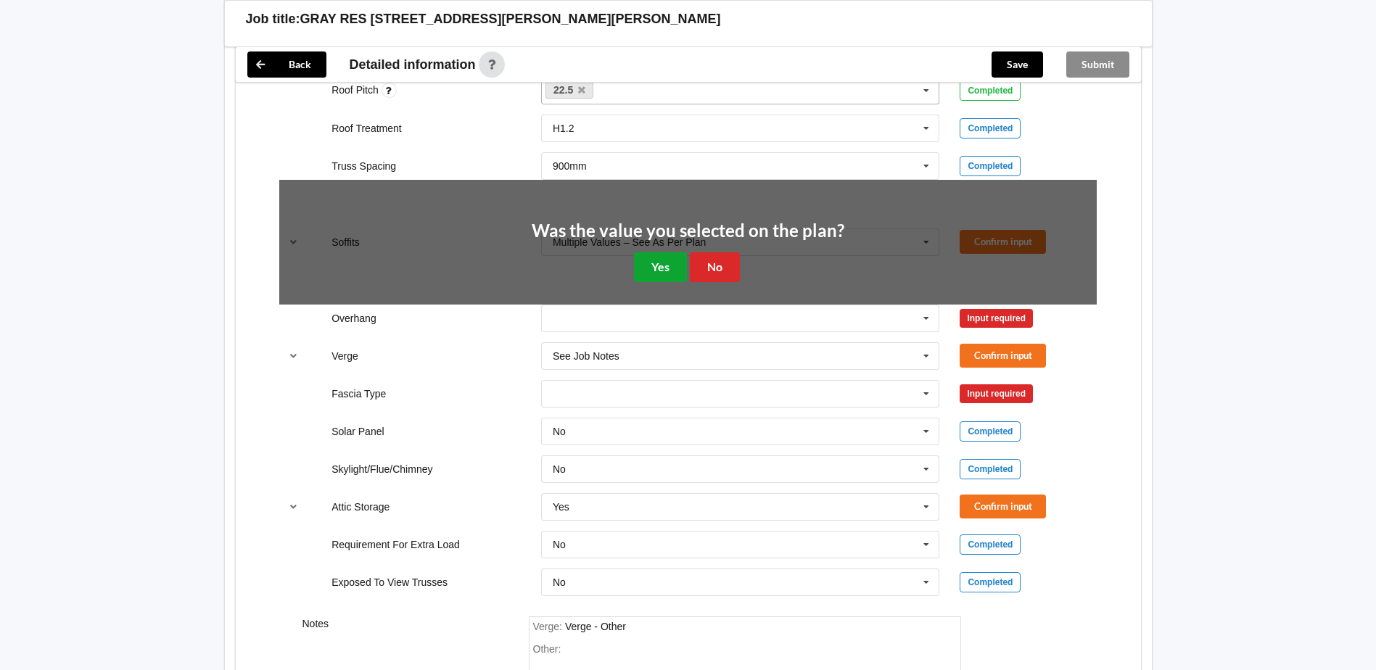
click at [657, 268] on button "Yes" at bounding box center [660, 267] width 53 height 30
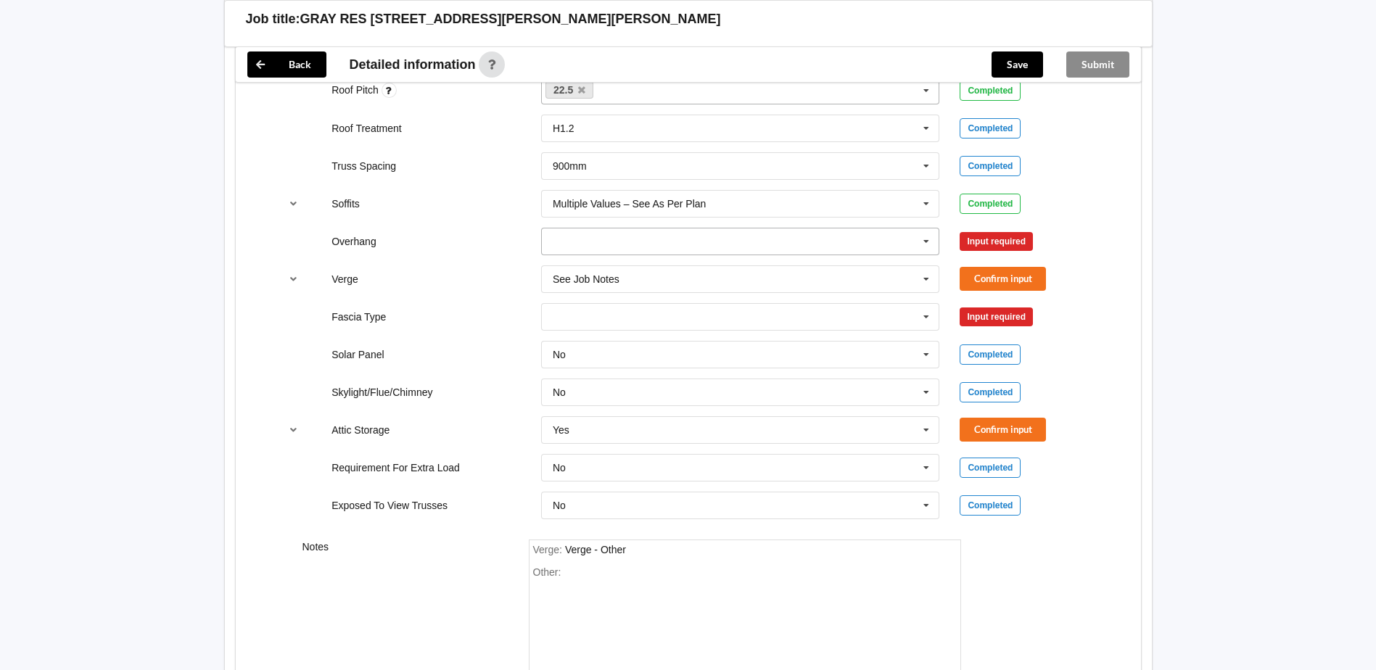
click at [922, 244] on icon at bounding box center [926, 242] width 22 height 27
drag, startPoint x: 813, startPoint y: 375, endPoint x: 826, endPoint y: 342, distance: 35.2
click at [814, 370] on div "Multiple Values – See As Per Plan" at bounding box center [741, 375] width 398 height 27
click at [993, 242] on button "Confirm input" at bounding box center [1003, 241] width 86 height 24
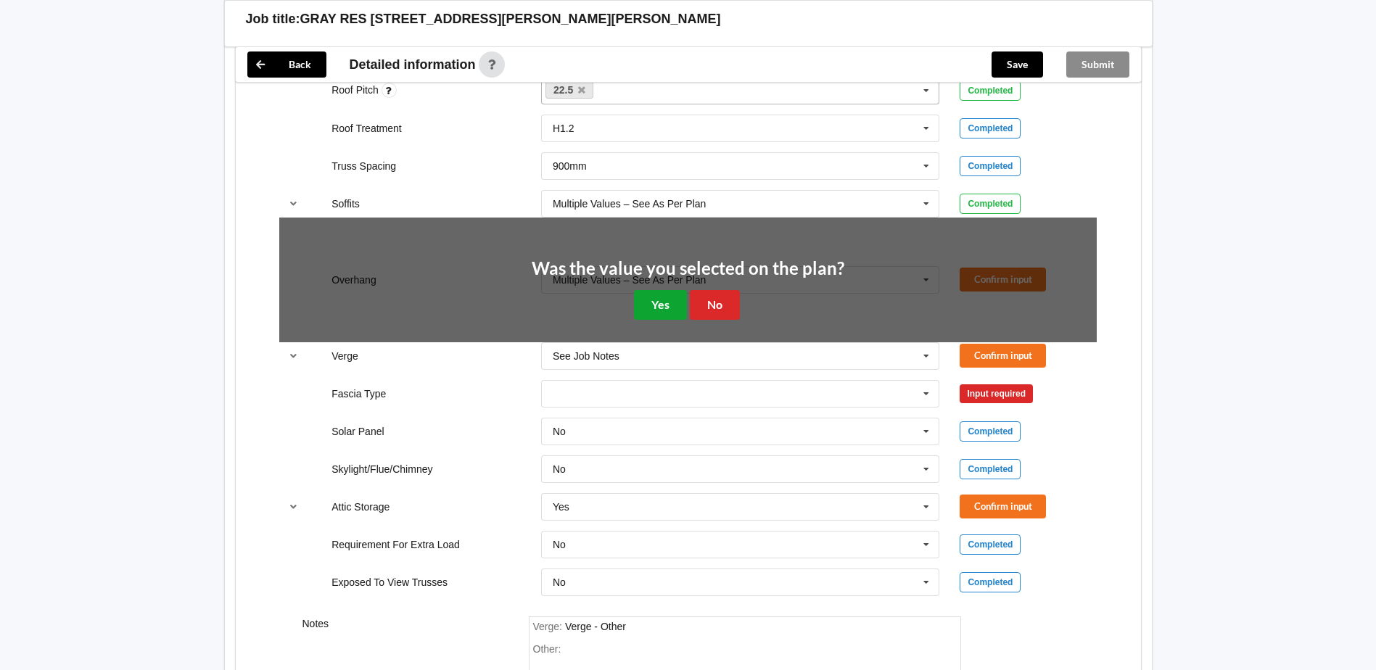
click at [666, 312] on button "Yes" at bounding box center [660, 305] width 53 height 30
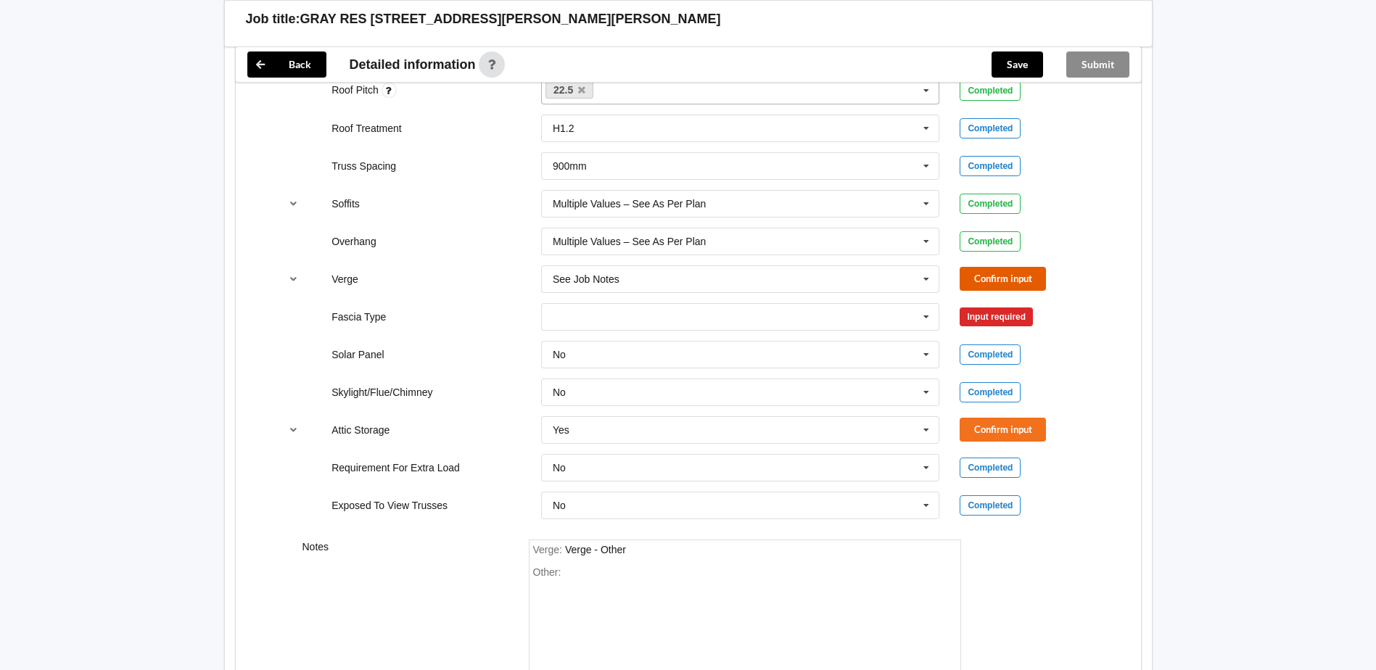
click at [987, 282] on button "Confirm input" at bounding box center [1003, 279] width 86 height 24
click at [926, 316] on icon at bounding box center [926, 317] width 22 height 27
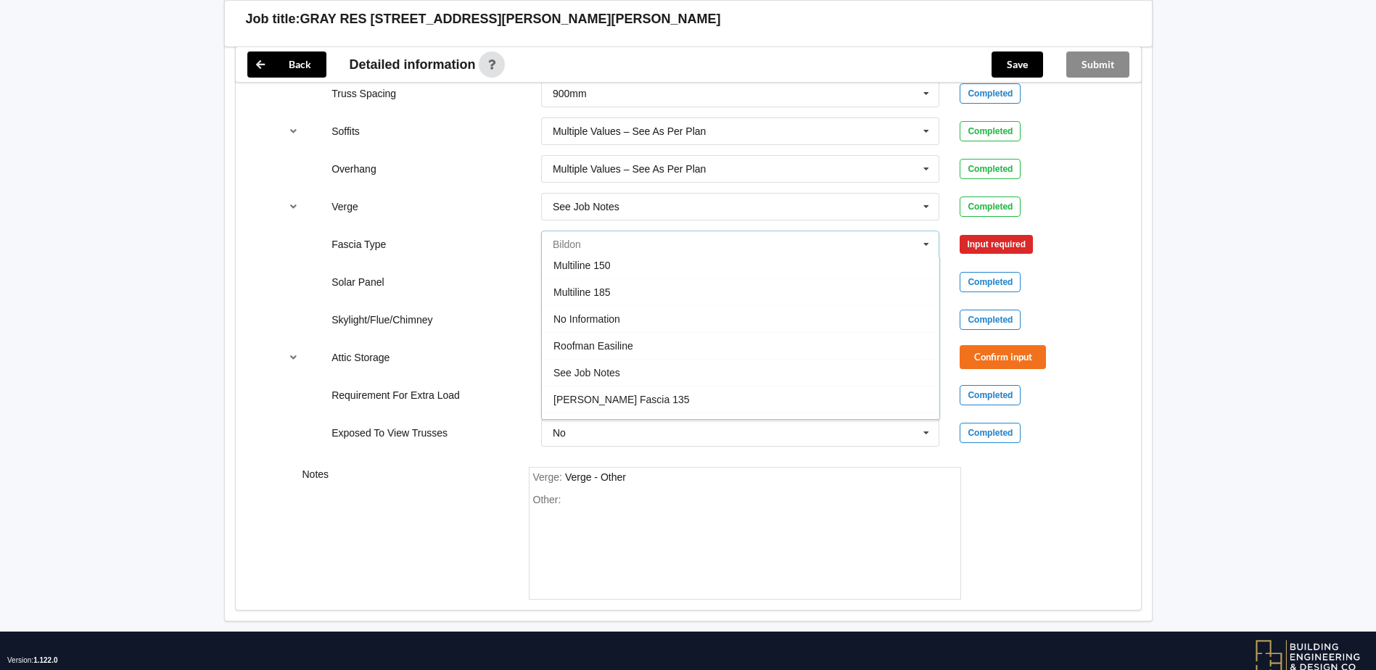
scroll to position [410, 0]
click at [633, 398] on div "See Job Notes" at bounding box center [741, 397] width 398 height 27
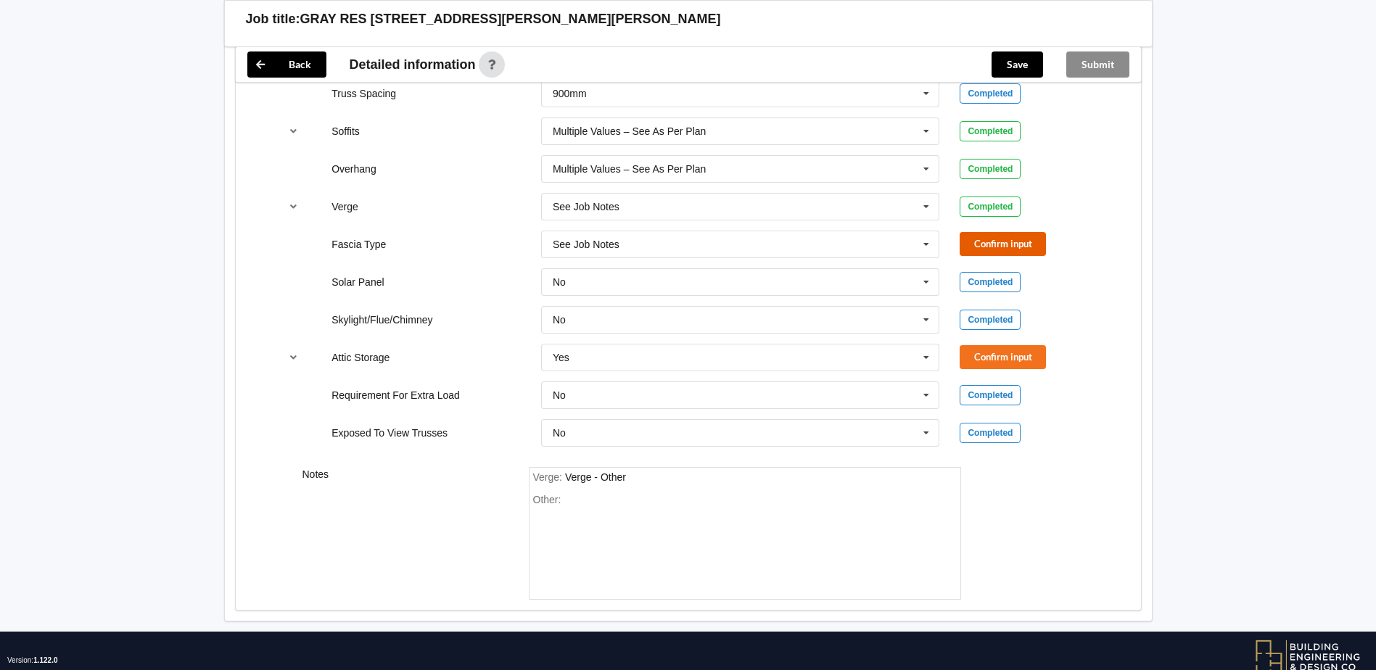
click at [976, 247] on button "Confirm input" at bounding box center [1003, 244] width 86 height 24
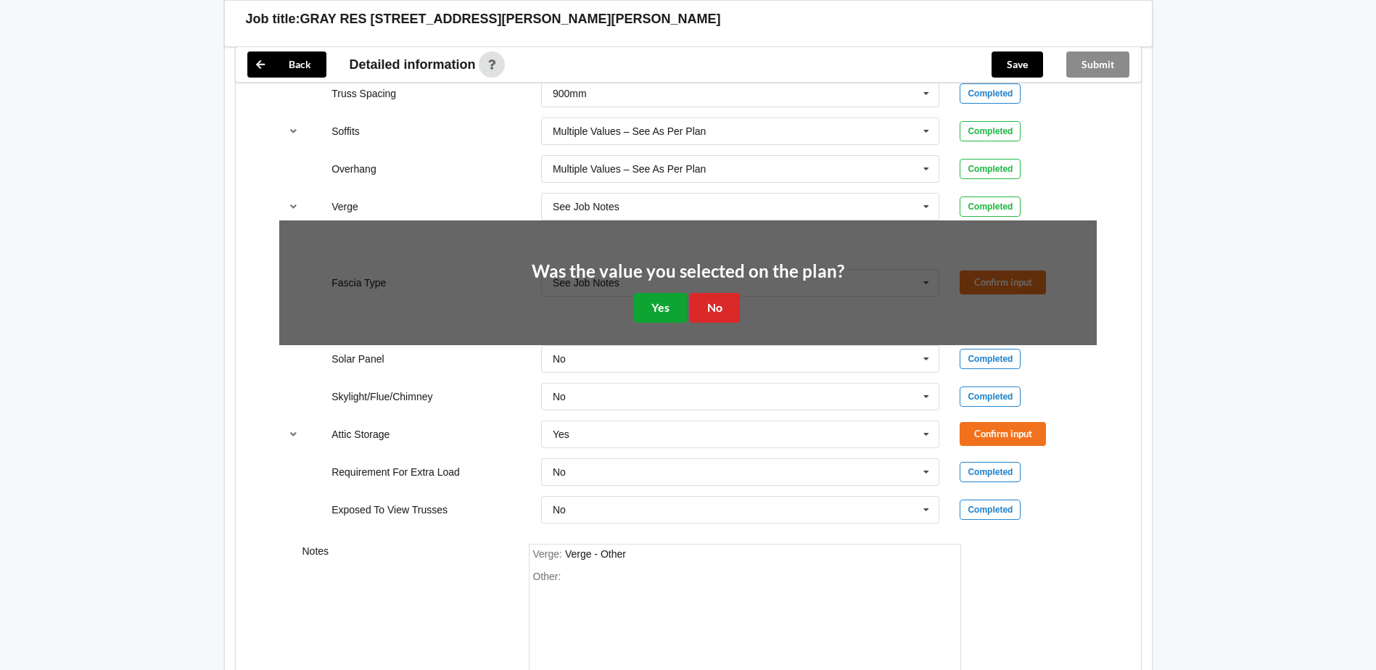
drag, startPoint x: 669, startPoint y: 309, endPoint x: 744, endPoint y: 298, distance: 76.2
click at [670, 308] on button "Yes" at bounding box center [660, 308] width 53 height 30
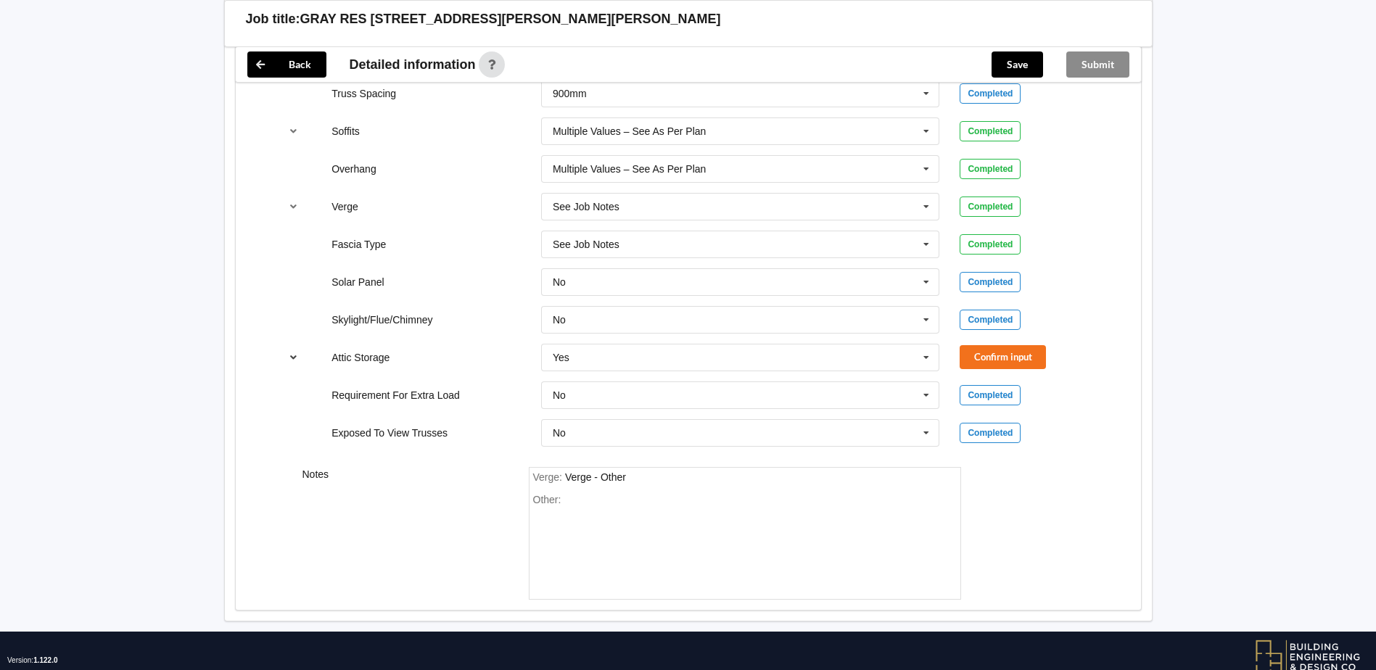
click at [291, 359] on icon "reference-toggle" at bounding box center [293, 357] width 12 height 9
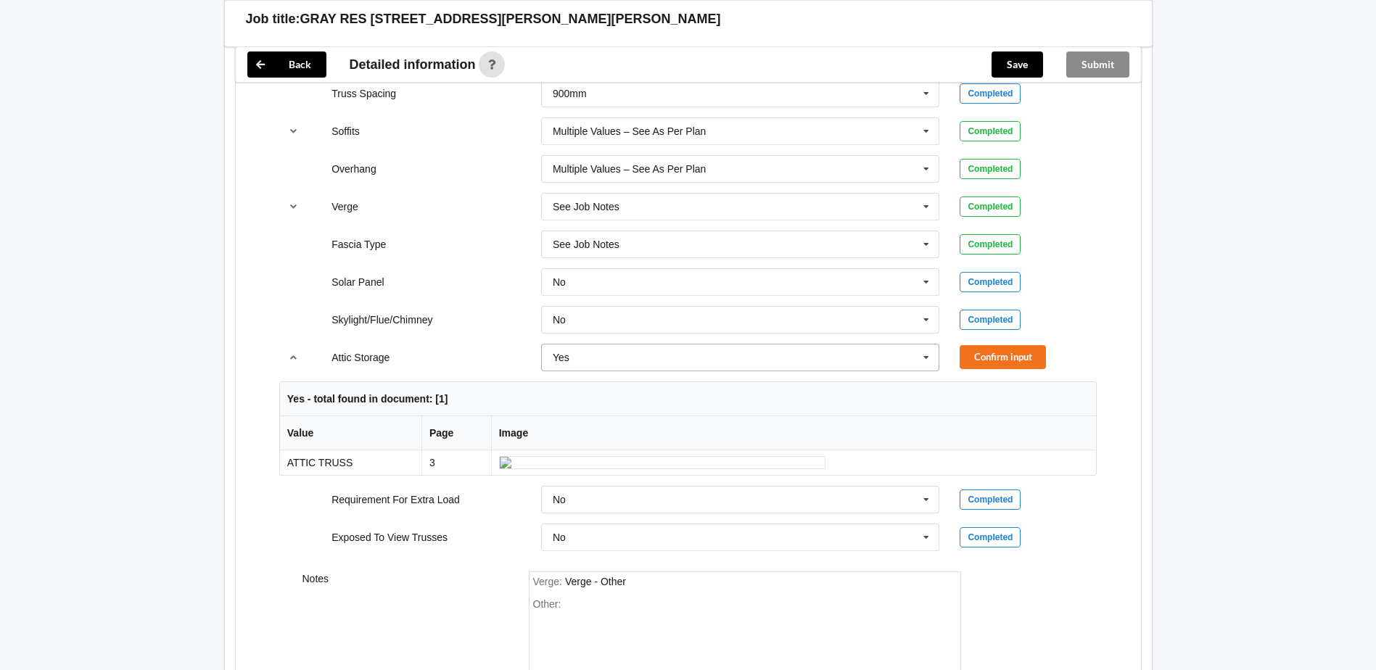
click at [925, 357] on icon at bounding box center [926, 358] width 22 height 27
click at [1011, 351] on button "Confirm input" at bounding box center [1003, 357] width 86 height 24
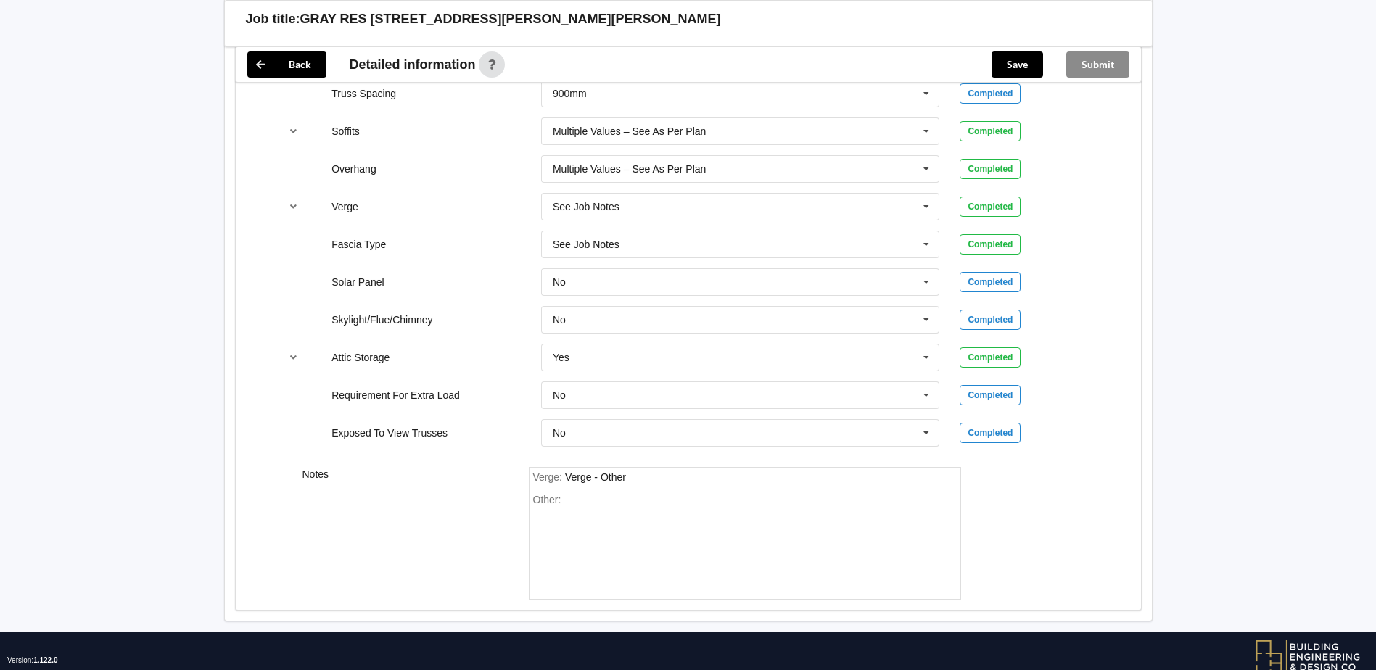
scroll to position [1195, 0]
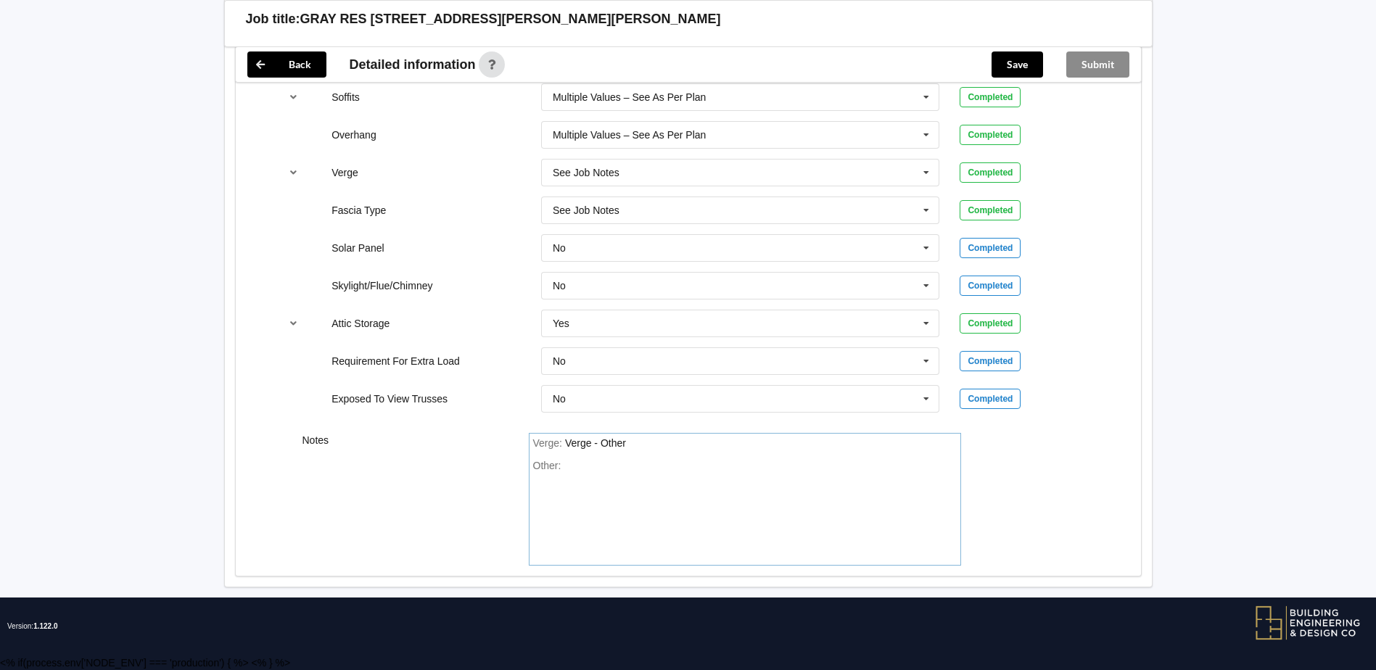
click at [604, 458] on div "Verge : Verge - Other Other:" at bounding box center [745, 499] width 432 height 133
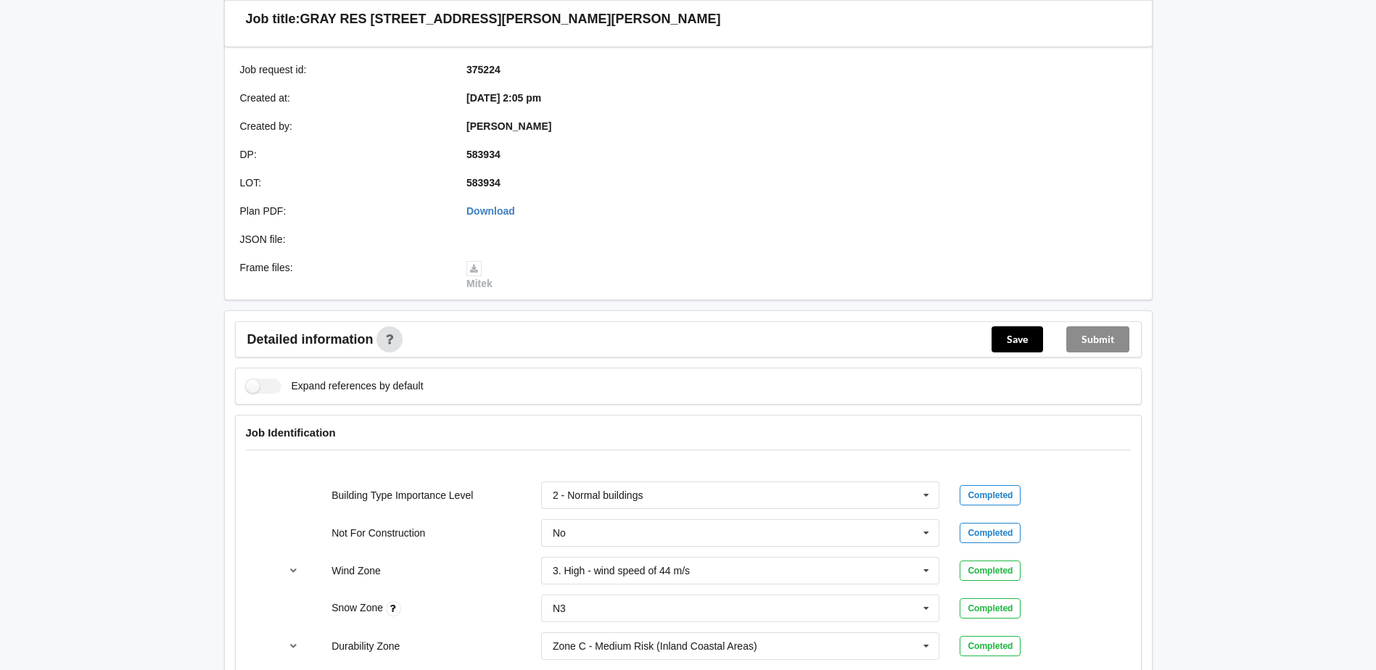
scroll to position [252, 0]
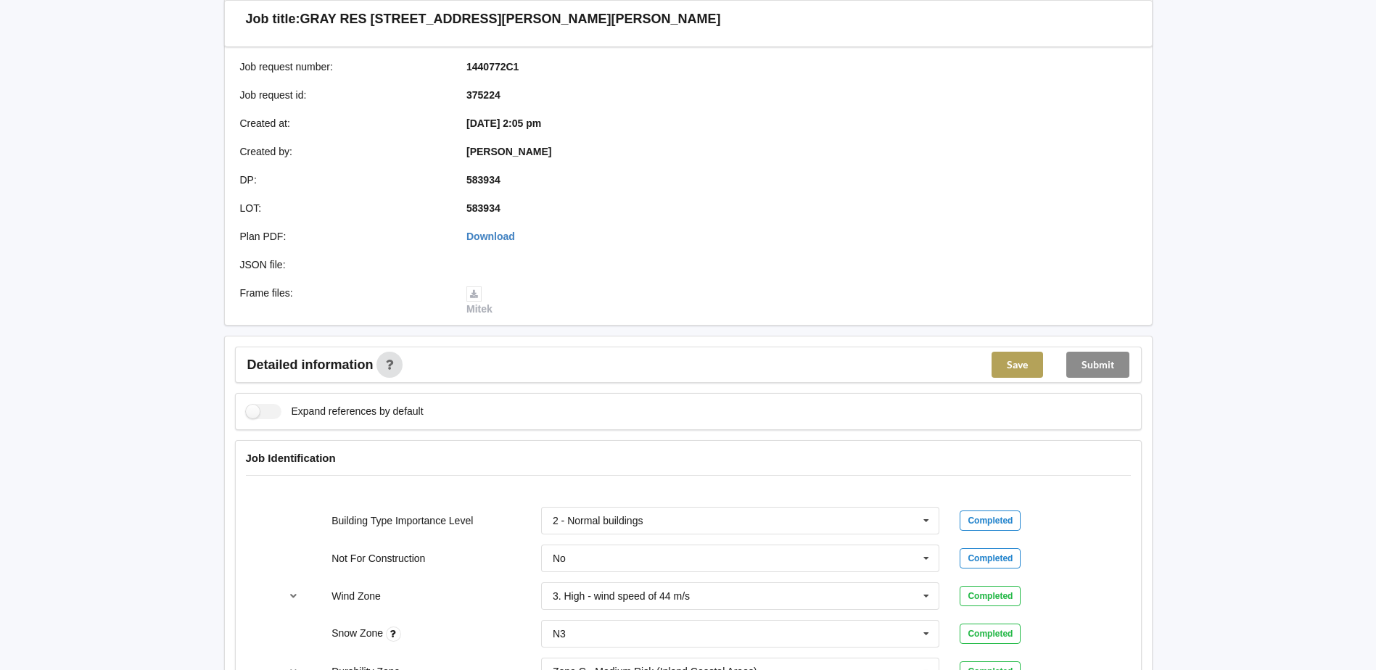
click at [1015, 363] on button "Save" at bounding box center [1018, 365] width 52 height 26
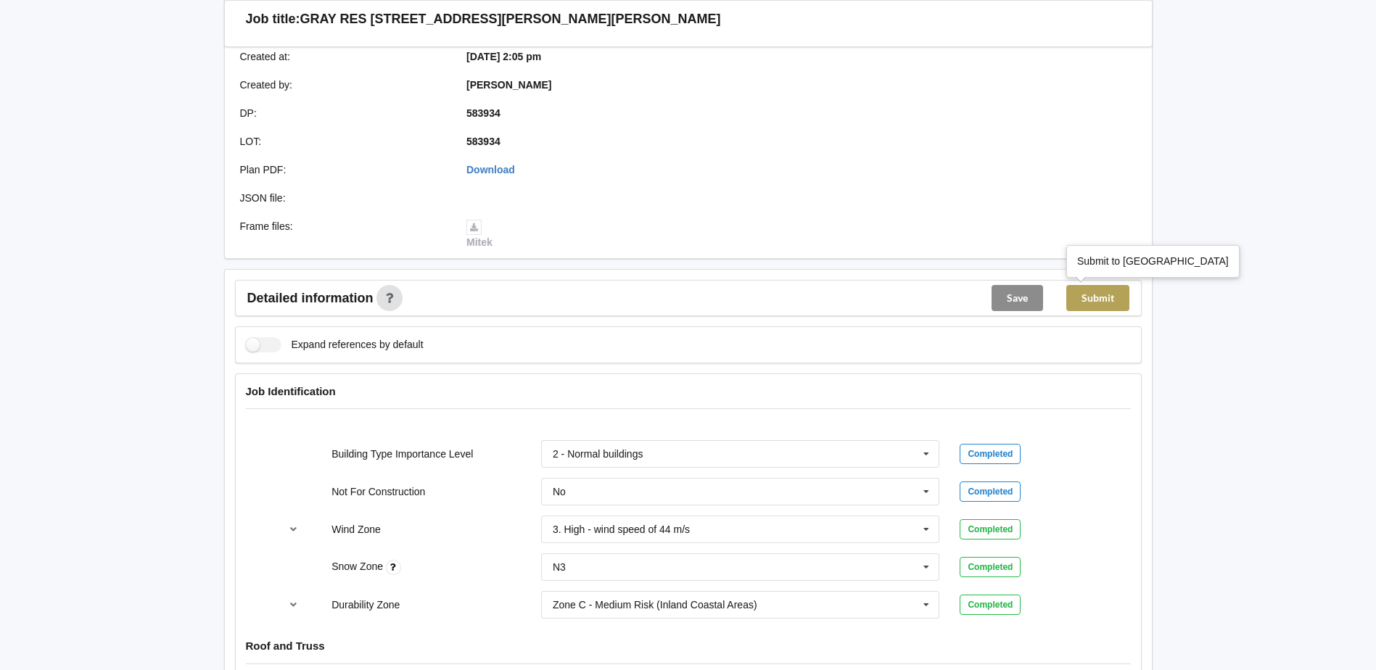
click at [1092, 297] on button "Submit" at bounding box center [1097, 298] width 63 height 26
